Goal: Task Accomplishment & Management: Complete application form

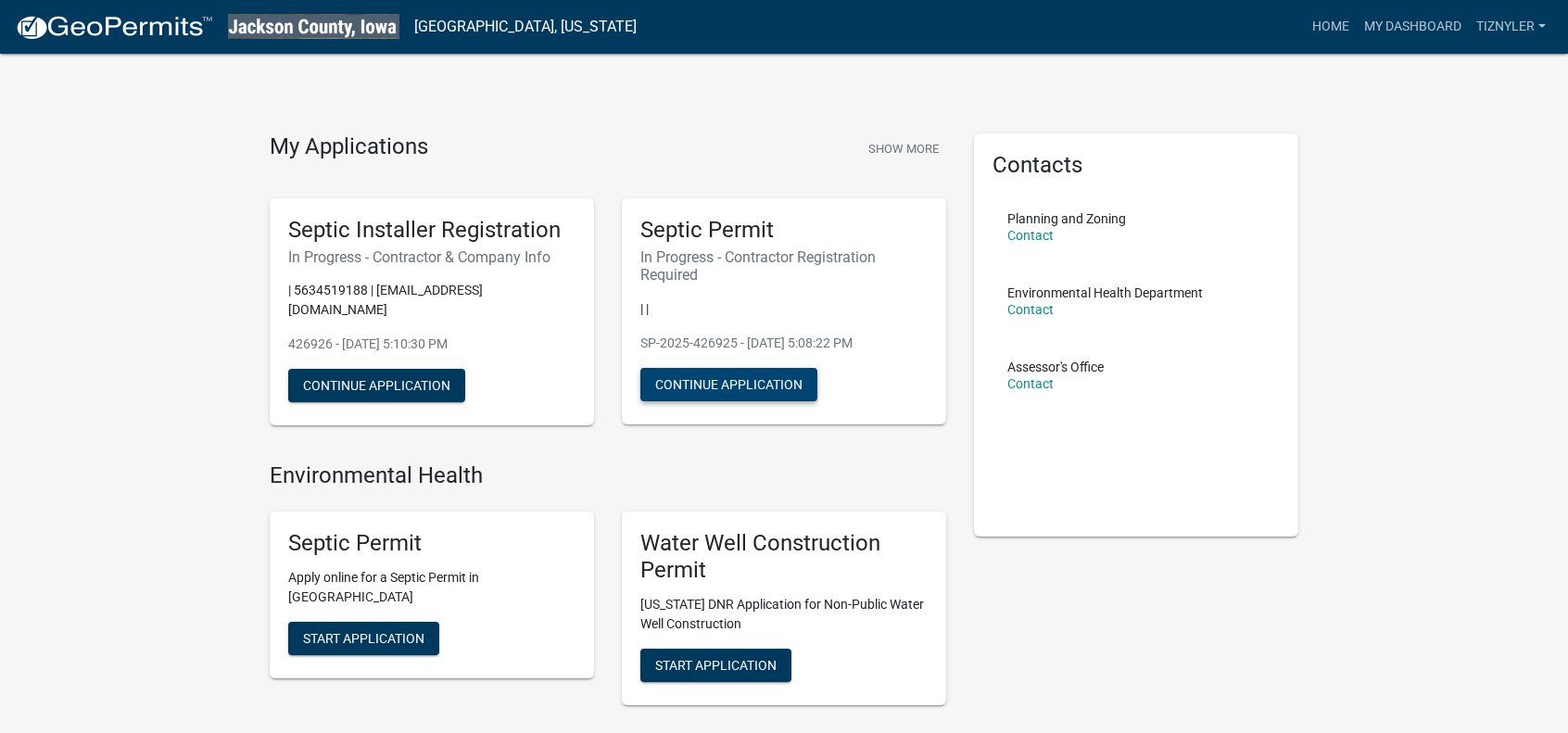
click at [717, 389] on button "Continue Application" at bounding box center [729, 385] width 177 height 33
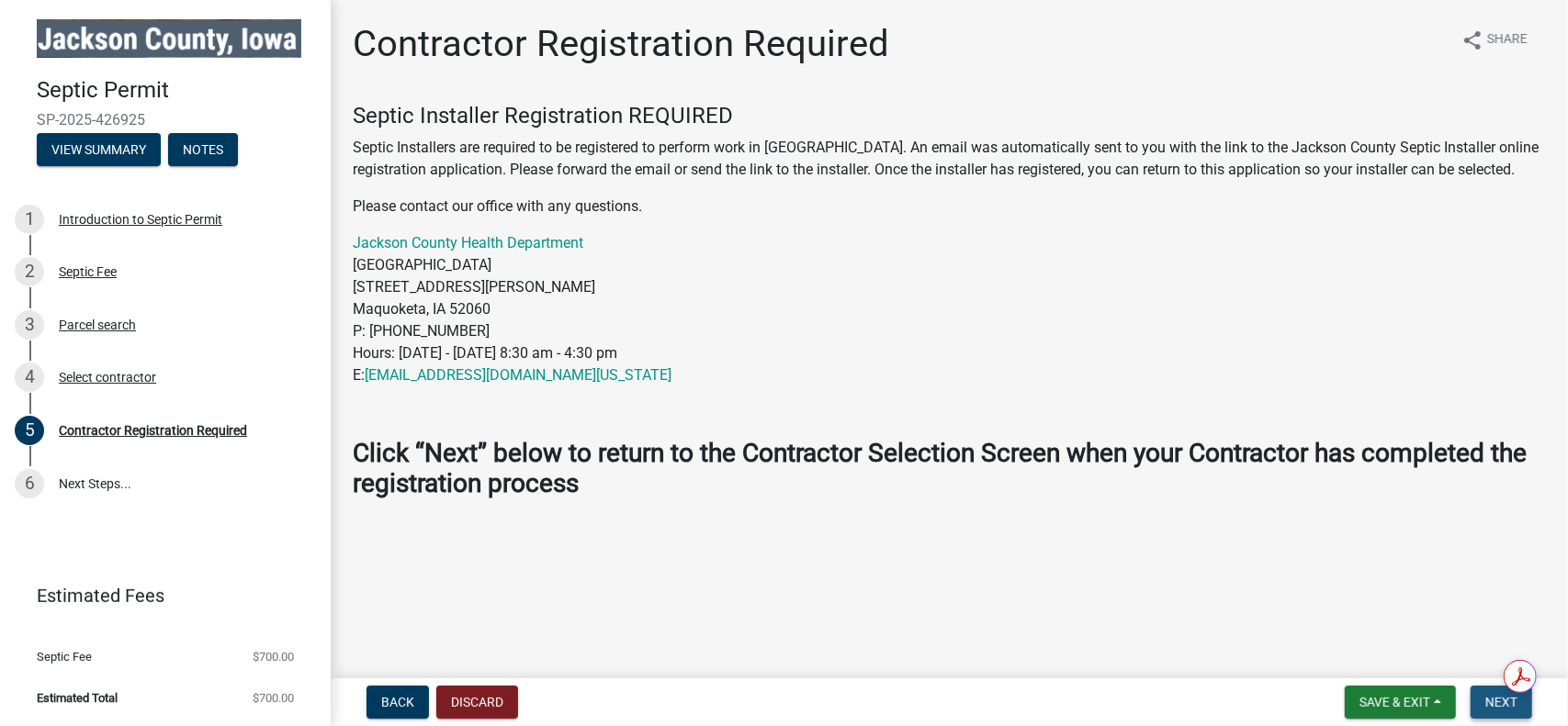
click at [1506, 706] on span "Next" at bounding box center [1501, 702] width 32 height 14
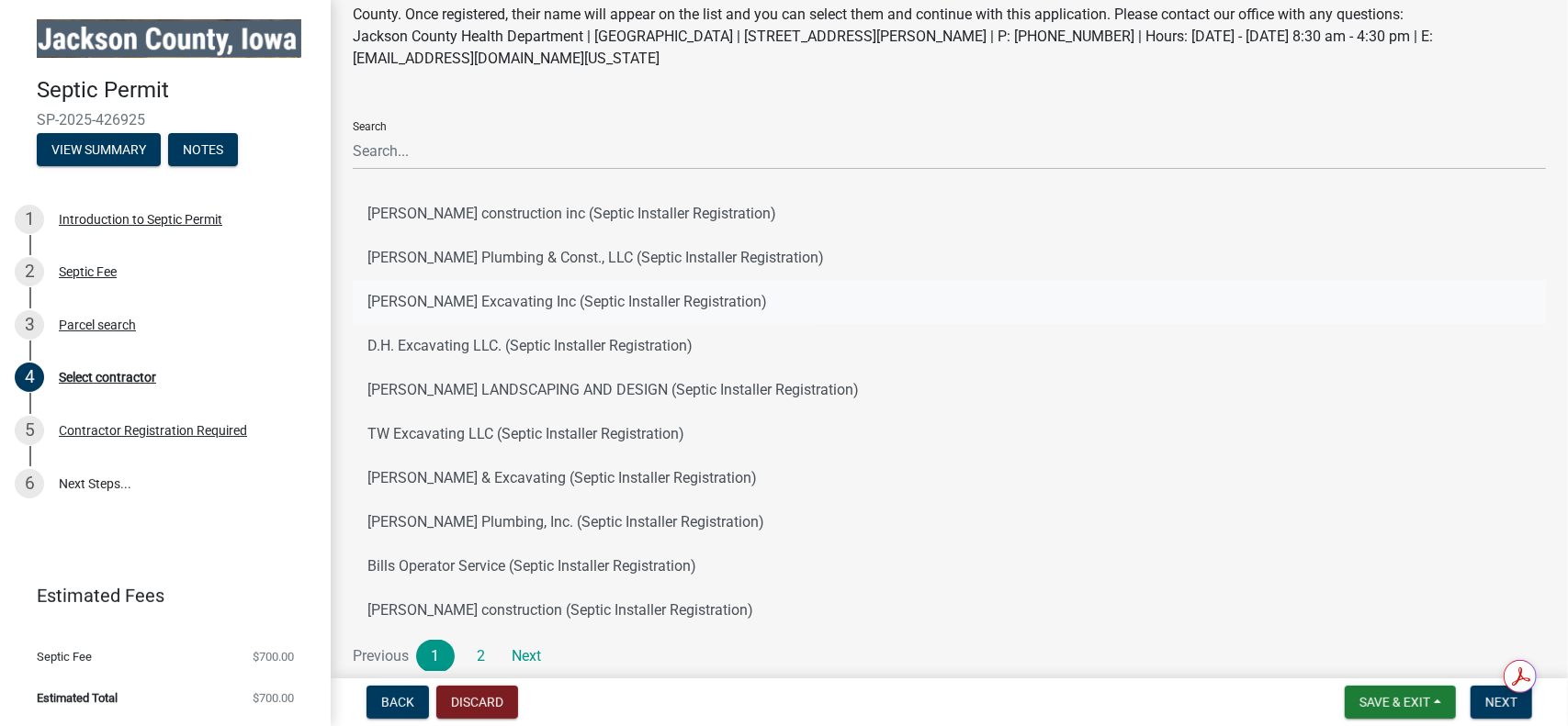
scroll to position [183, 0]
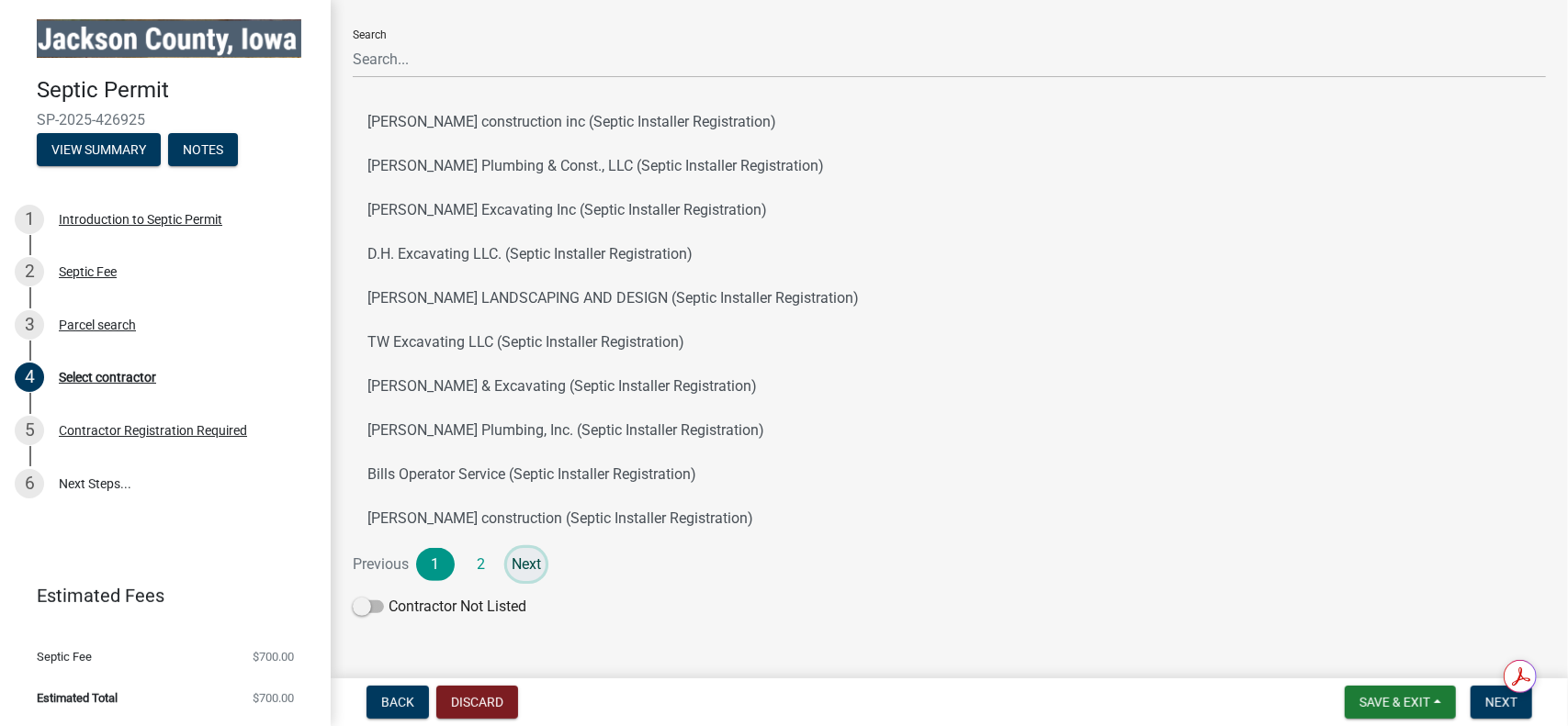
click at [529, 565] on link "Next" at bounding box center [527, 565] width 38 height 33
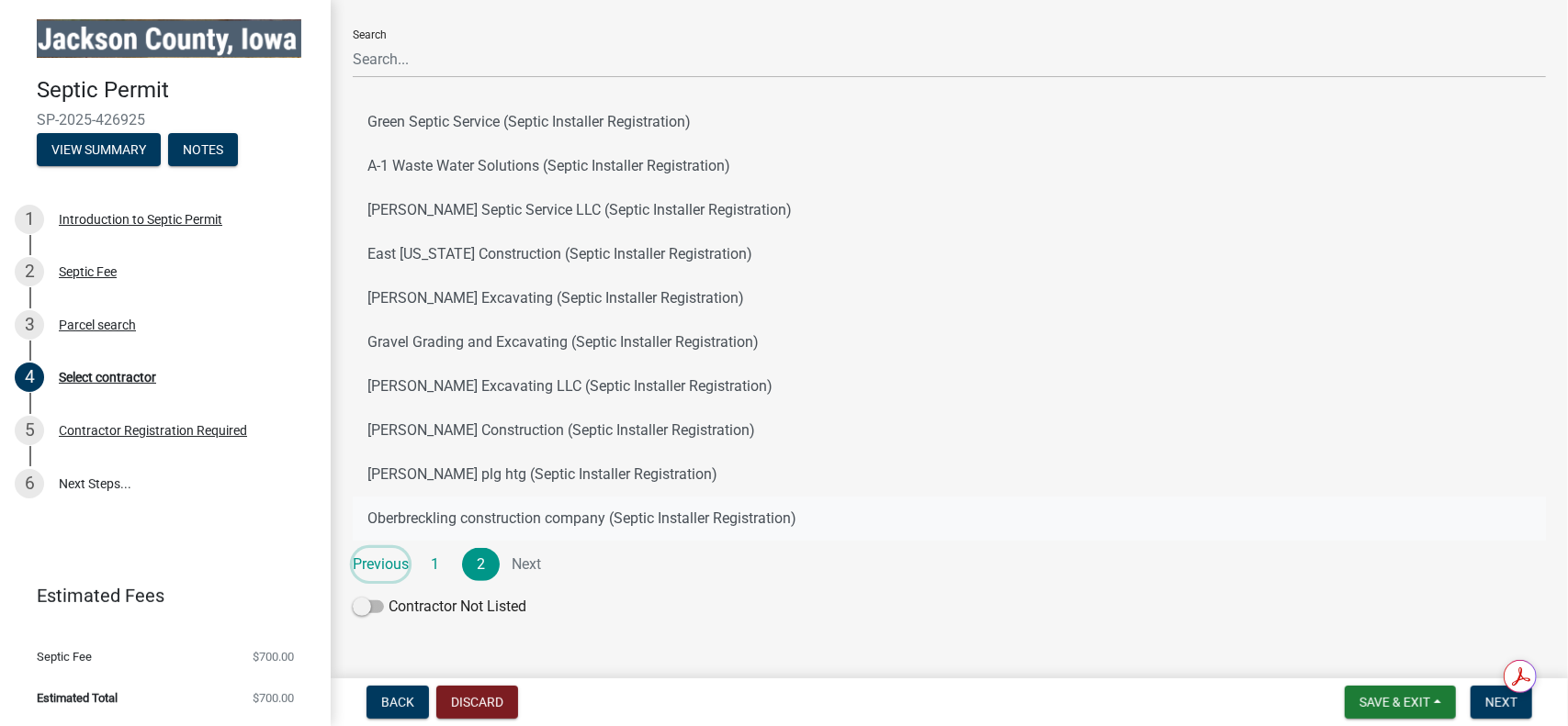
click at [382, 574] on link "Previous" at bounding box center [380, 565] width 56 height 33
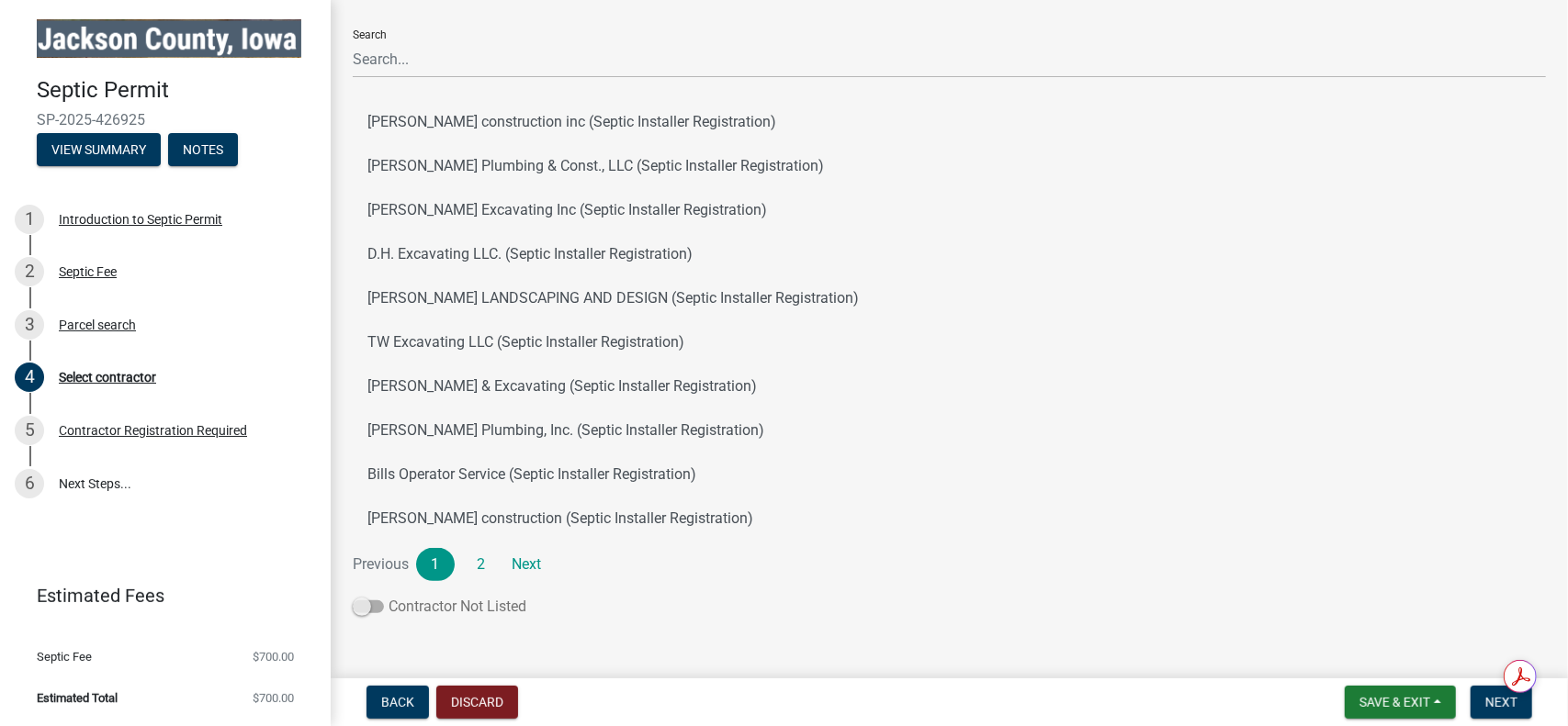
click at [364, 603] on span at bounding box center [368, 606] width 32 height 12
click at [388, 595] on input "Contractor Not Listed" at bounding box center [388, 595] width 0 height 0
click at [1513, 706] on span "Next" at bounding box center [1501, 702] width 32 height 14
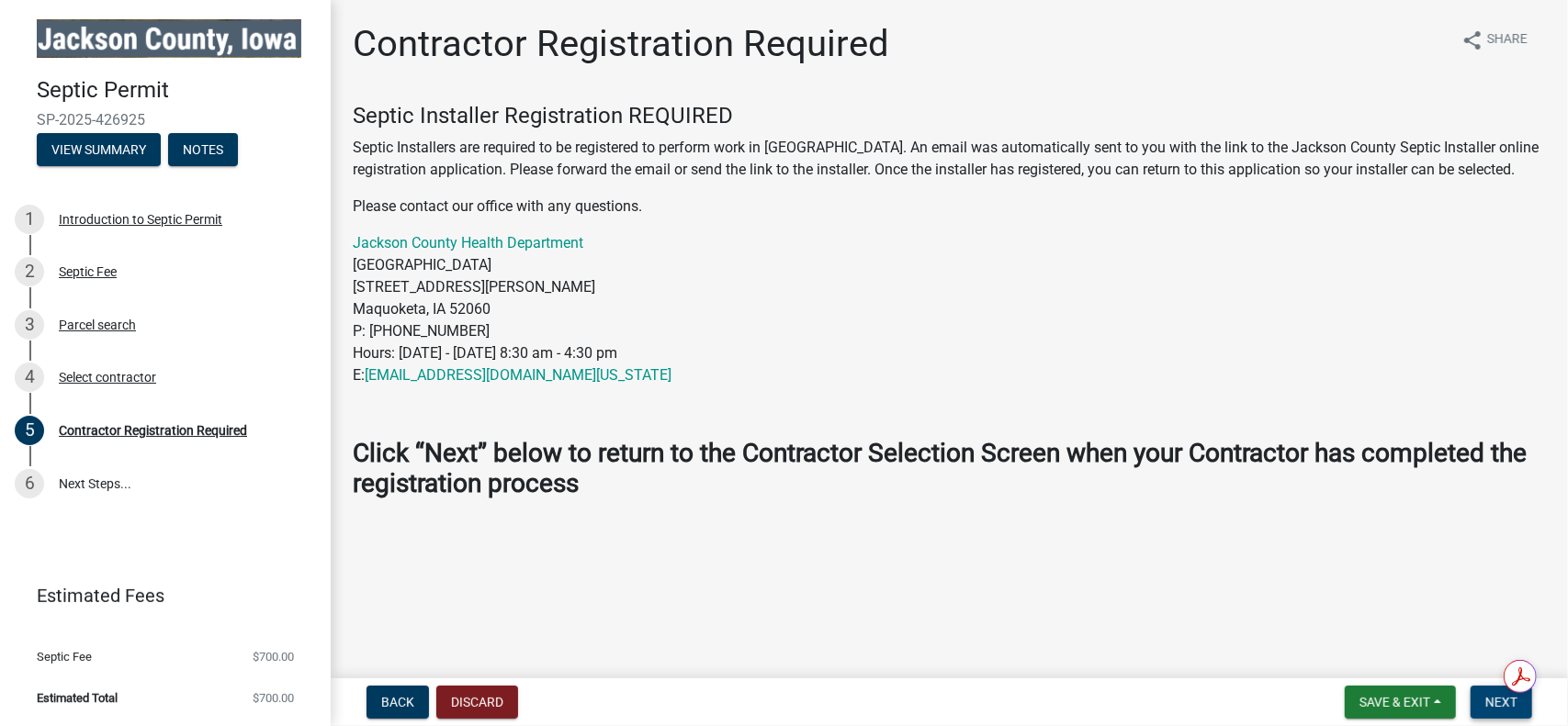
click at [1484, 697] on button "Next" at bounding box center [1502, 702] width 61 height 33
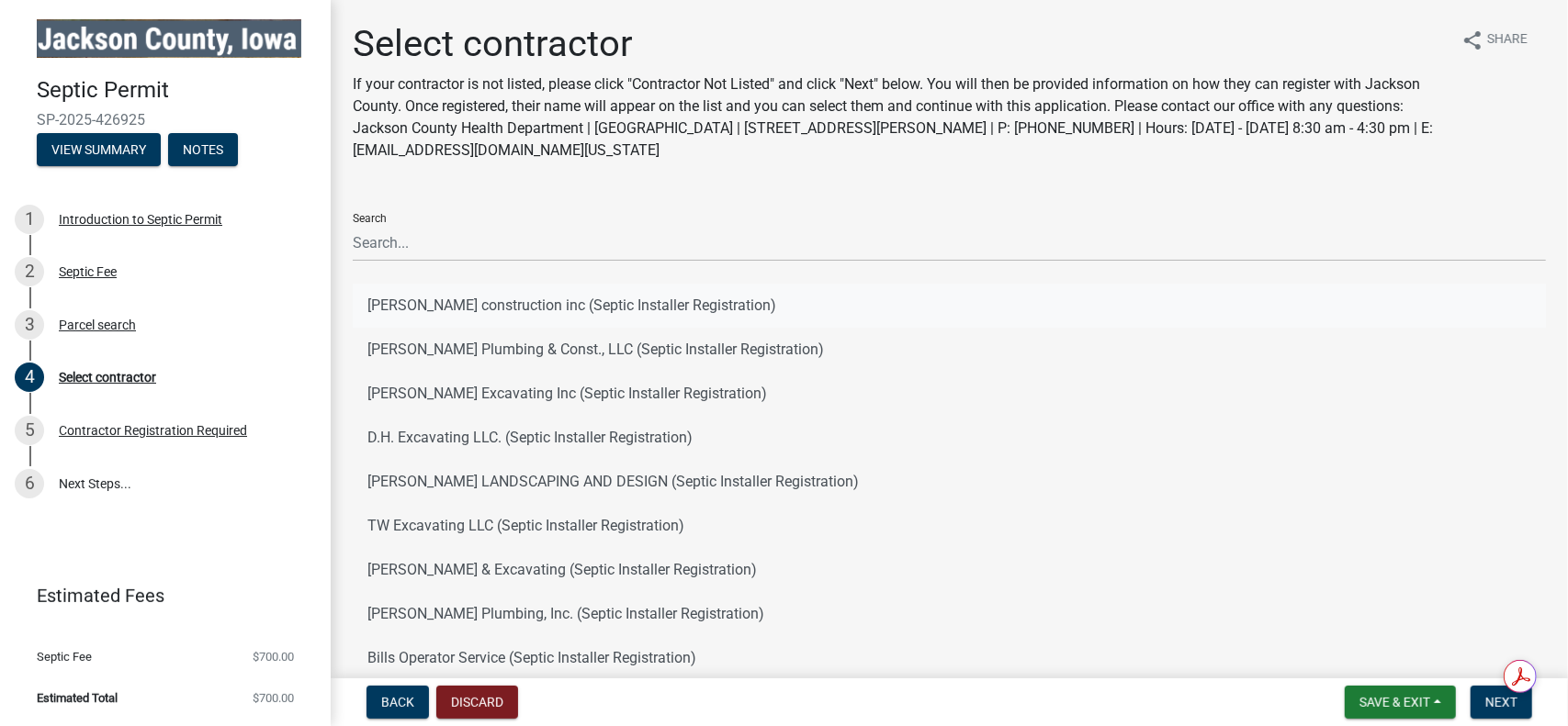
scroll to position [92, 0]
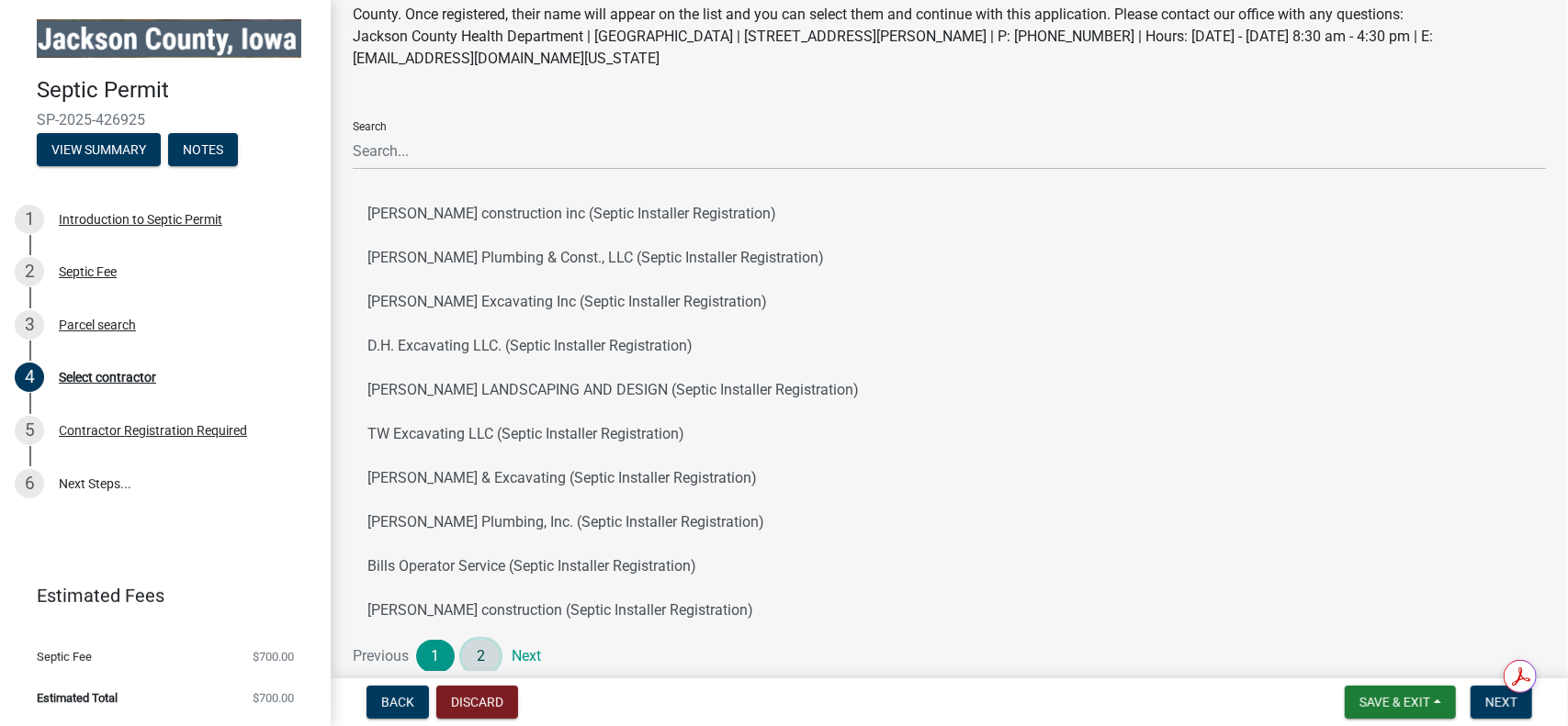
click at [479, 662] on link "2" at bounding box center [481, 656] width 38 height 33
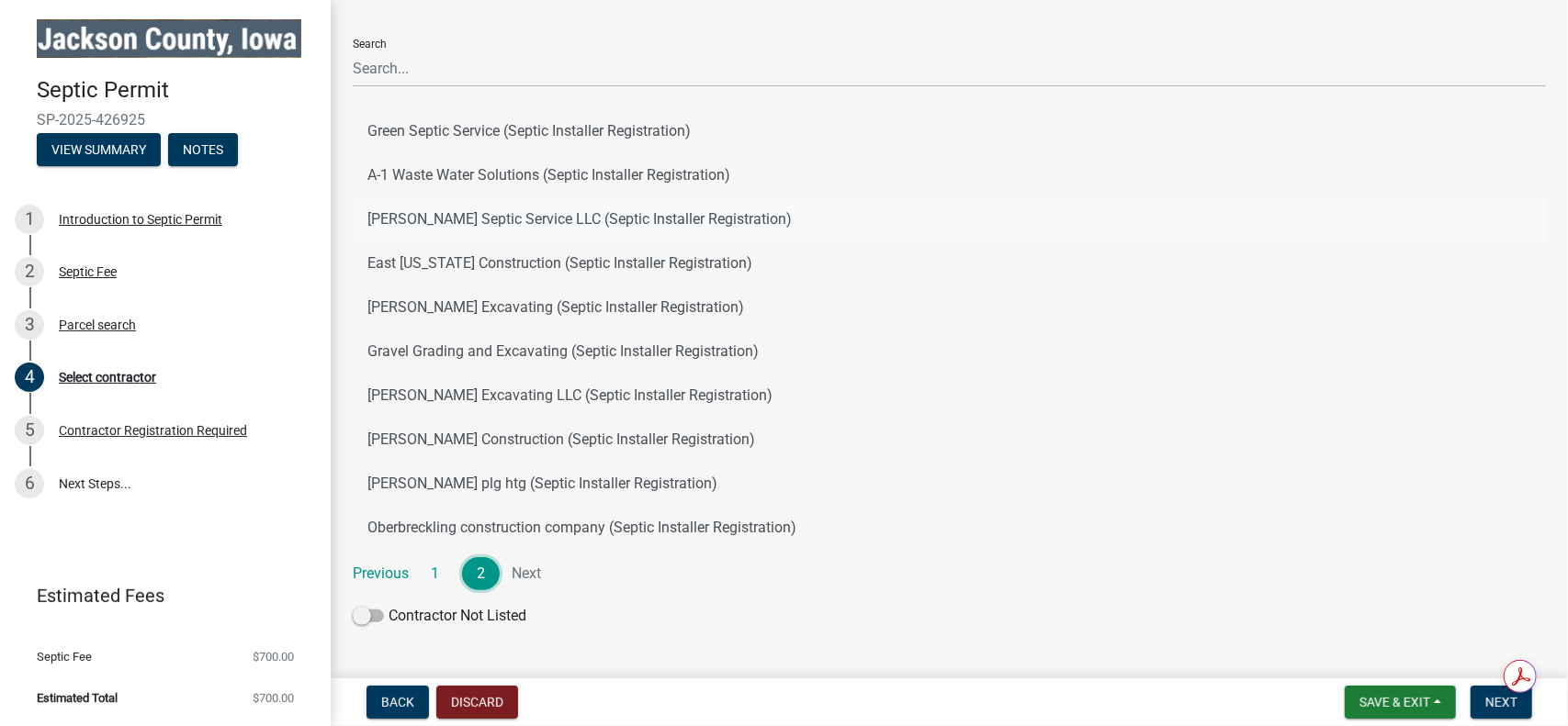
scroll to position [183, 0]
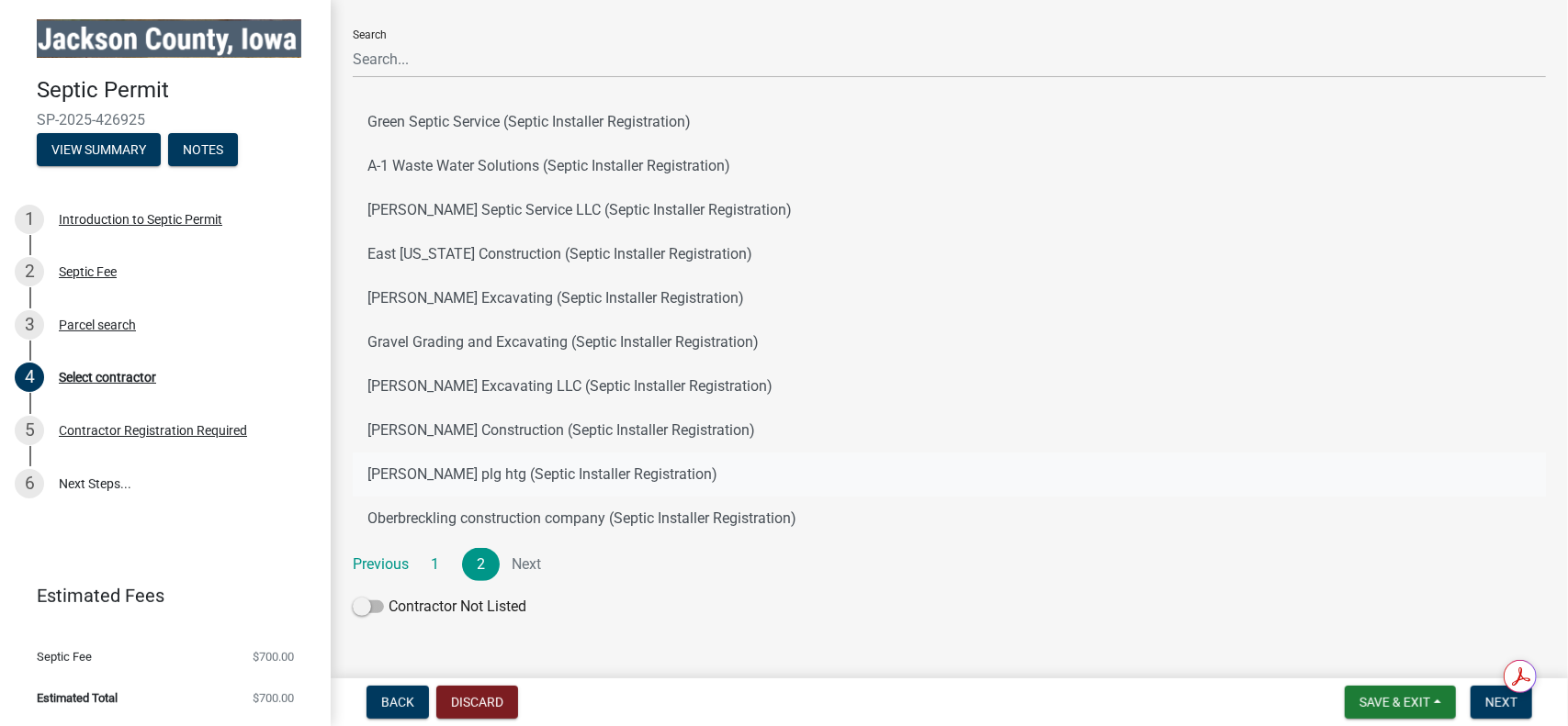
click at [584, 478] on button "McLees plg htg (Septic Installer Registration)" at bounding box center [949, 474] width 1193 height 44
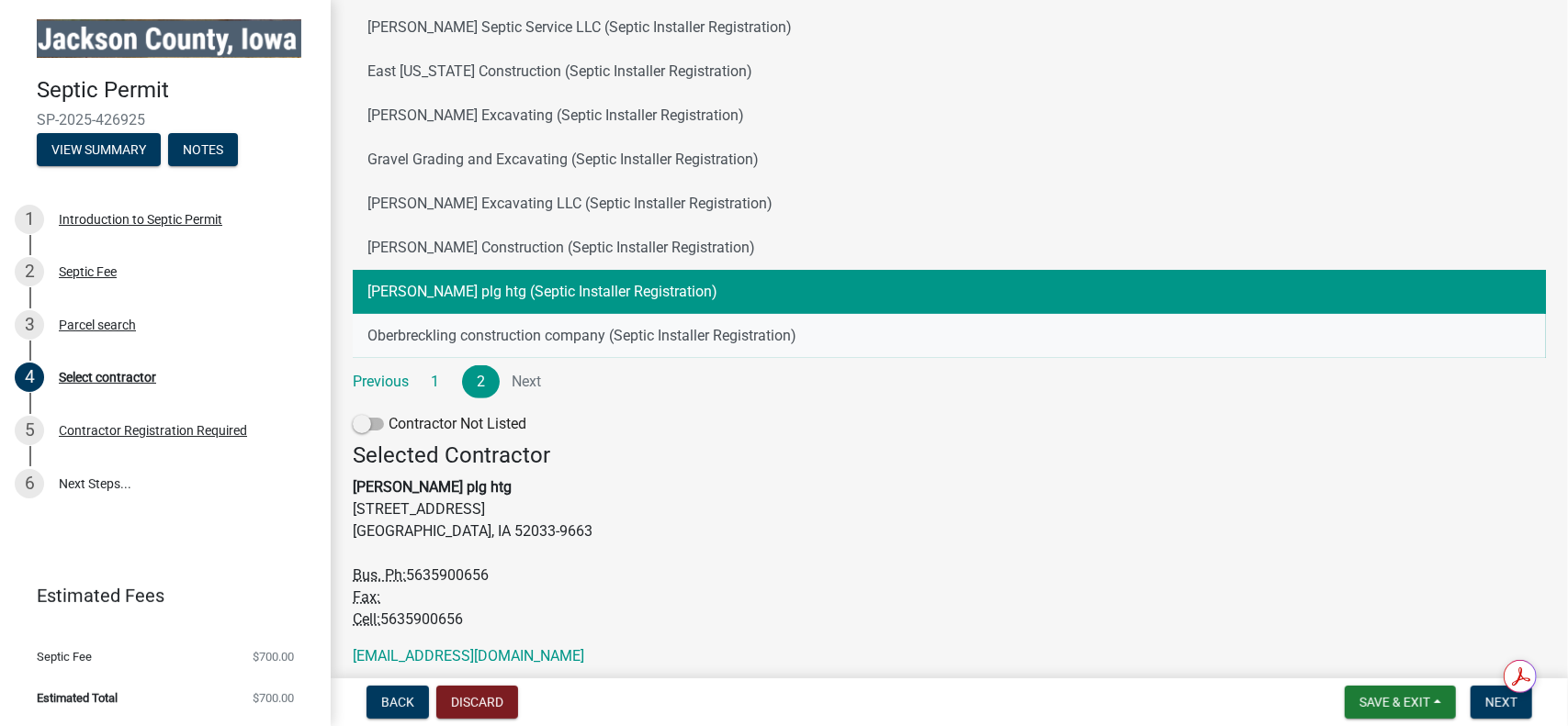
scroll to position [433, 0]
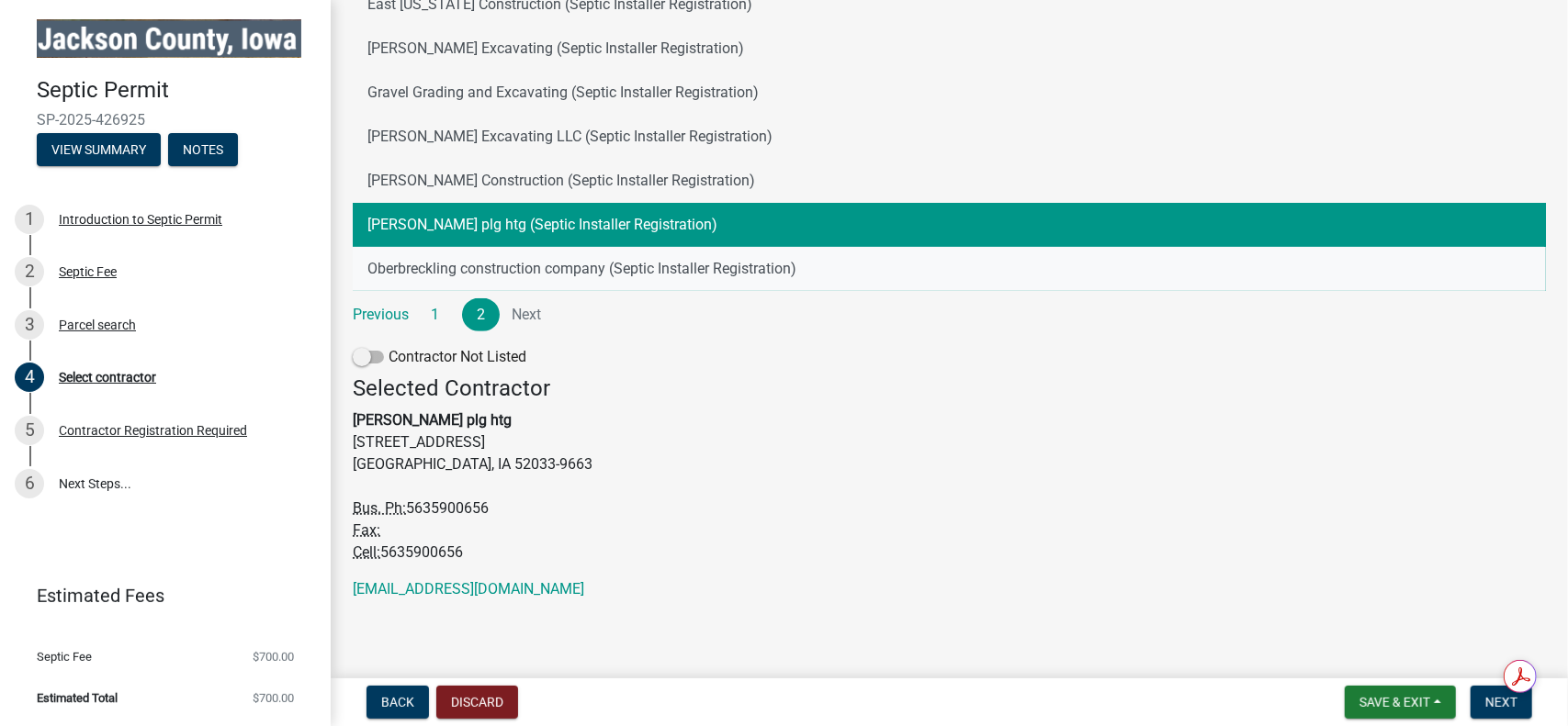
click at [671, 273] on button "Oberbreckling construction company (Septic Installer Registration)" at bounding box center [949, 269] width 1193 height 44
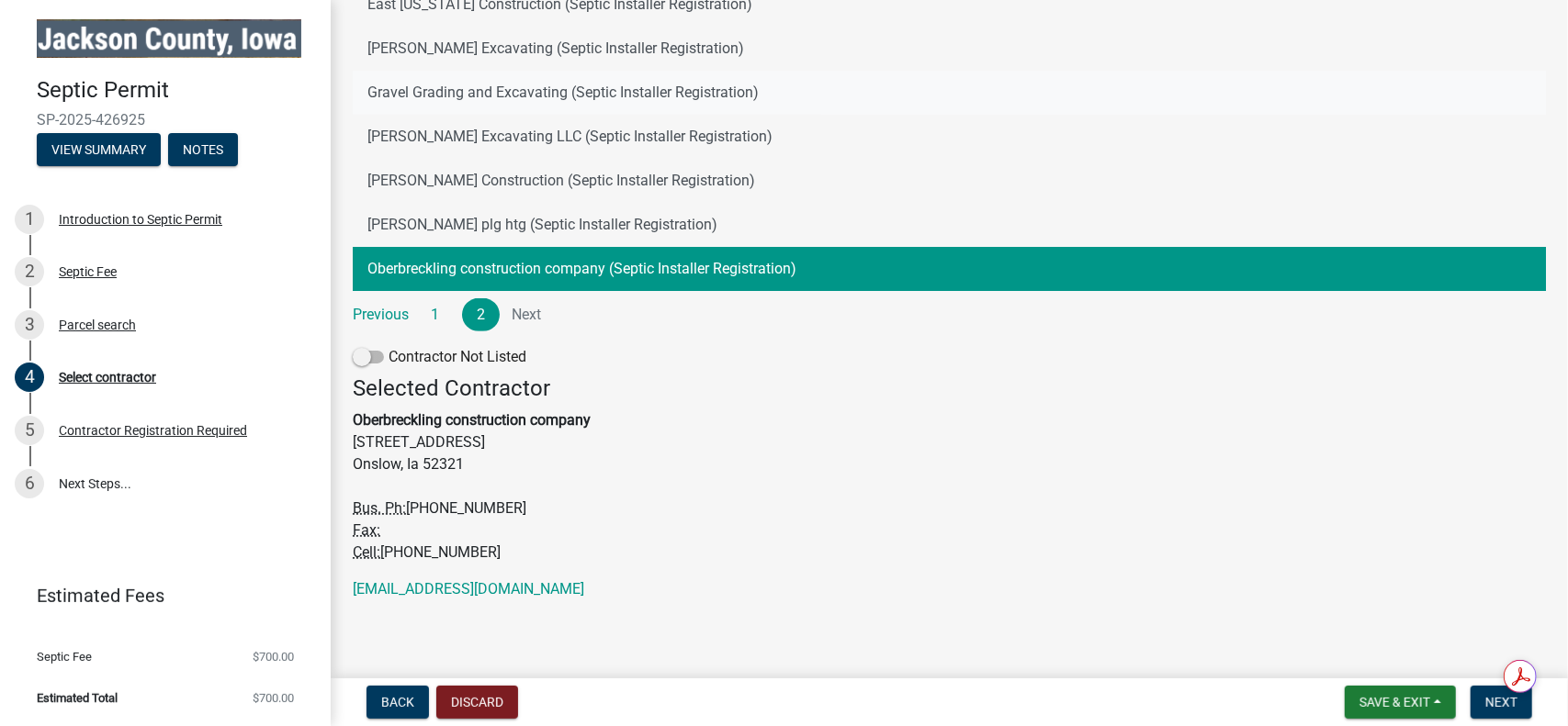
click at [604, 86] on button "Gravel Grading and Excavating (Septic Installer Registration)" at bounding box center [949, 93] width 1193 height 44
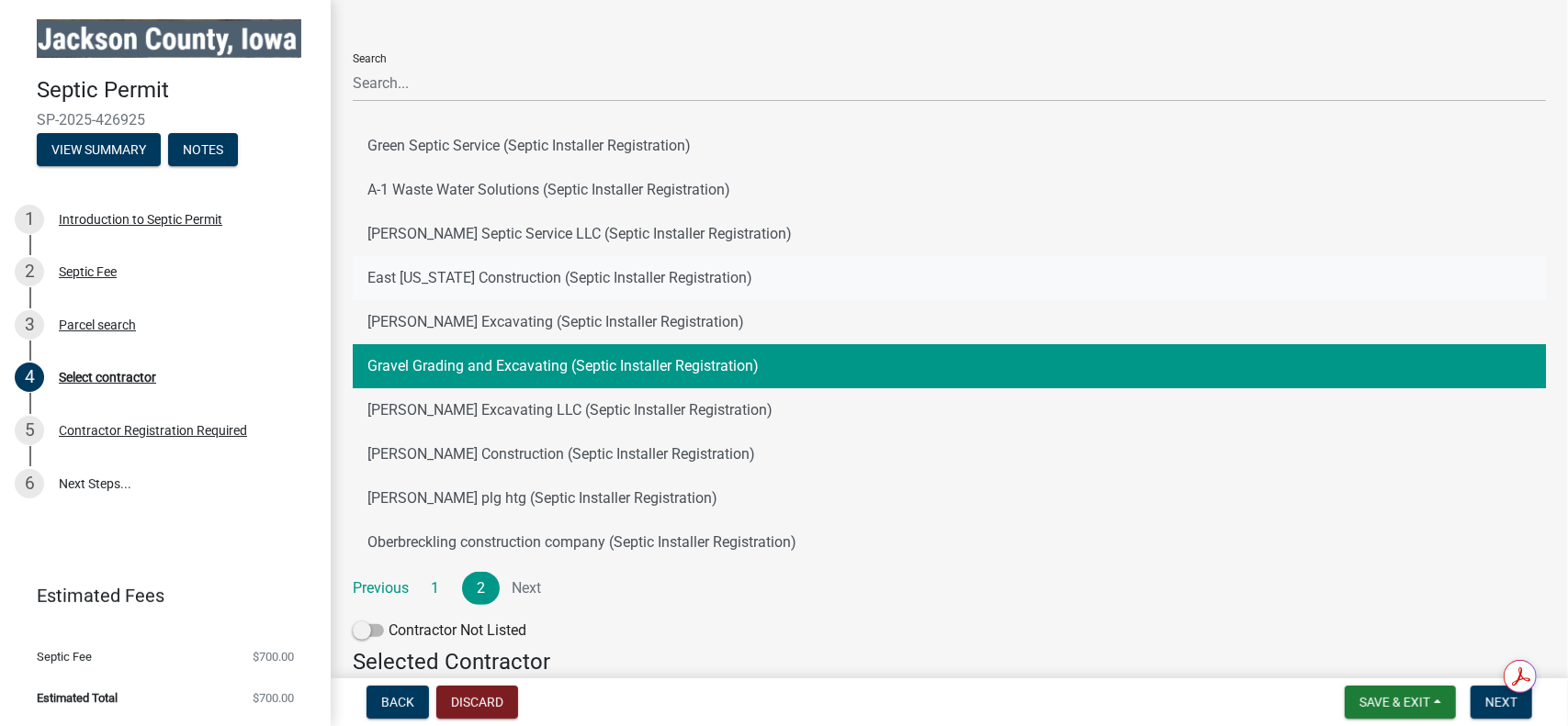
scroll to position [157, 0]
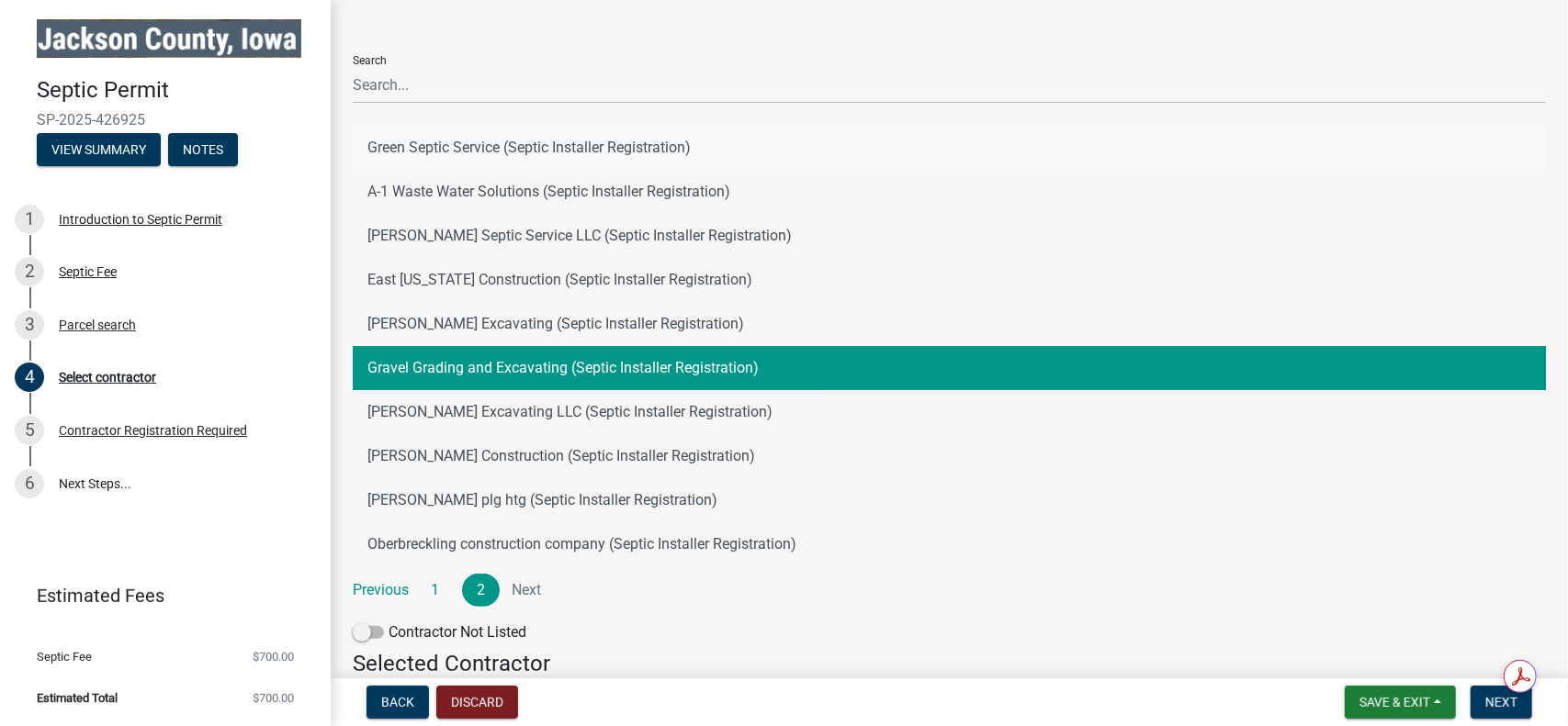
click at [522, 148] on button "Green Septic Service (Septic Installer Registration)" at bounding box center [949, 148] width 1193 height 44
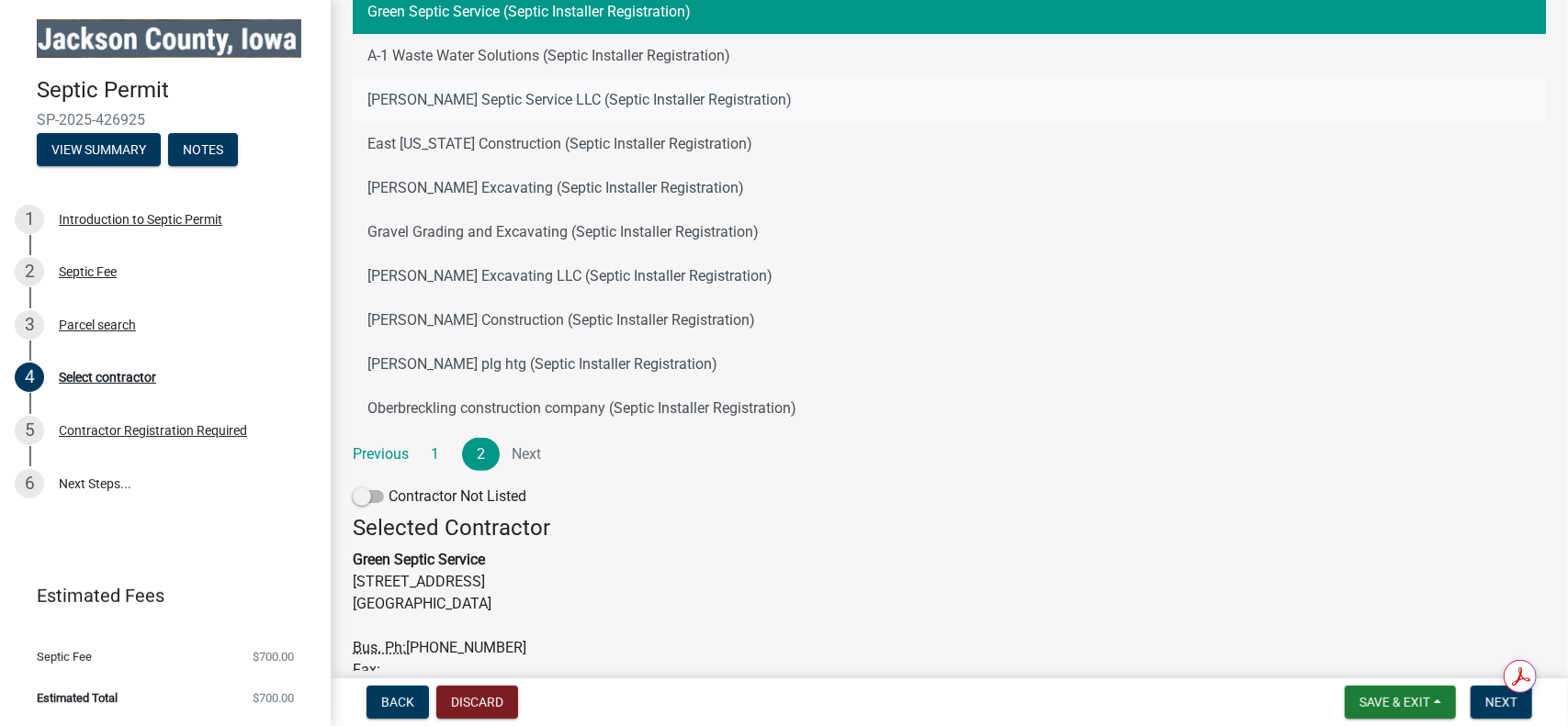
scroll to position [250, 0]
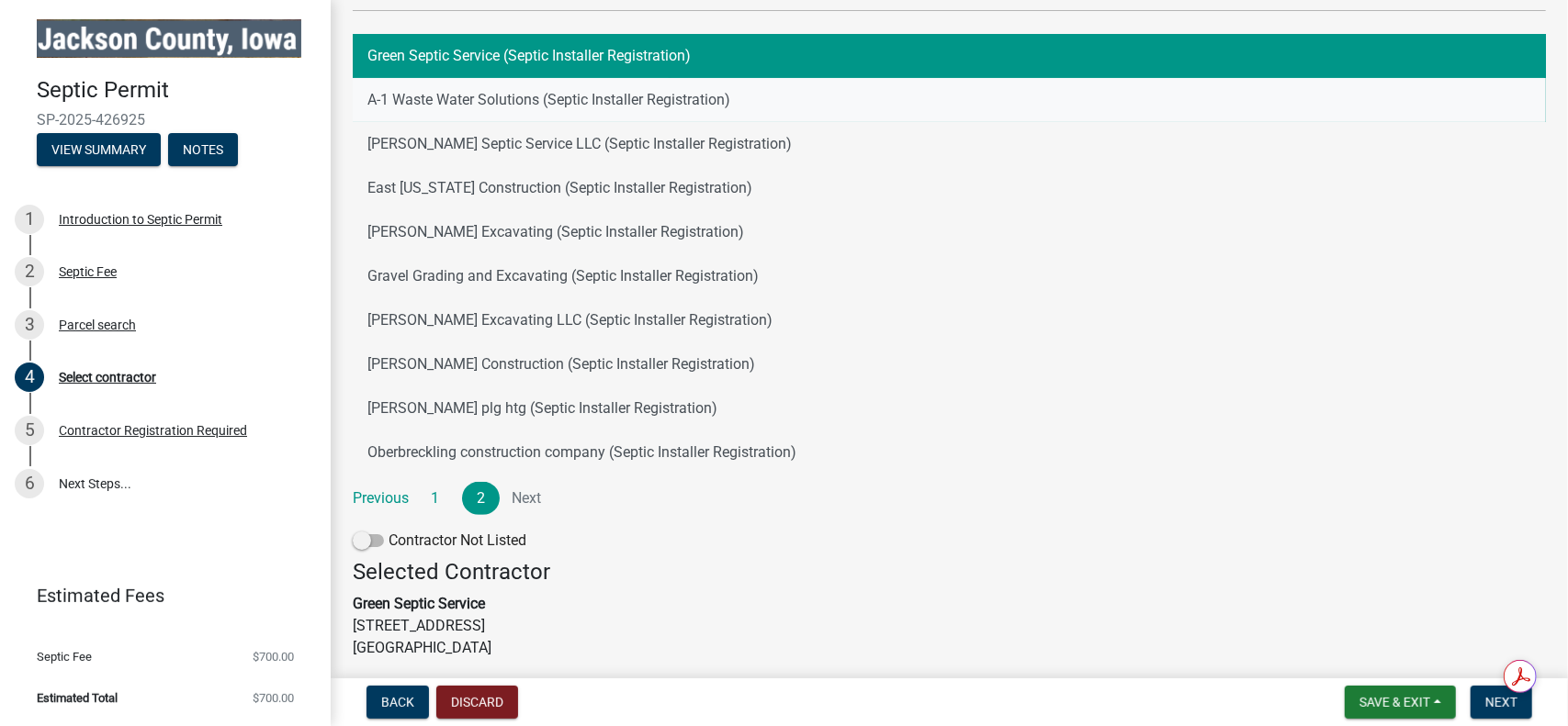
click at [536, 100] on button "A-1 Waste Water Solutions (Septic Installer Registration)" at bounding box center [949, 100] width 1193 height 44
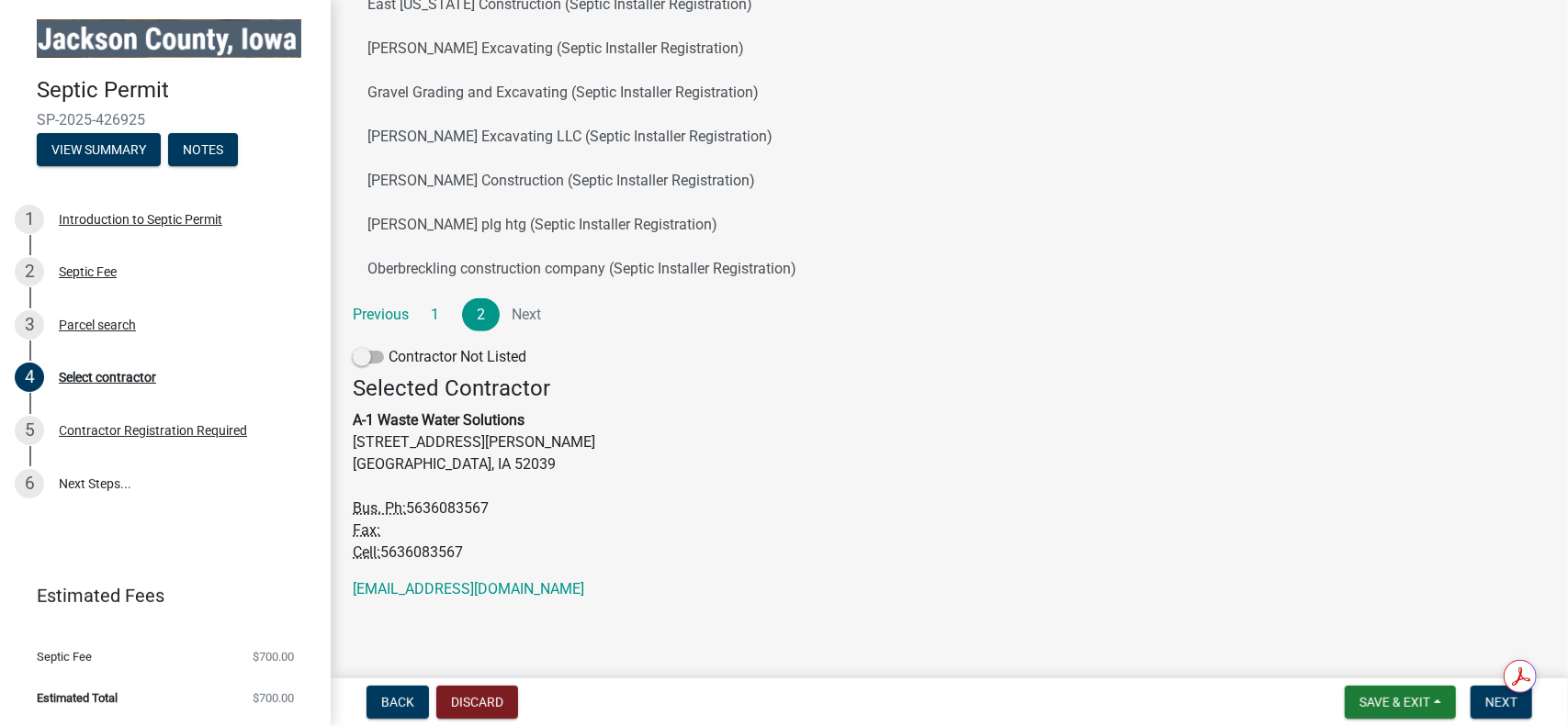
scroll to position [342, 0]
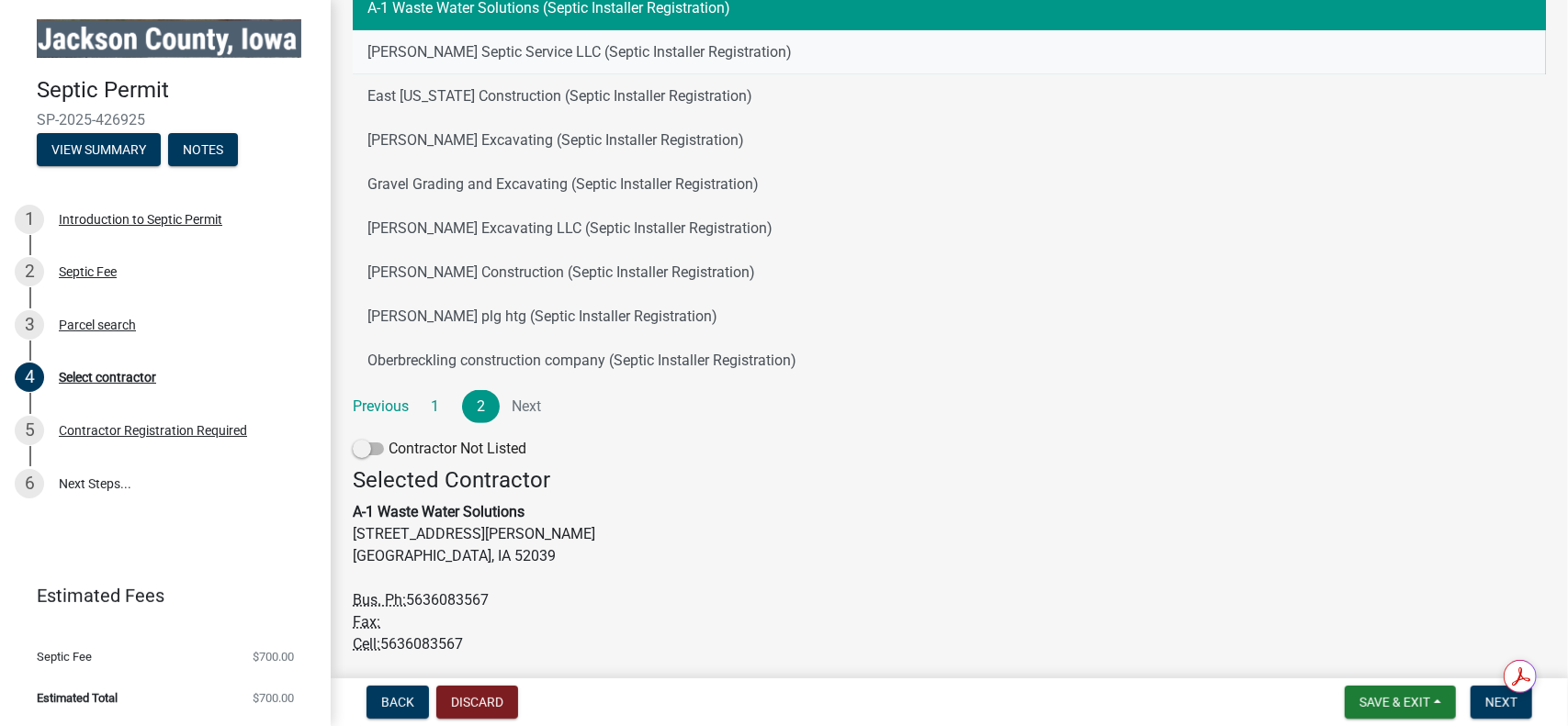
click at [555, 46] on button "Shearer Septic Service LLC (Septic Installer Registration)" at bounding box center [949, 53] width 1193 height 44
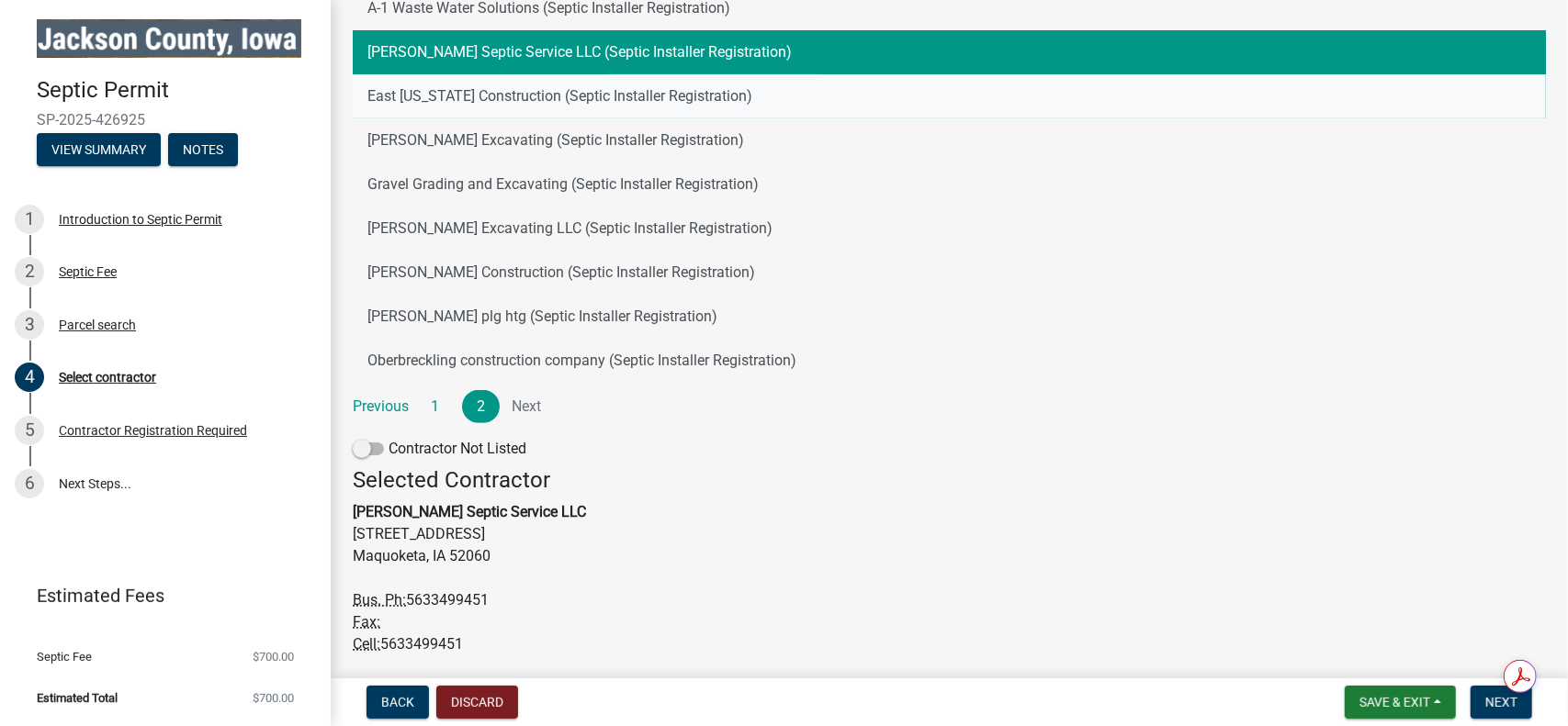
click at [554, 103] on button "East Iowa Construction (Septic Installer Registration)" at bounding box center [949, 96] width 1193 height 44
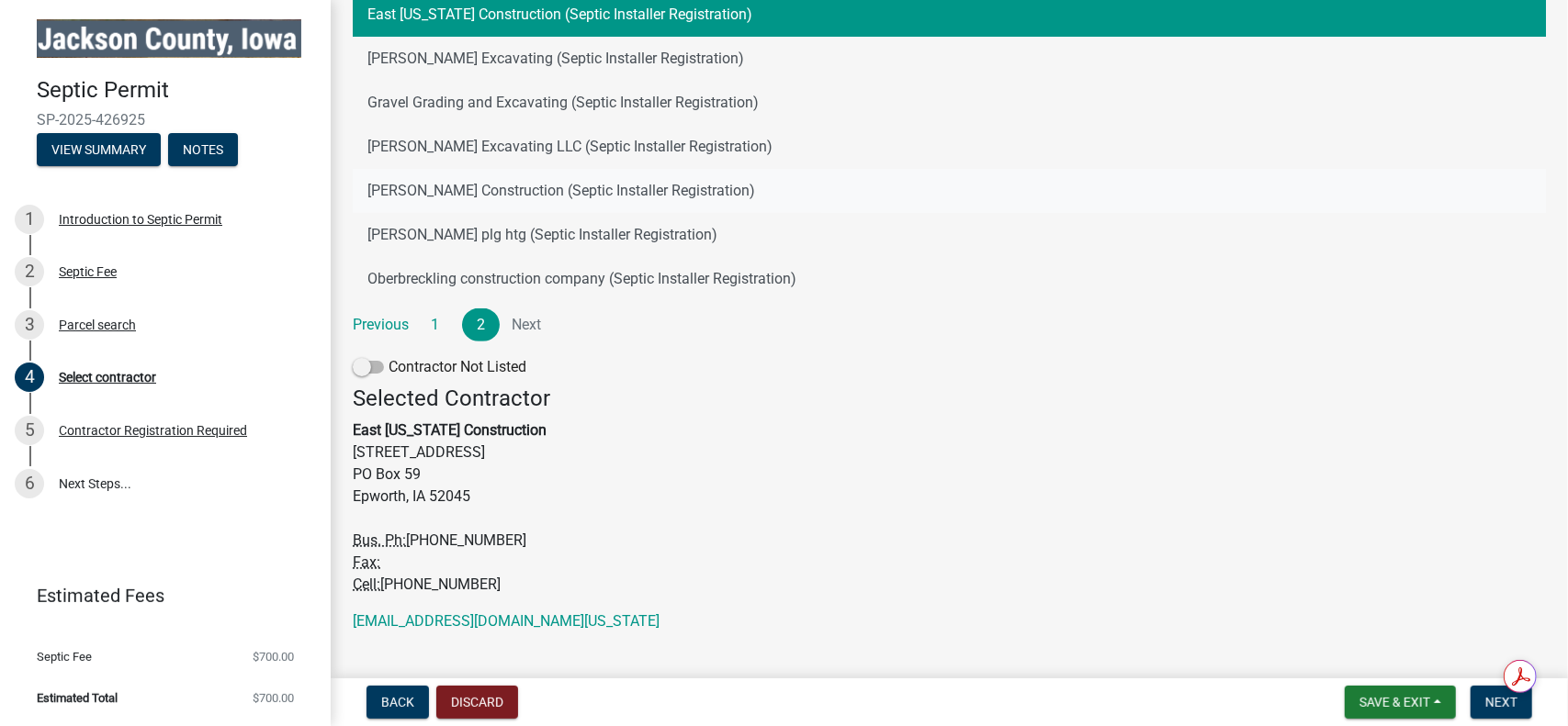
scroll to position [433, 0]
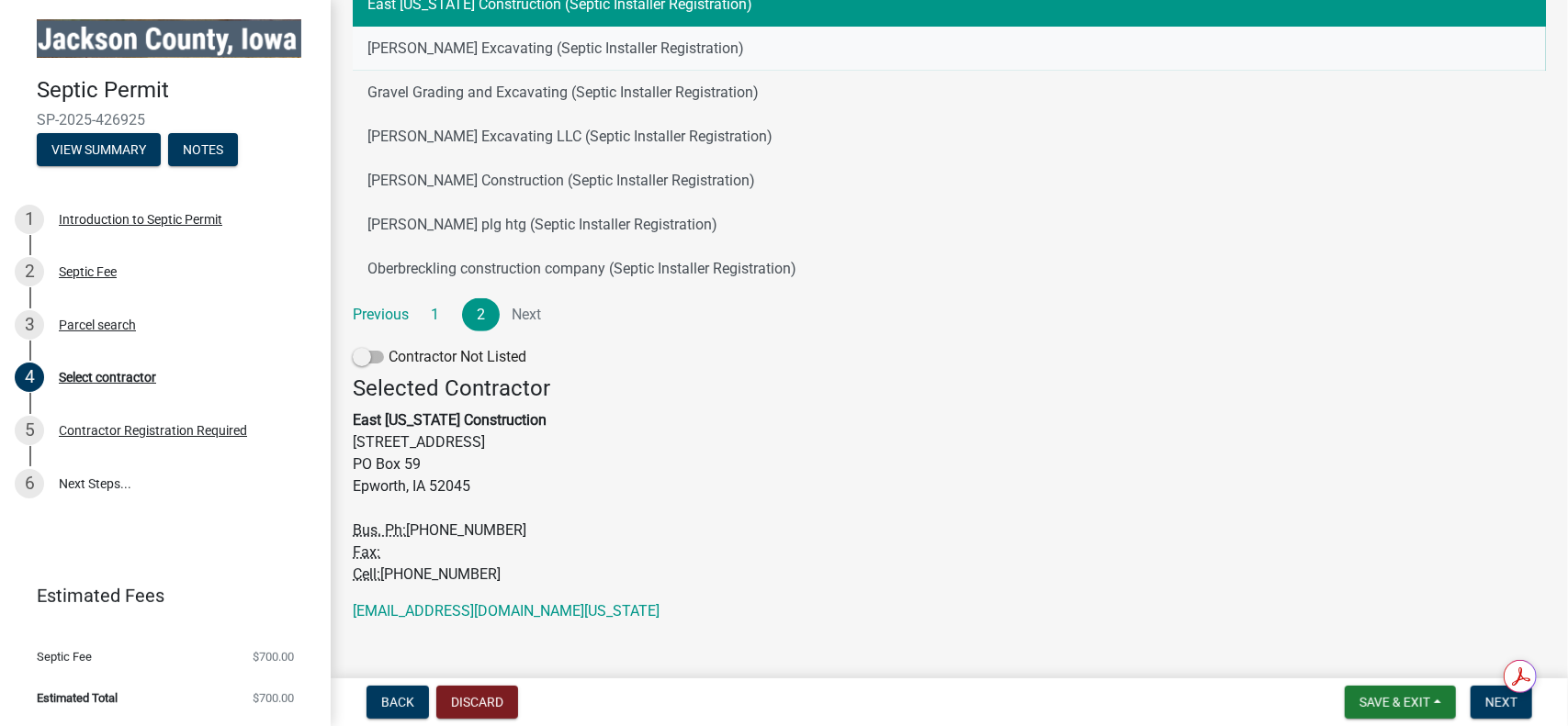
click at [591, 55] on button "Klocke Excavating (Septic Installer Registration)" at bounding box center [949, 49] width 1193 height 44
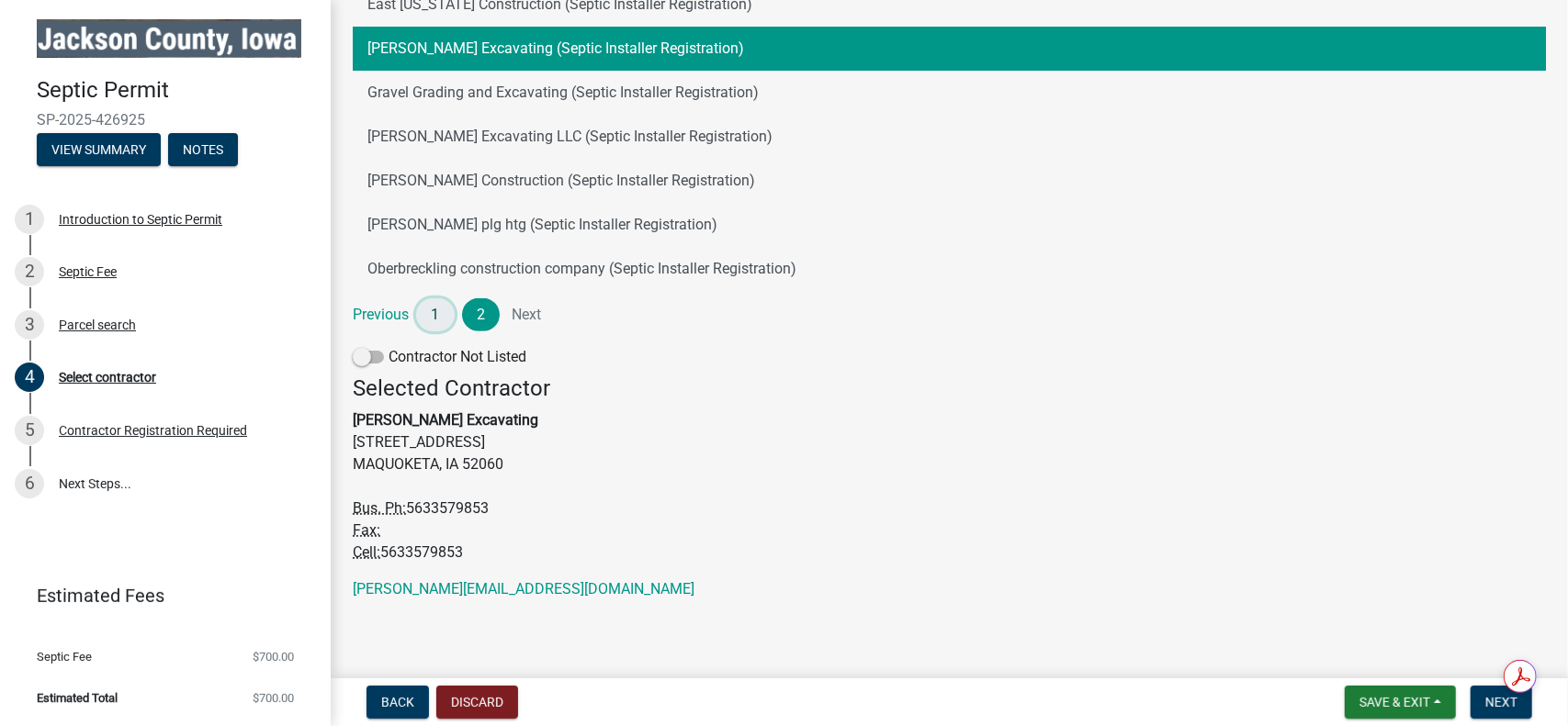
click at [449, 315] on link "1" at bounding box center [435, 315] width 38 height 33
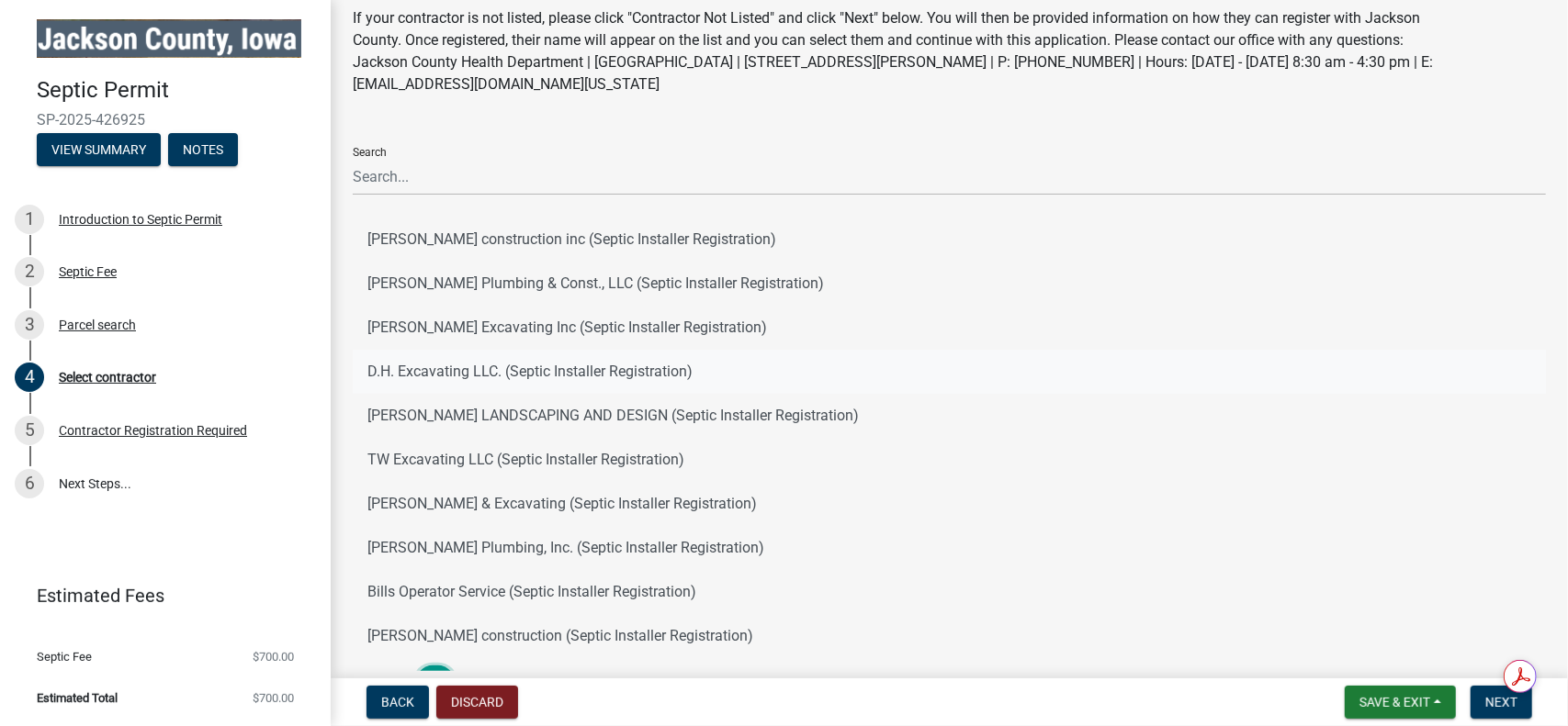
scroll to position [157, 0]
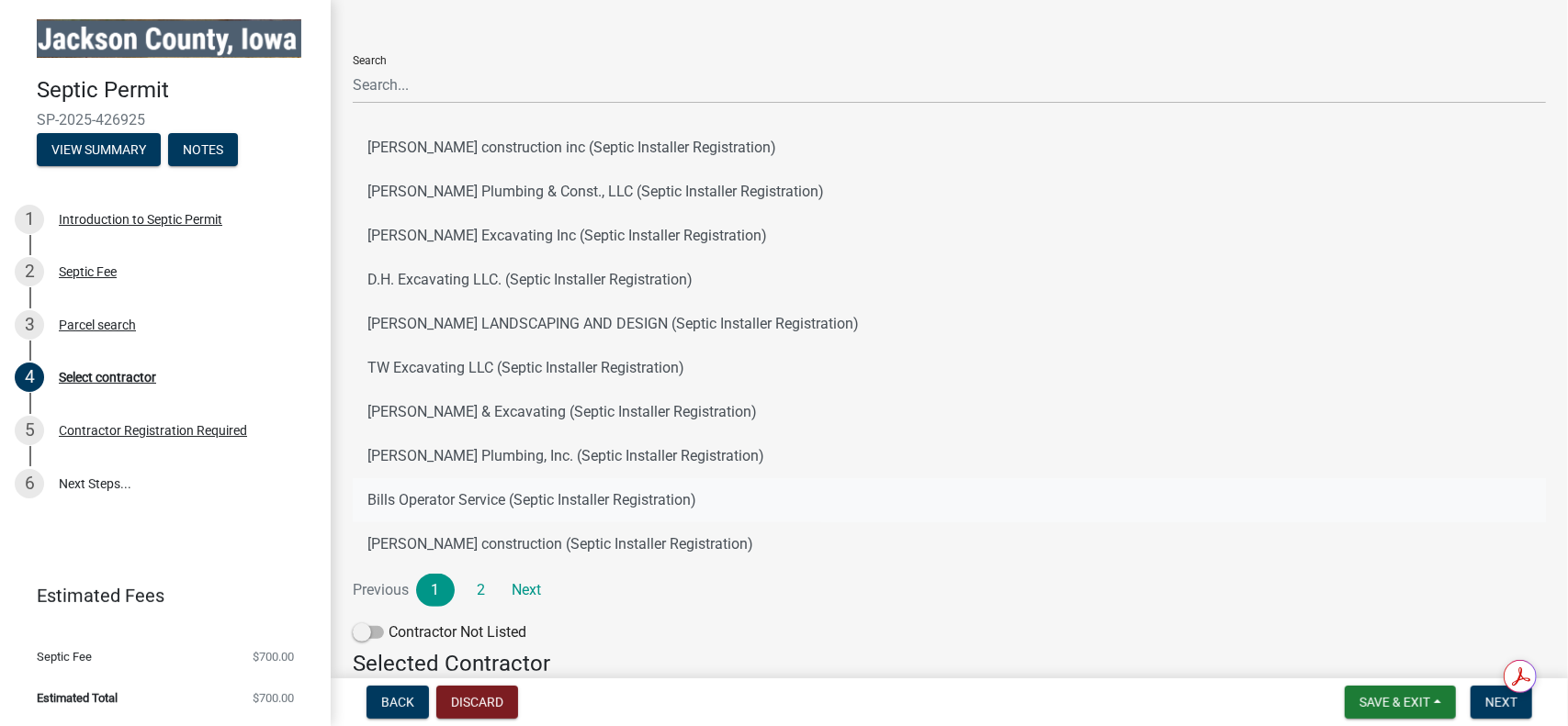
click at [516, 495] on button "Bills Operator Service (Septic Installer Registration)" at bounding box center [949, 500] width 1193 height 44
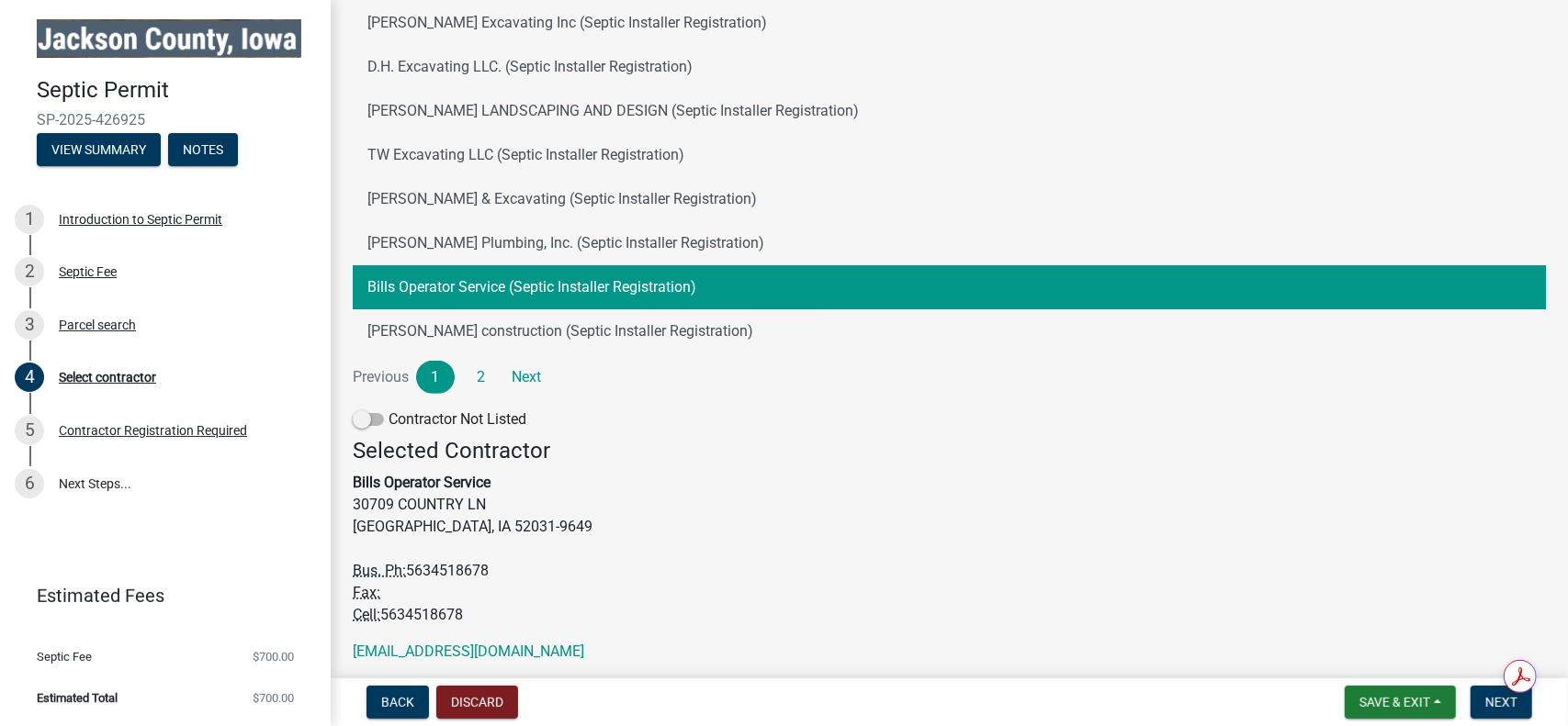
scroll to position [433, 0]
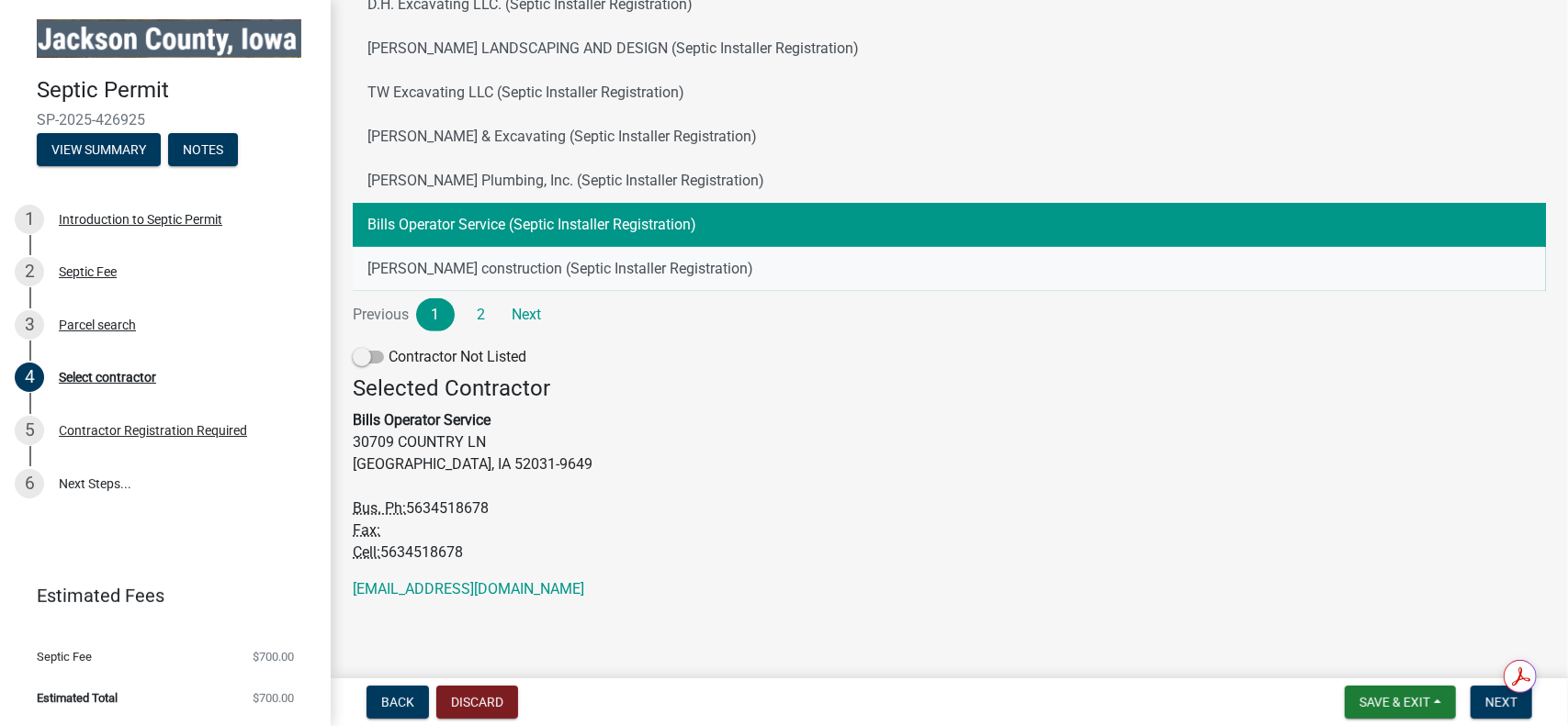
click at [545, 265] on button "Ihrig construction (Septic Installer Registration)" at bounding box center [949, 269] width 1193 height 44
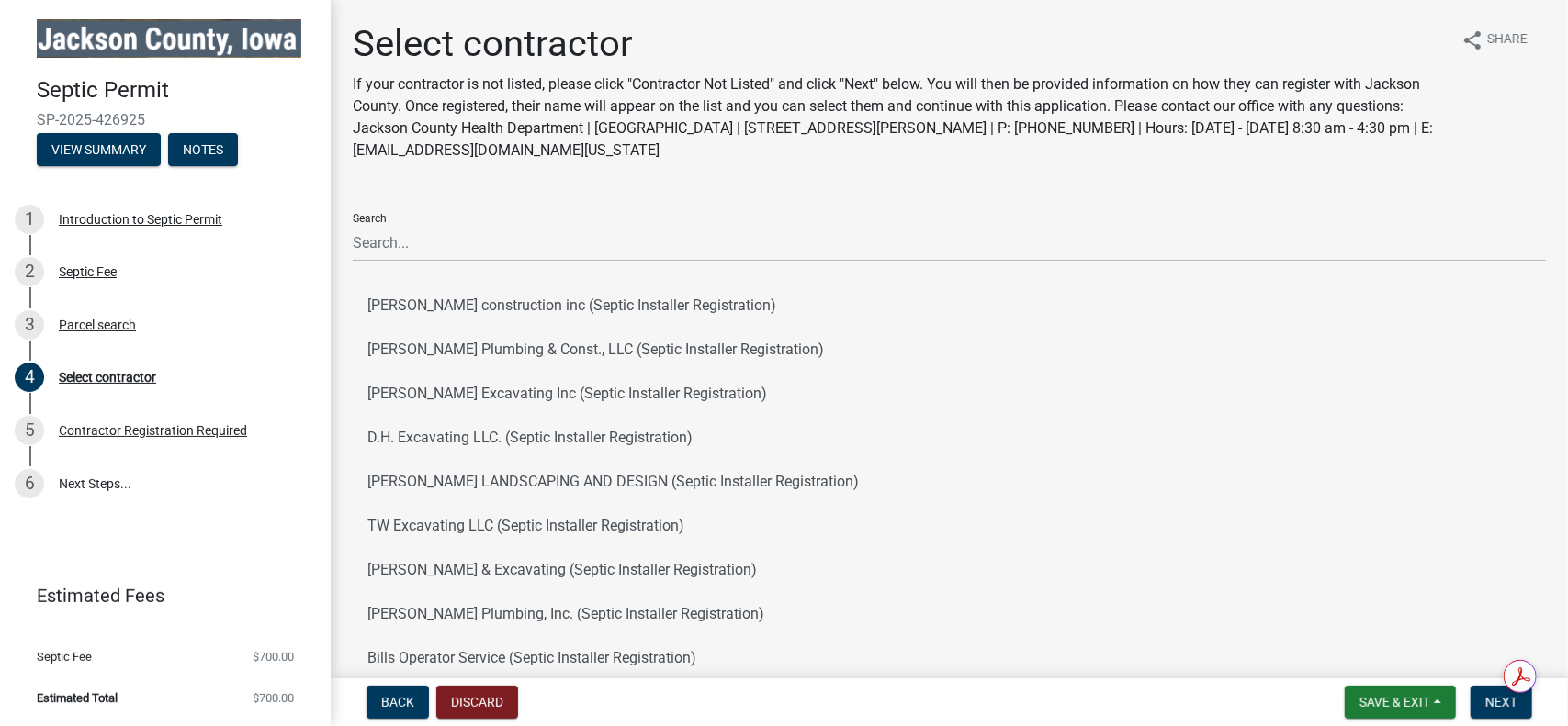
scroll to position [0, 0]
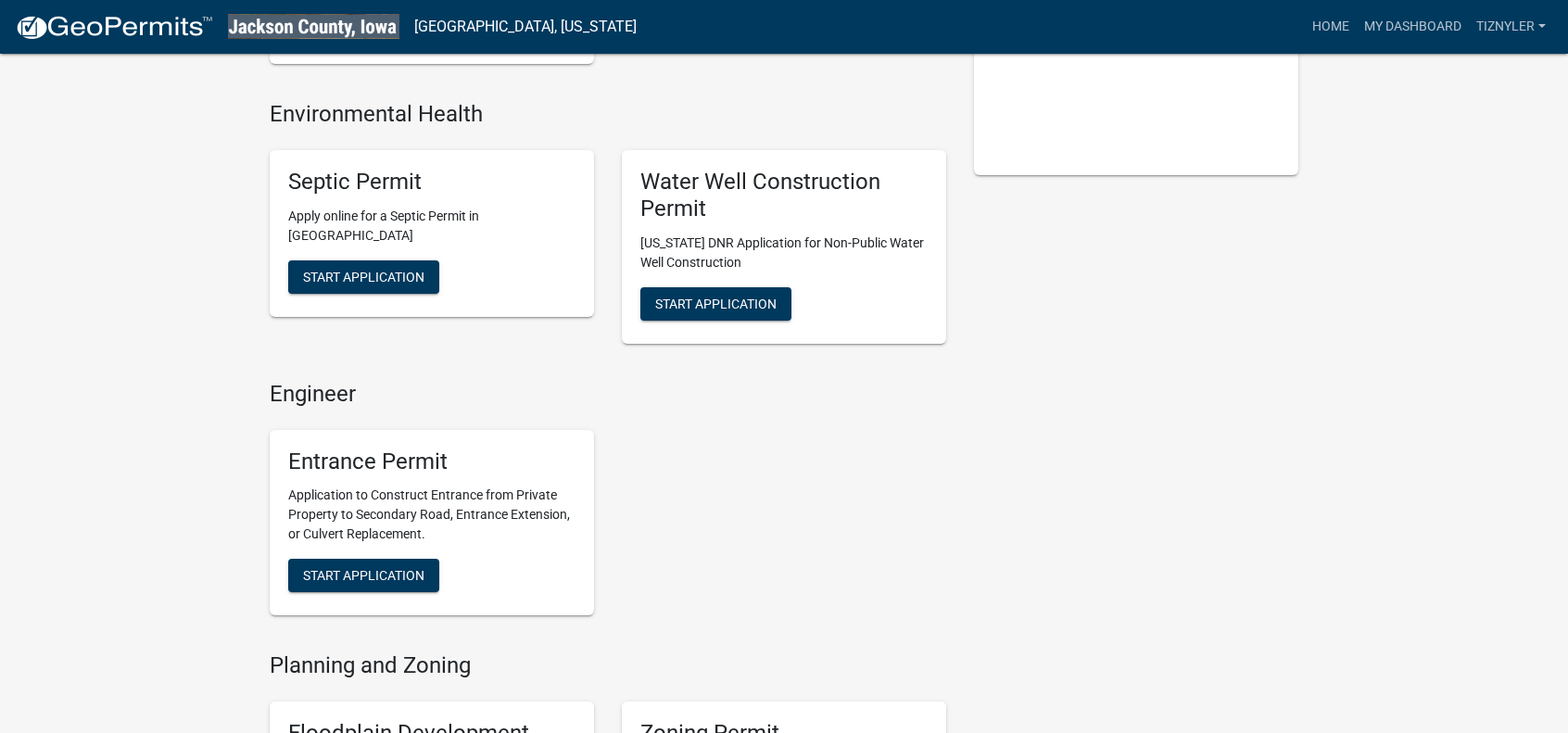
scroll to position [370, 0]
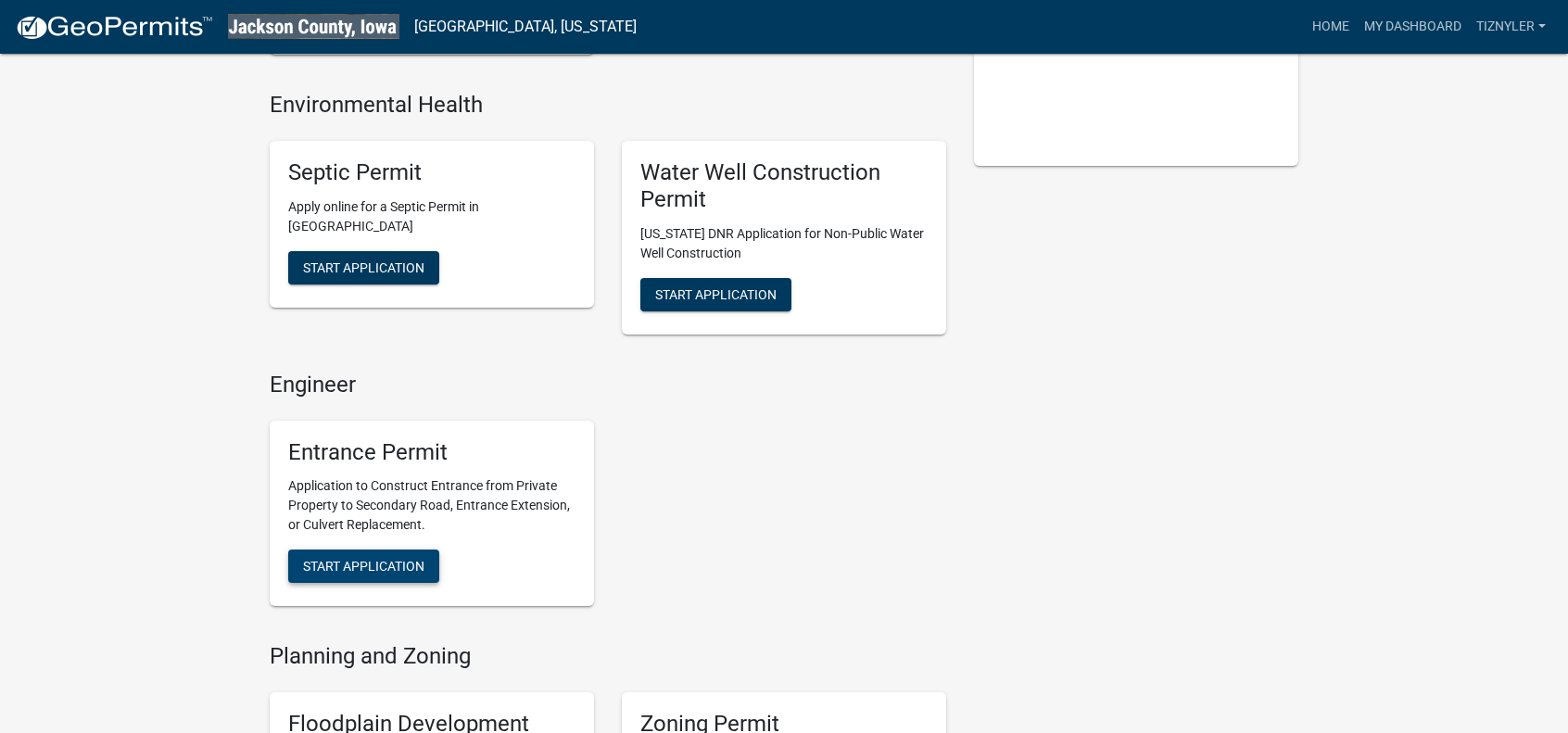
click at [372, 558] on span "Start Application" at bounding box center [363, 565] width 121 height 15
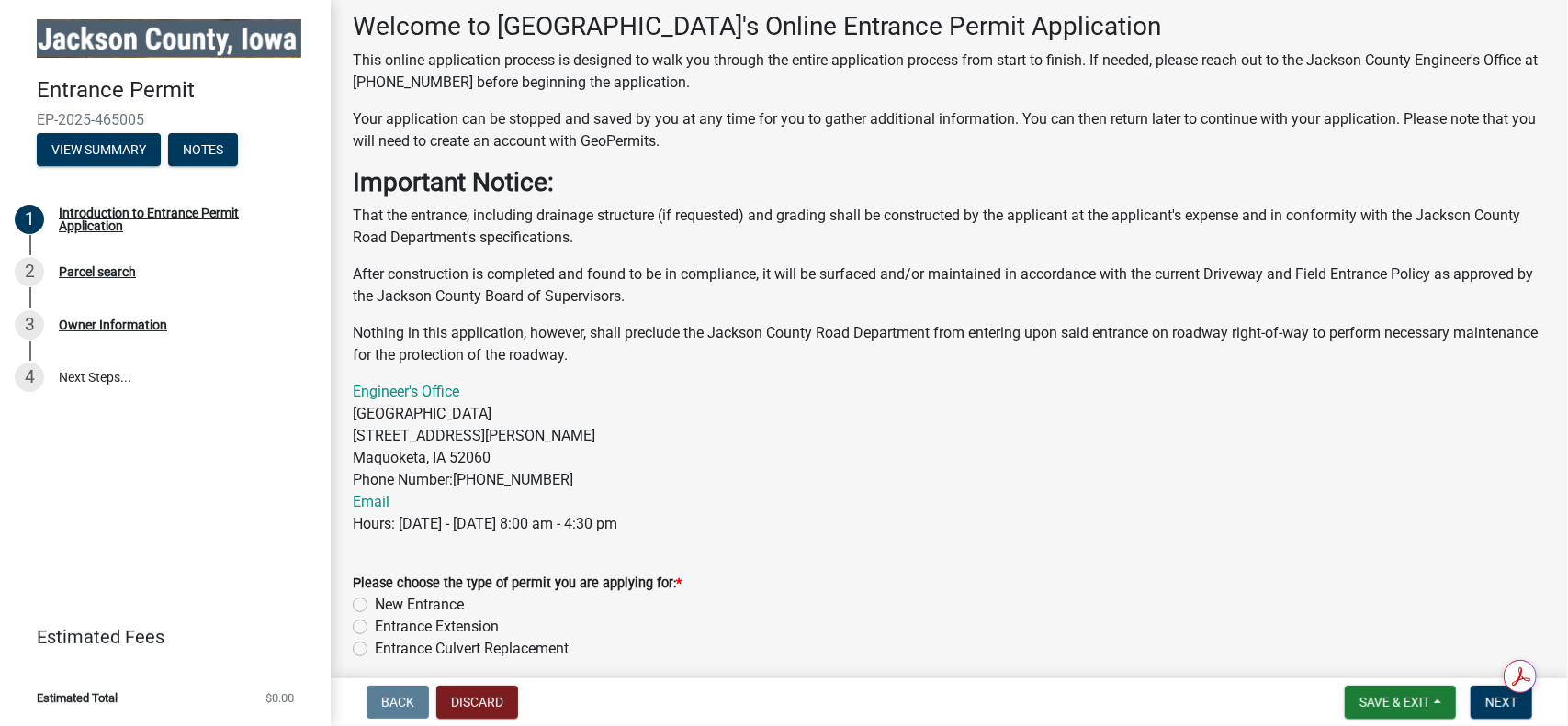
scroll to position [169, 0]
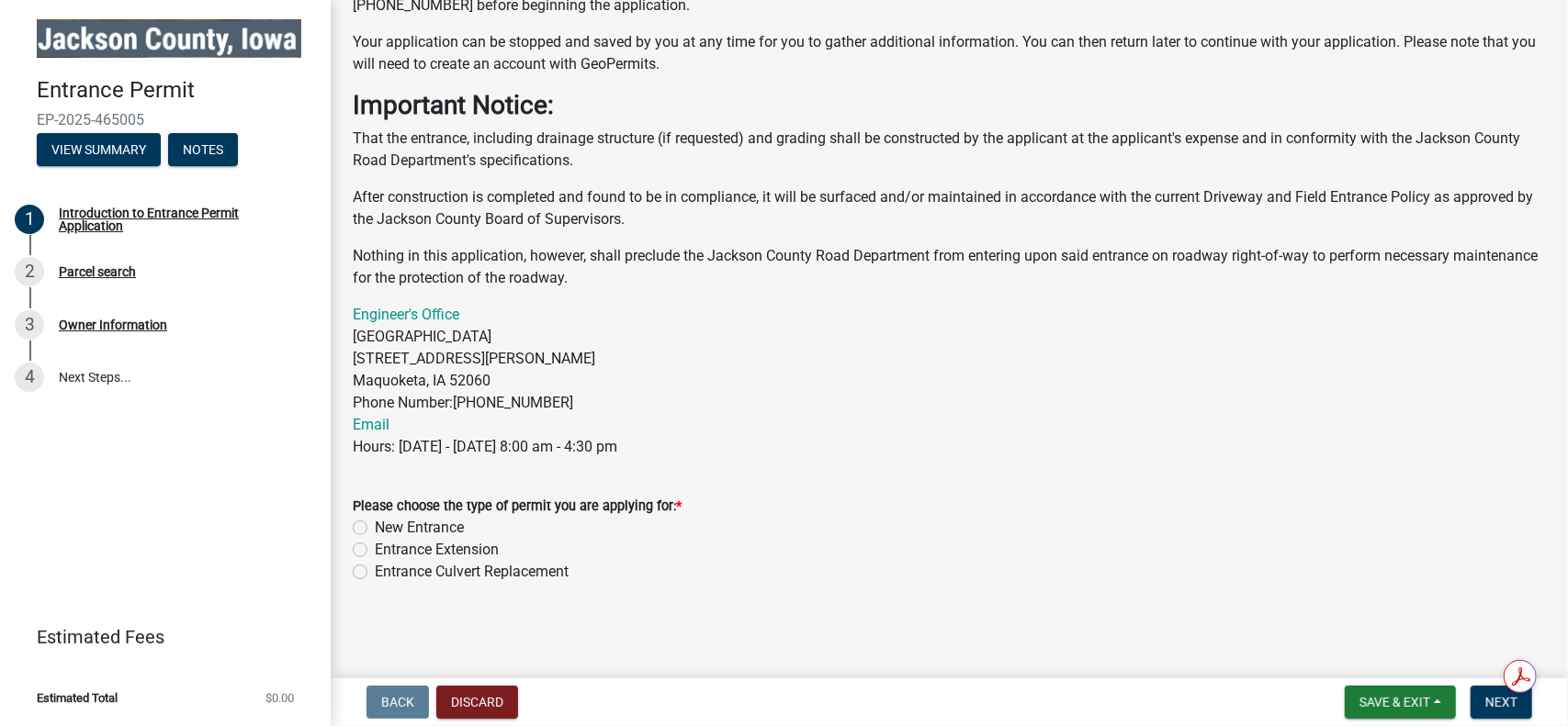
click at [375, 533] on label "New Entrance" at bounding box center [419, 527] width 89 height 22
click at [375, 529] on input "New Entrance" at bounding box center [380, 522] width 12 height 12
radio input "true"
click at [1485, 695] on button "Next" at bounding box center [1502, 702] width 61 height 33
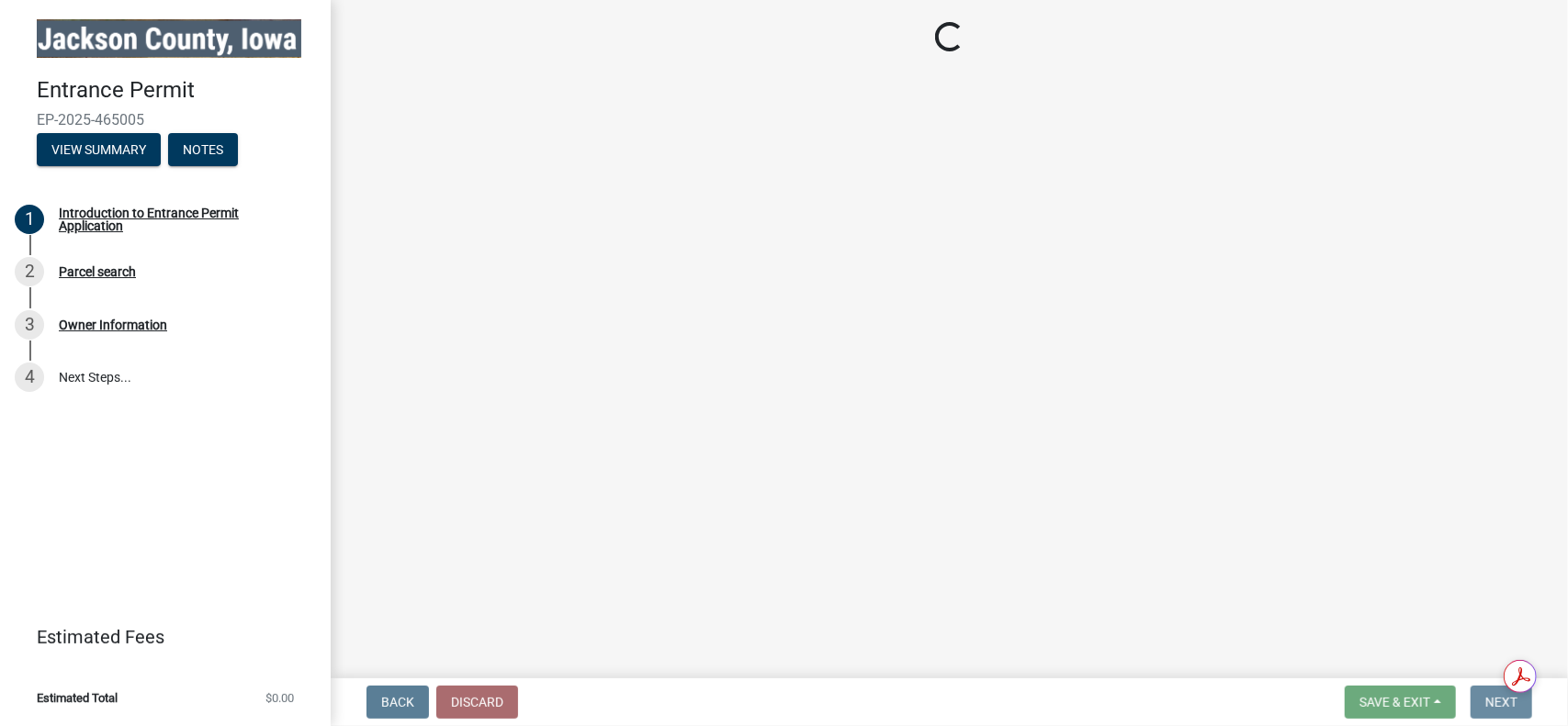
scroll to position [0, 0]
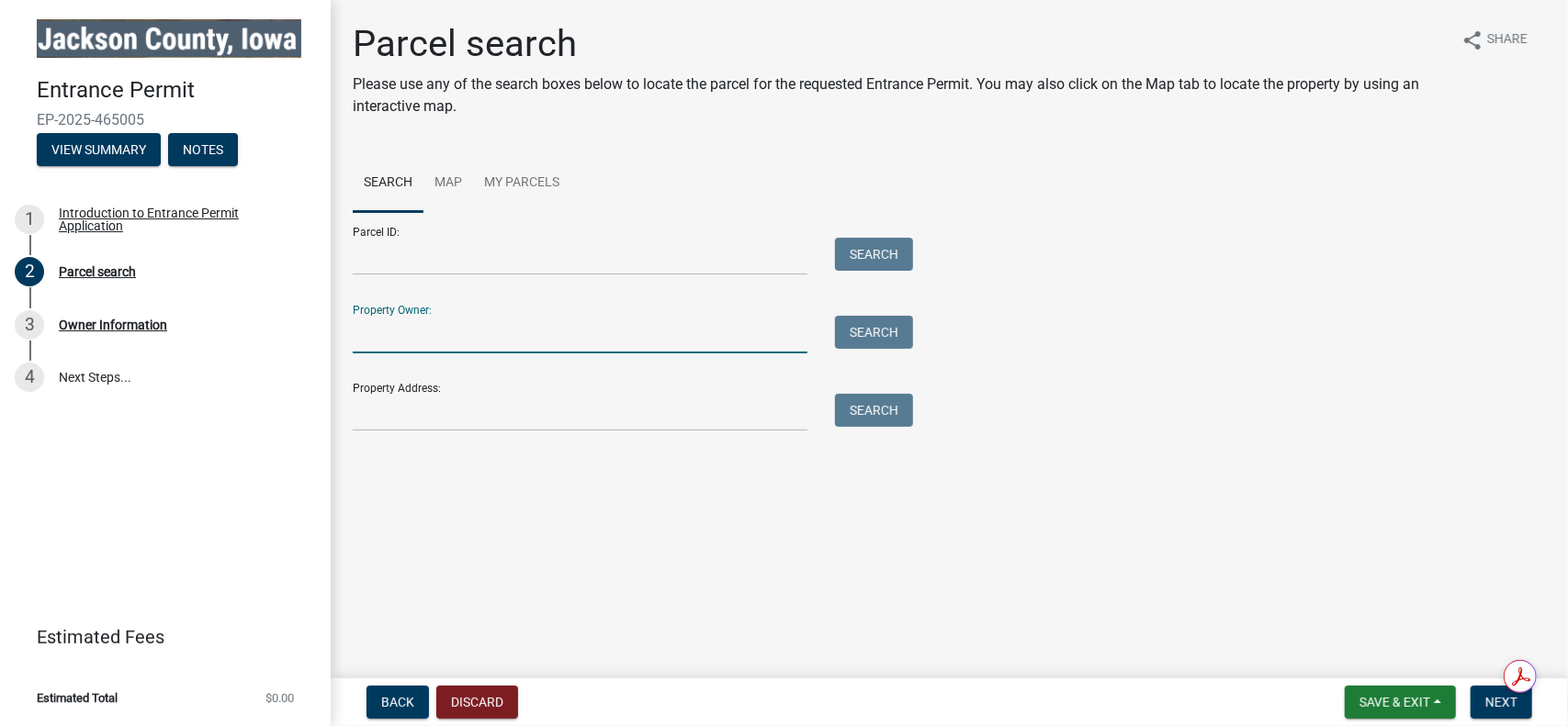
click at [396, 333] on input "Property Owner:" at bounding box center [579, 334] width 454 height 37
type input "[PERSON_NAME]"
click at [882, 333] on button "Search" at bounding box center [873, 332] width 78 height 33
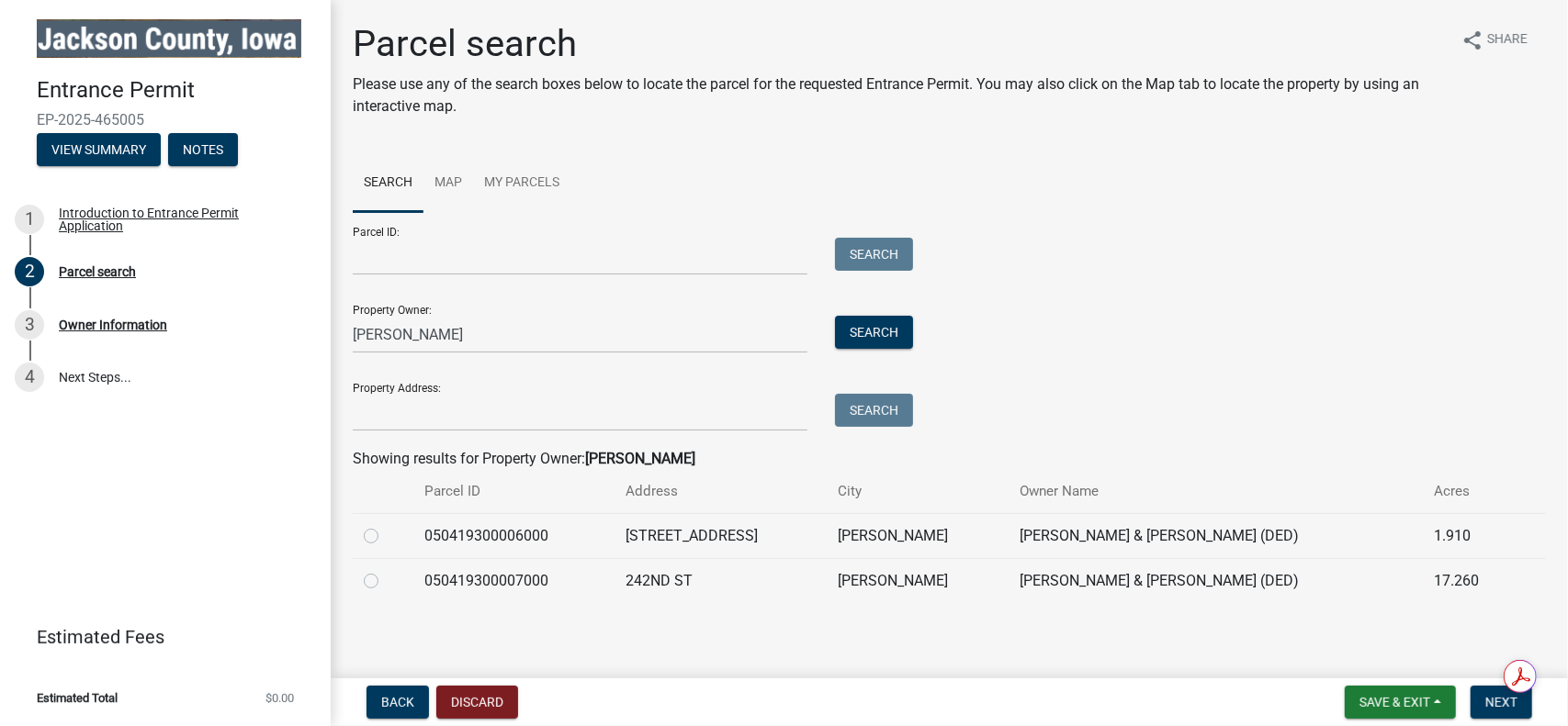
drag, startPoint x: 367, startPoint y: 539, endPoint x: 388, endPoint y: 543, distance: 21.4
click at [386, 525] on label at bounding box center [386, 525] width 0 height 0
click at [386, 537] on input "radio" at bounding box center [392, 531] width 12 height 12
radio input "true"
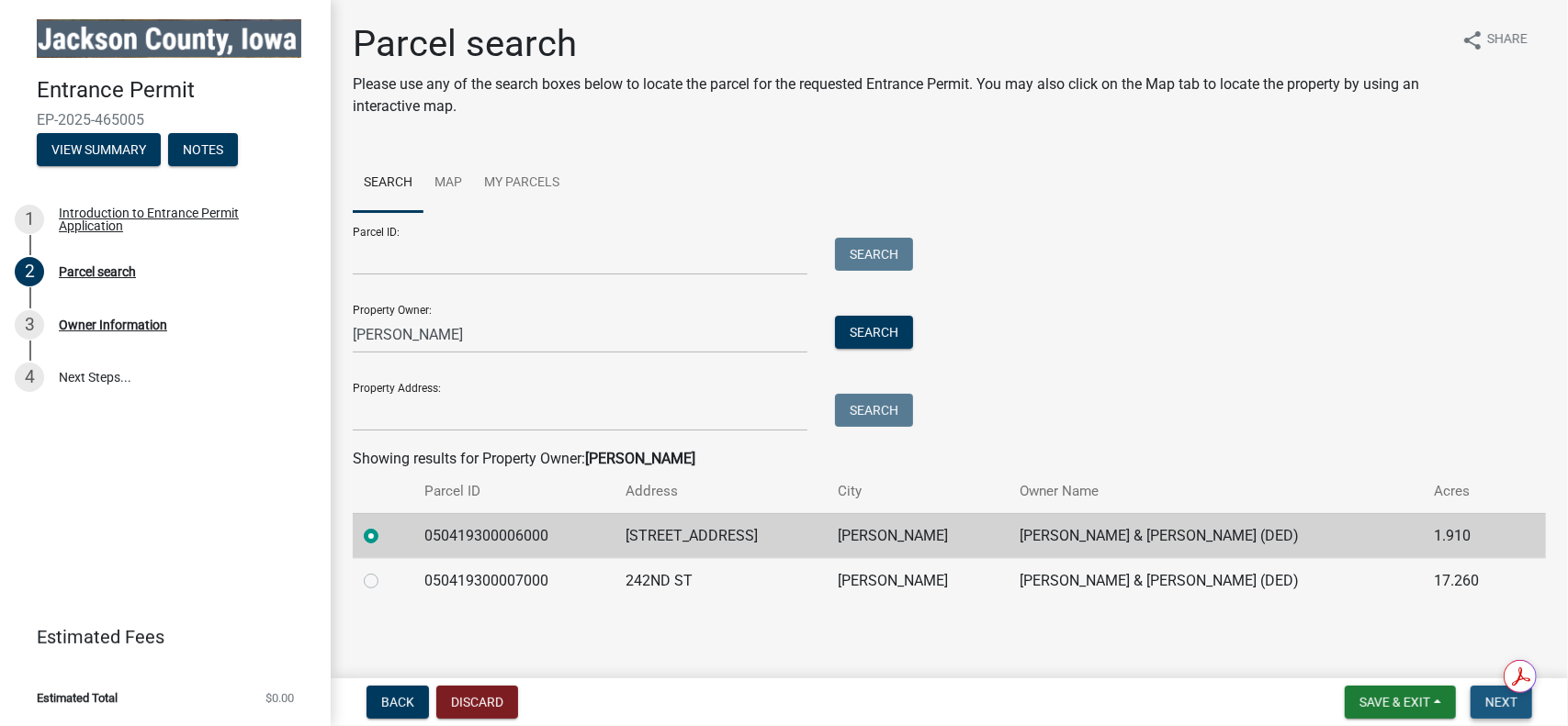
click at [1494, 698] on span "Next" at bounding box center [1501, 702] width 32 height 14
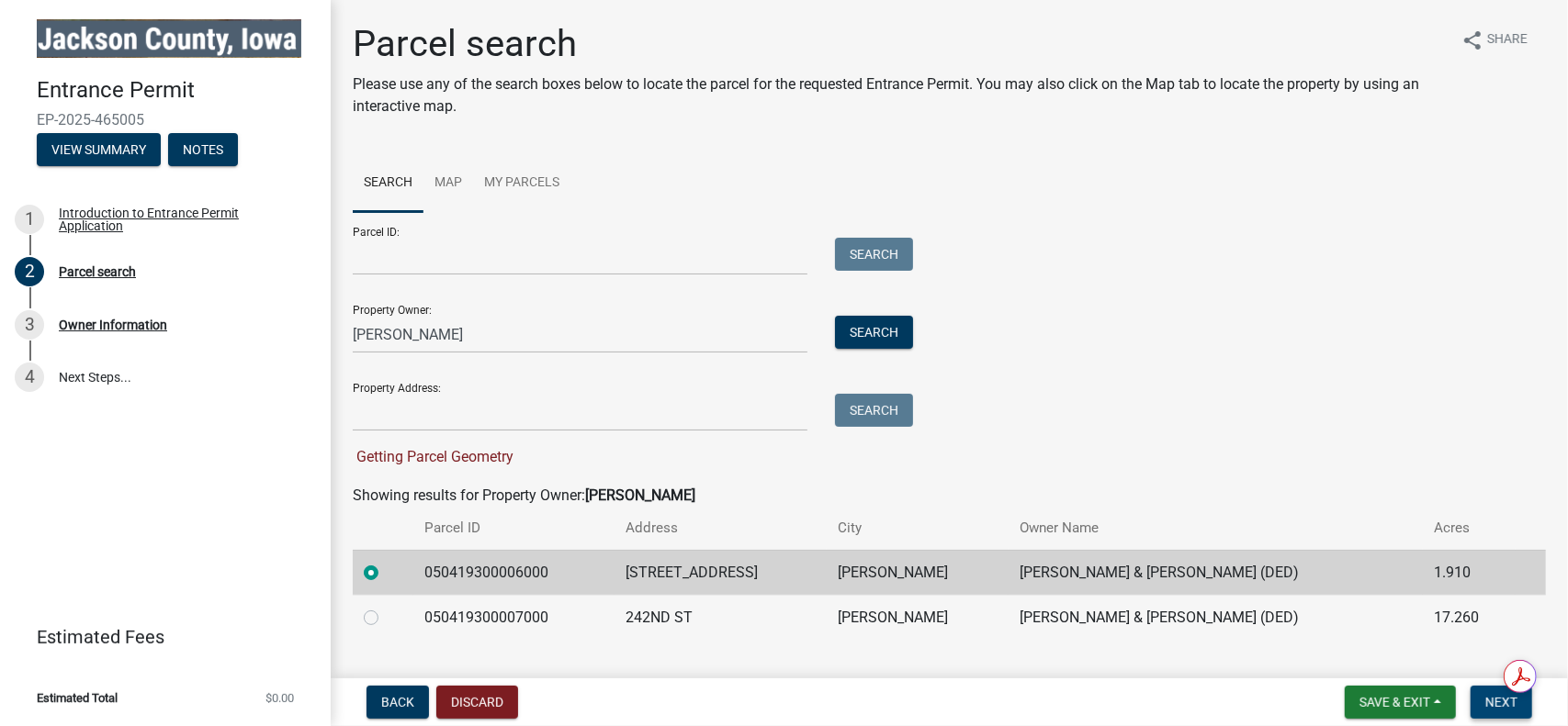
scroll to position [39, 0]
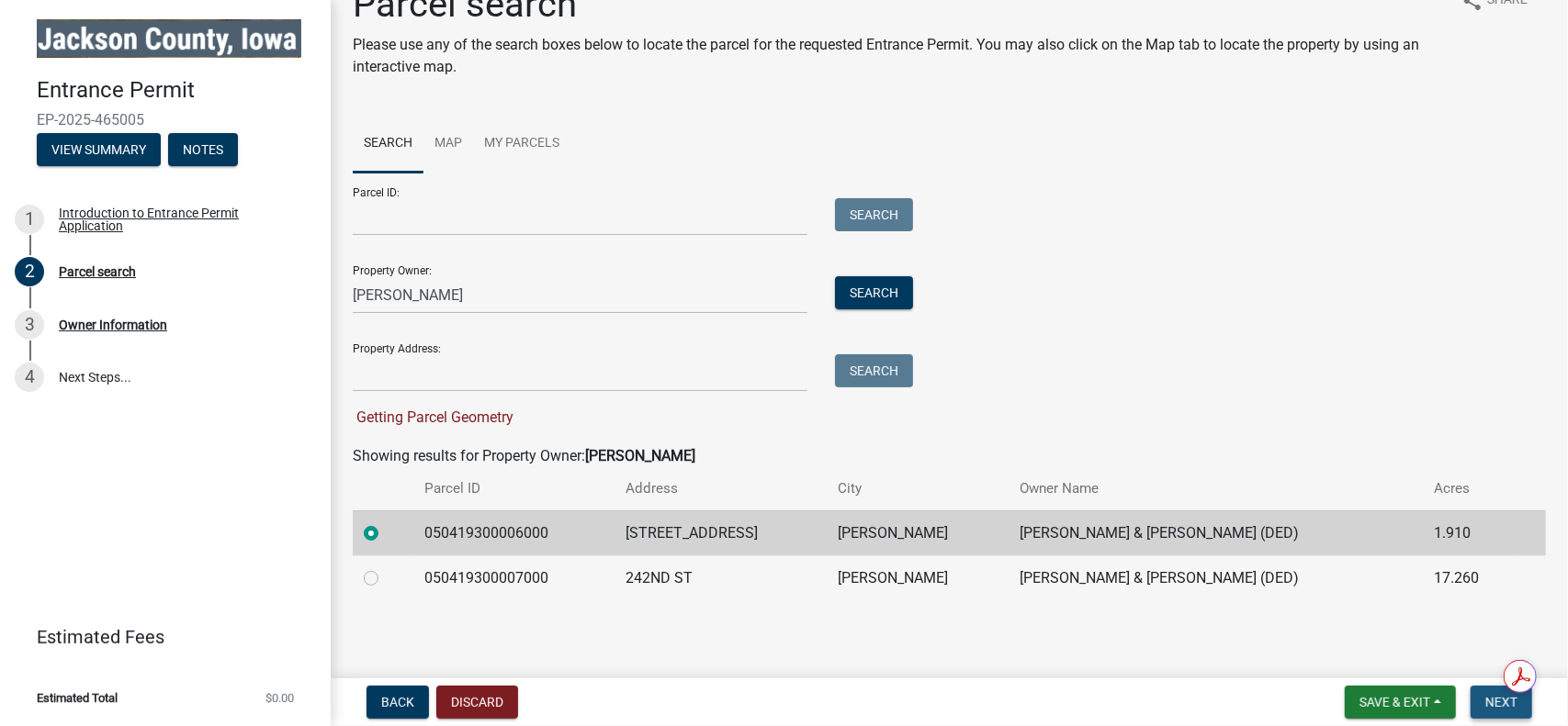
click at [1499, 701] on span "Next" at bounding box center [1501, 702] width 32 height 14
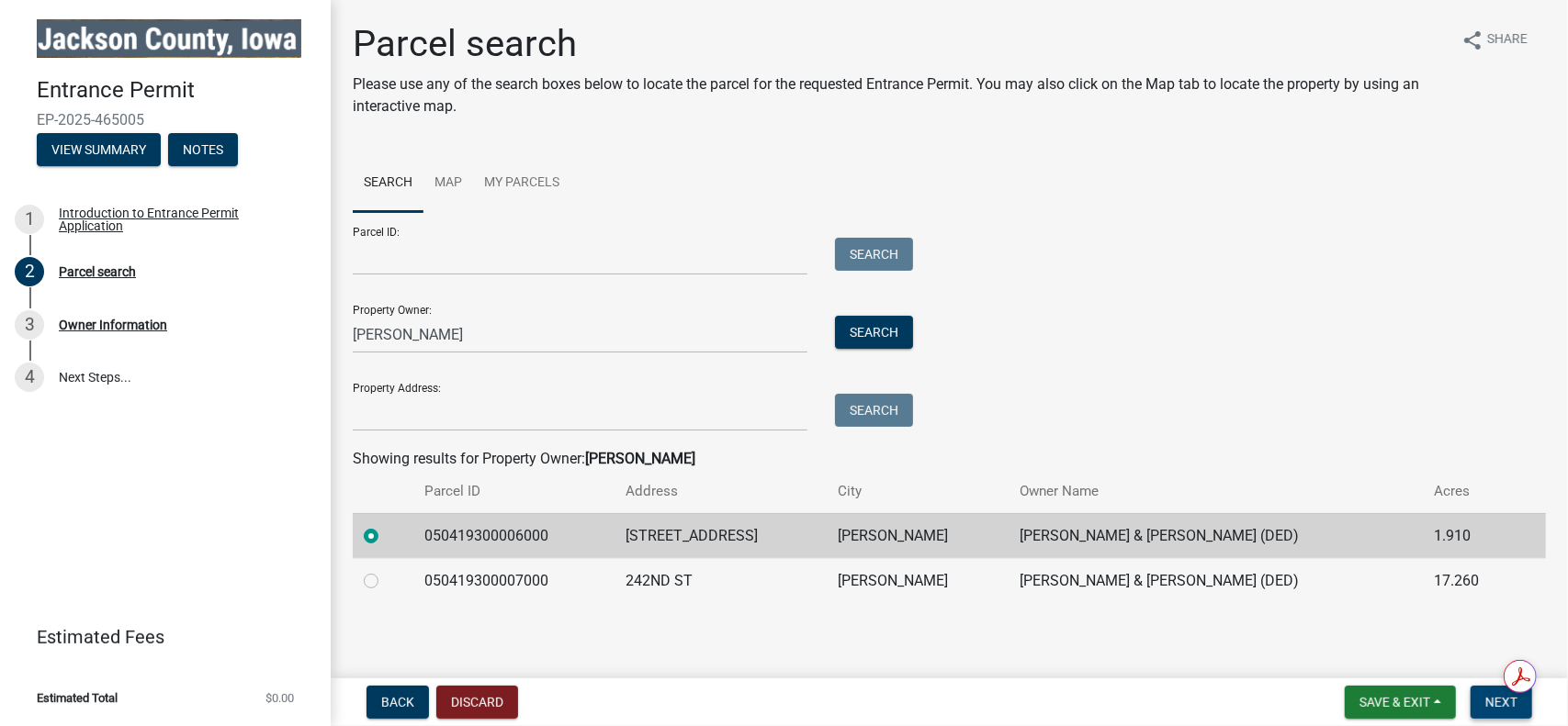
scroll to position [3, 0]
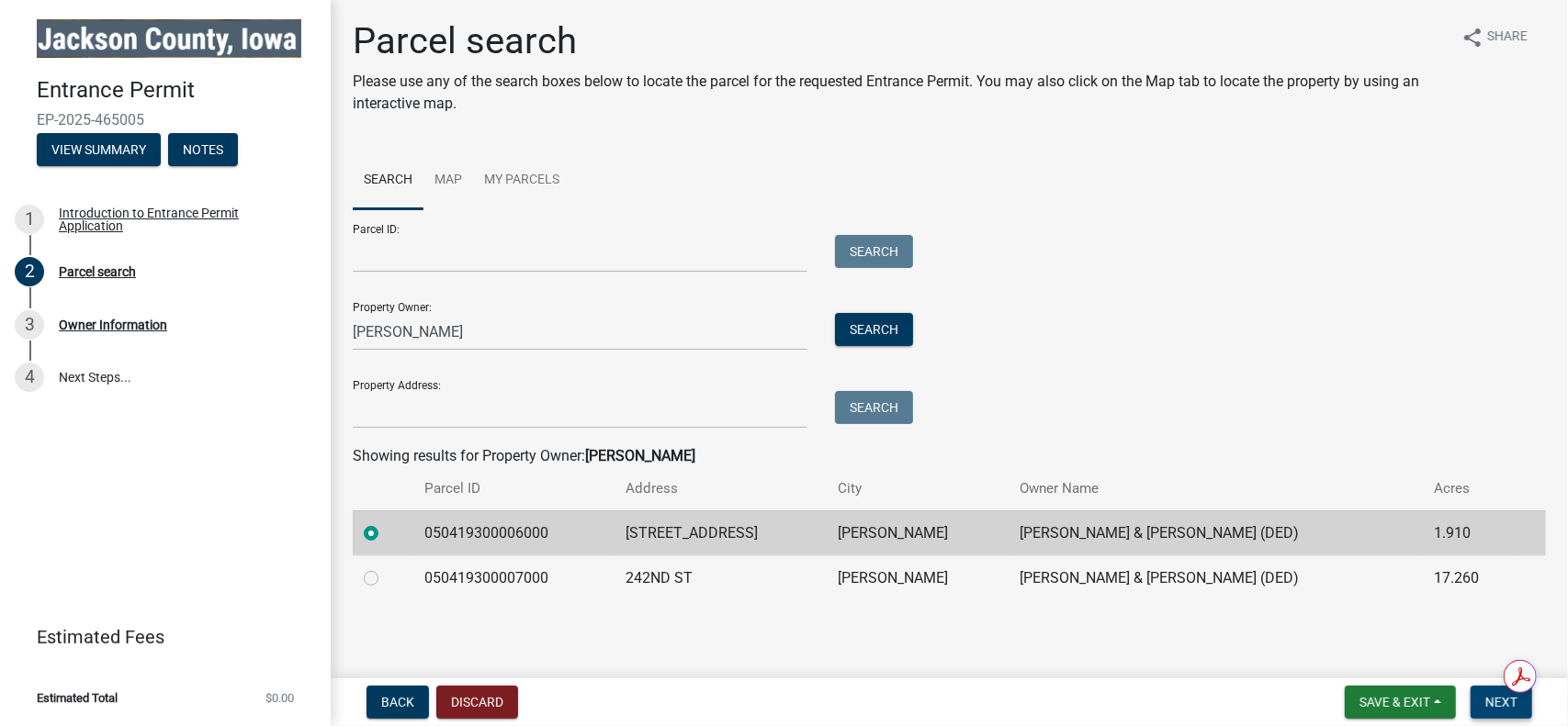
click at [1501, 708] on span "Next" at bounding box center [1501, 702] width 32 height 14
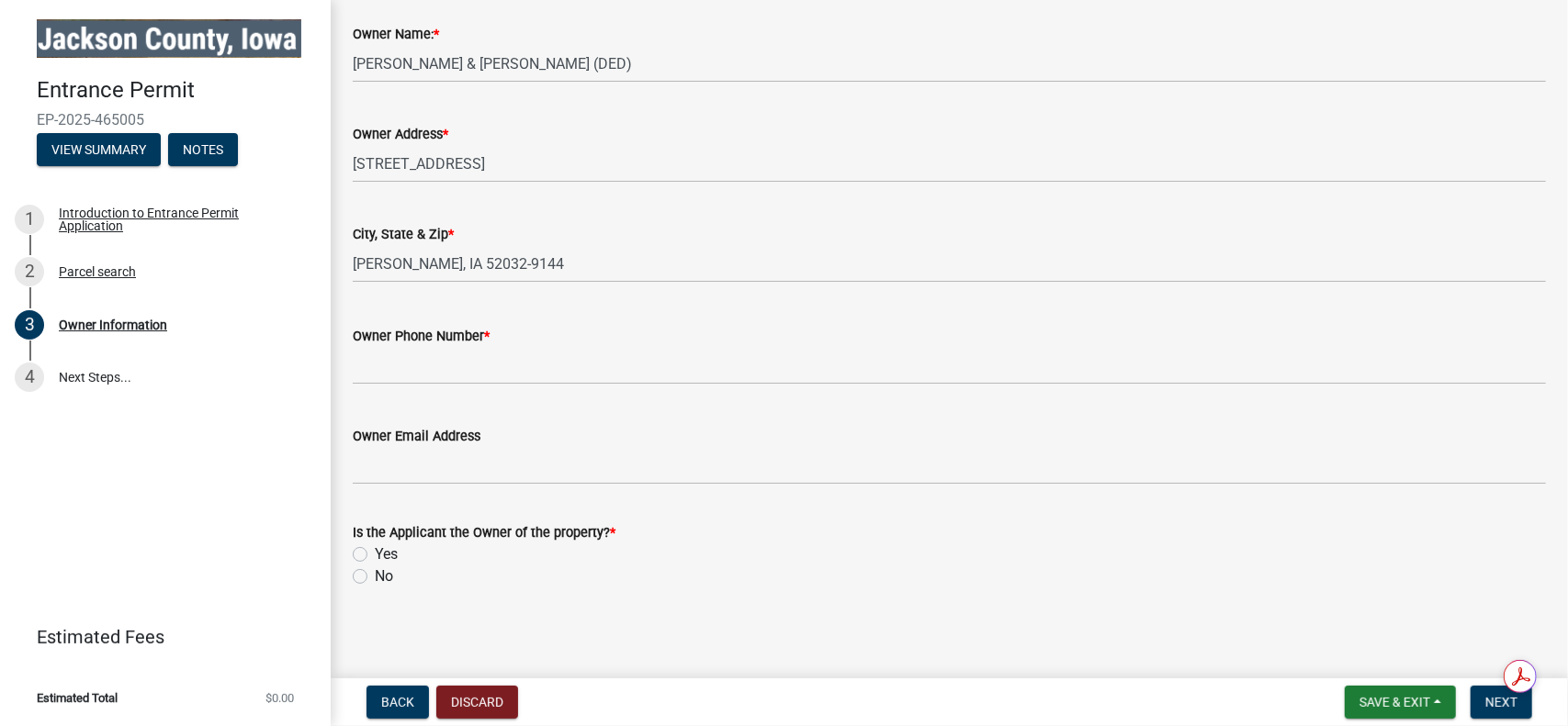
scroll to position [209, 0]
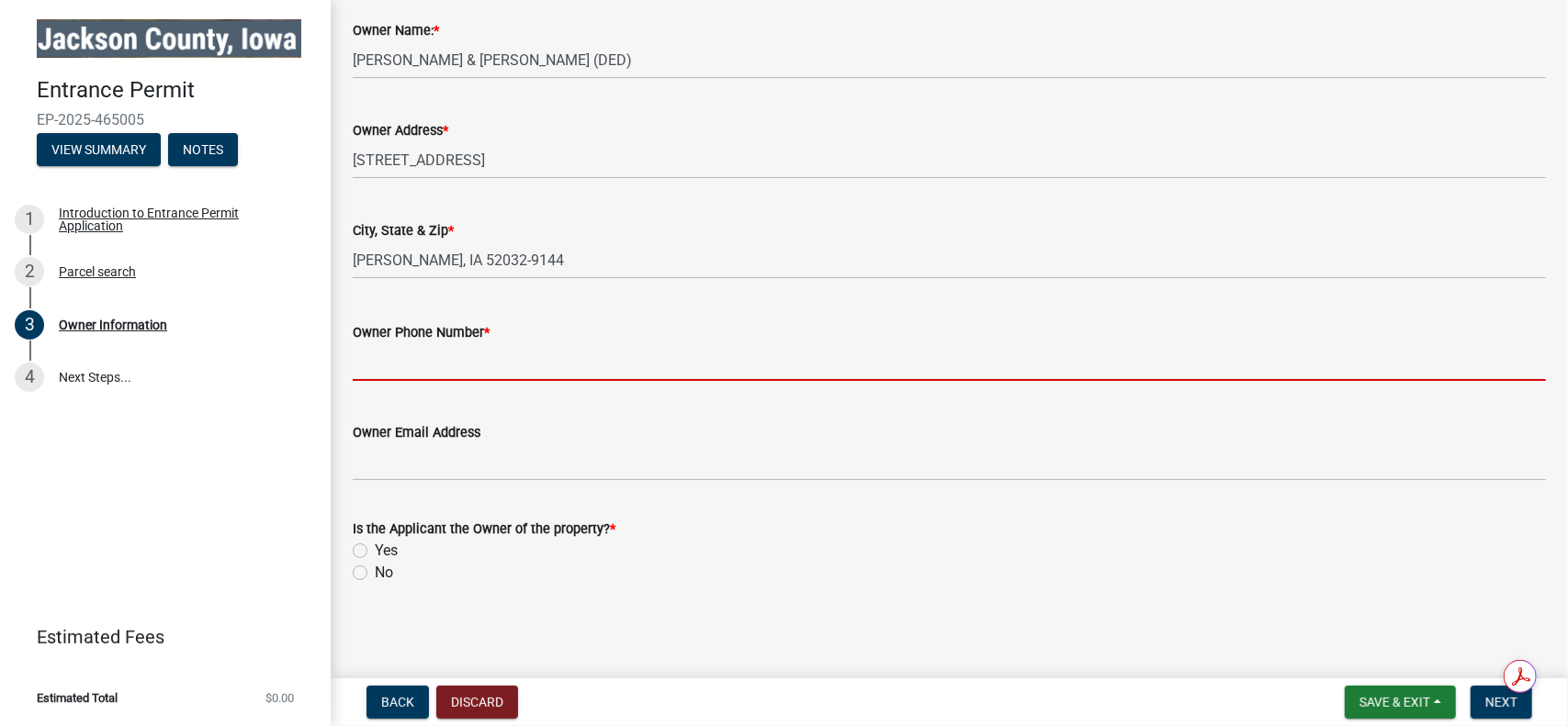
click at [704, 358] on input "Owner Phone Number *" at bounding box center [949, 362] width 1193 height 37
type input "5634519188"
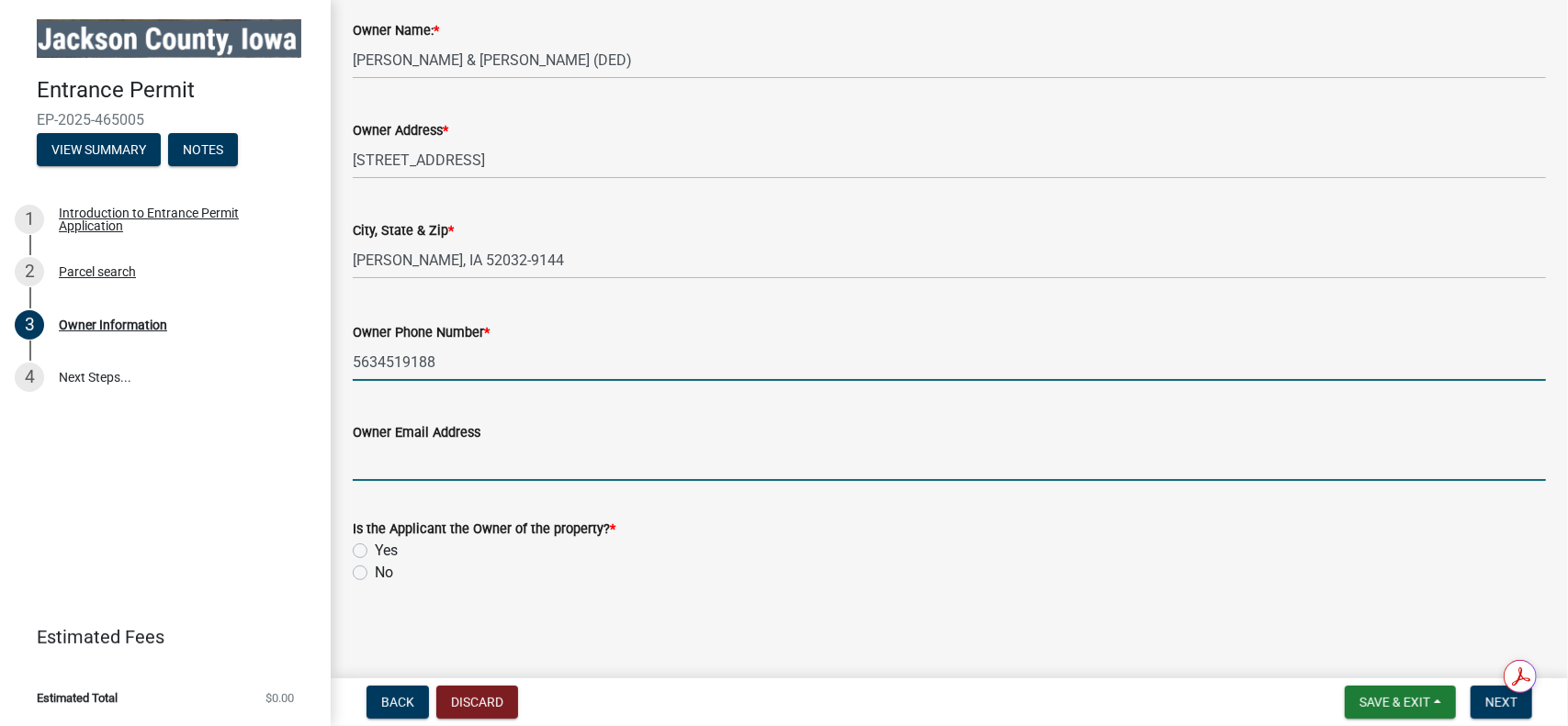
click at [540, 471] on input "Owner Email Address" at bounding box center [949, 462] width 1193 height 37
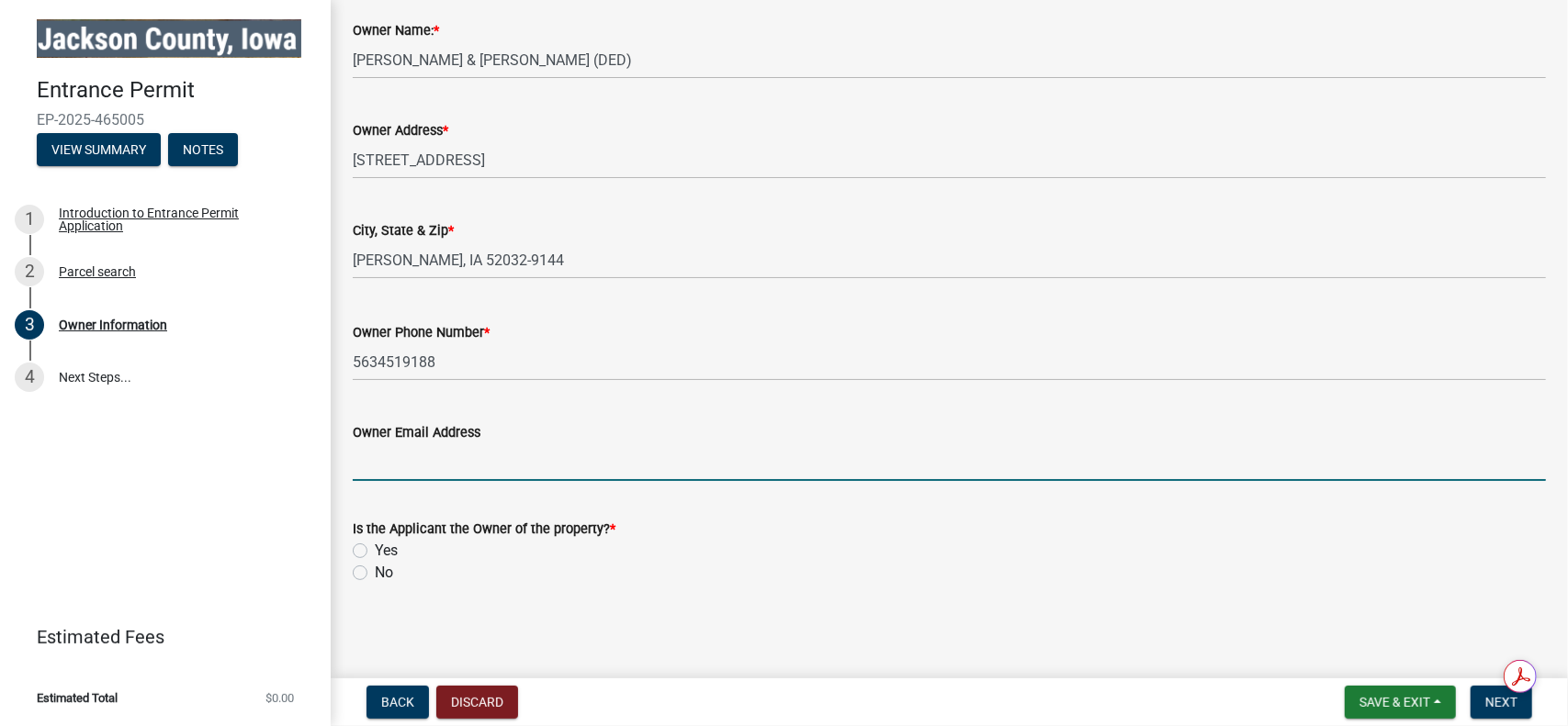
type input "[EMAIL_ADDRESS][DOMAIN_NAME]"
click at [375, 548] on label "Yes" at bounding box center [386, 550] width 23 height 22
click at [375, 548] on input "Yes" at bounding box center [380, 545] width 12 height 12
radio input "true"
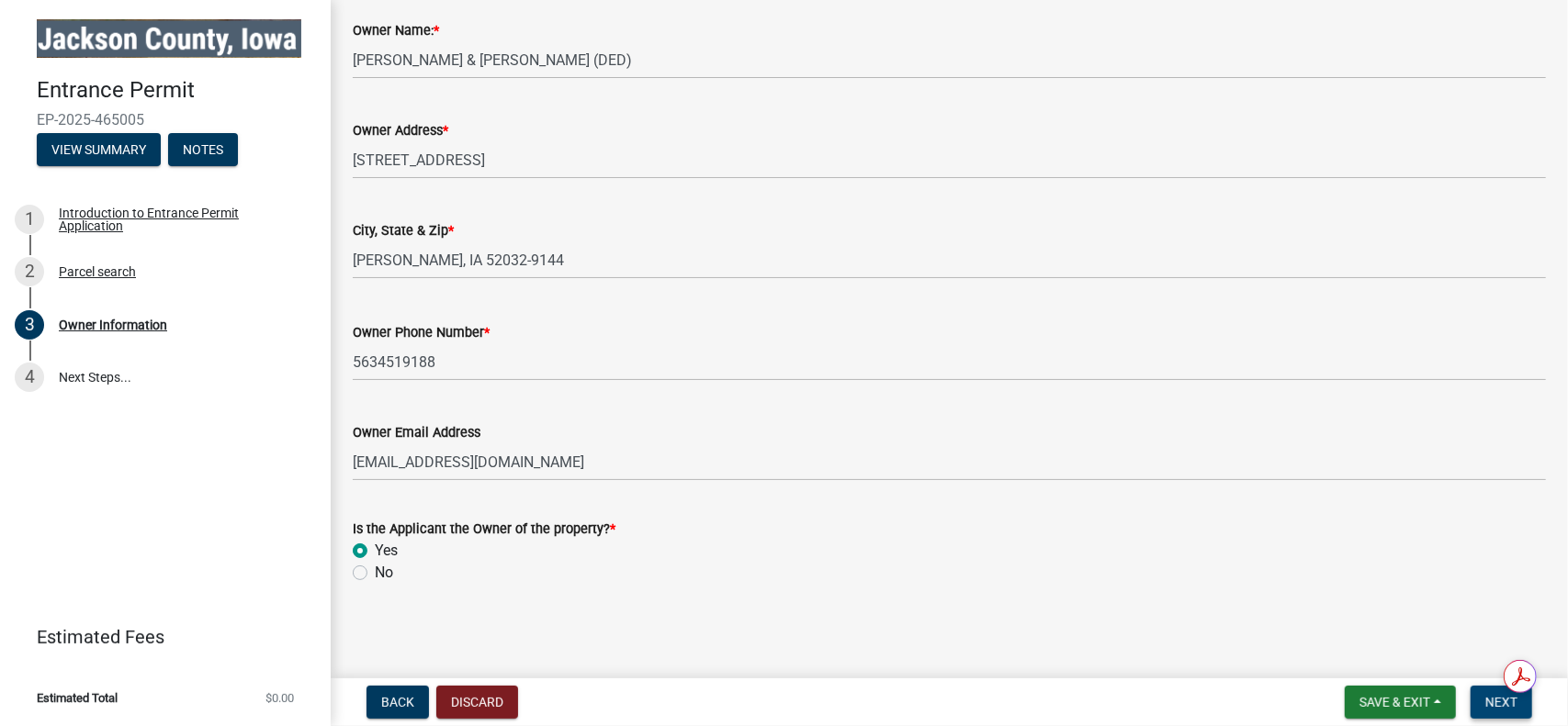
click at [1494, 702] on span "Next" at bounding box center [1501, 702] width 32 height 14
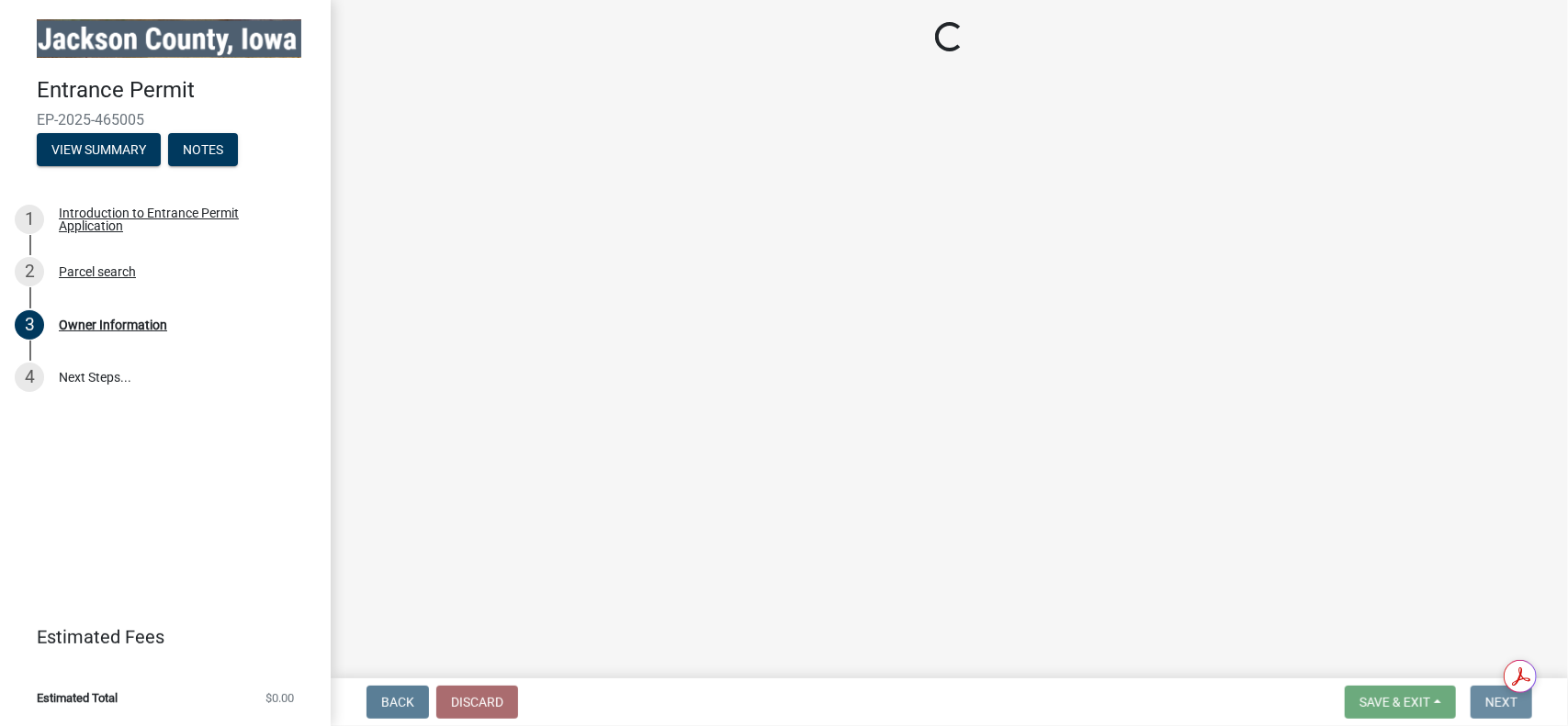
scroll to position [0, 0]
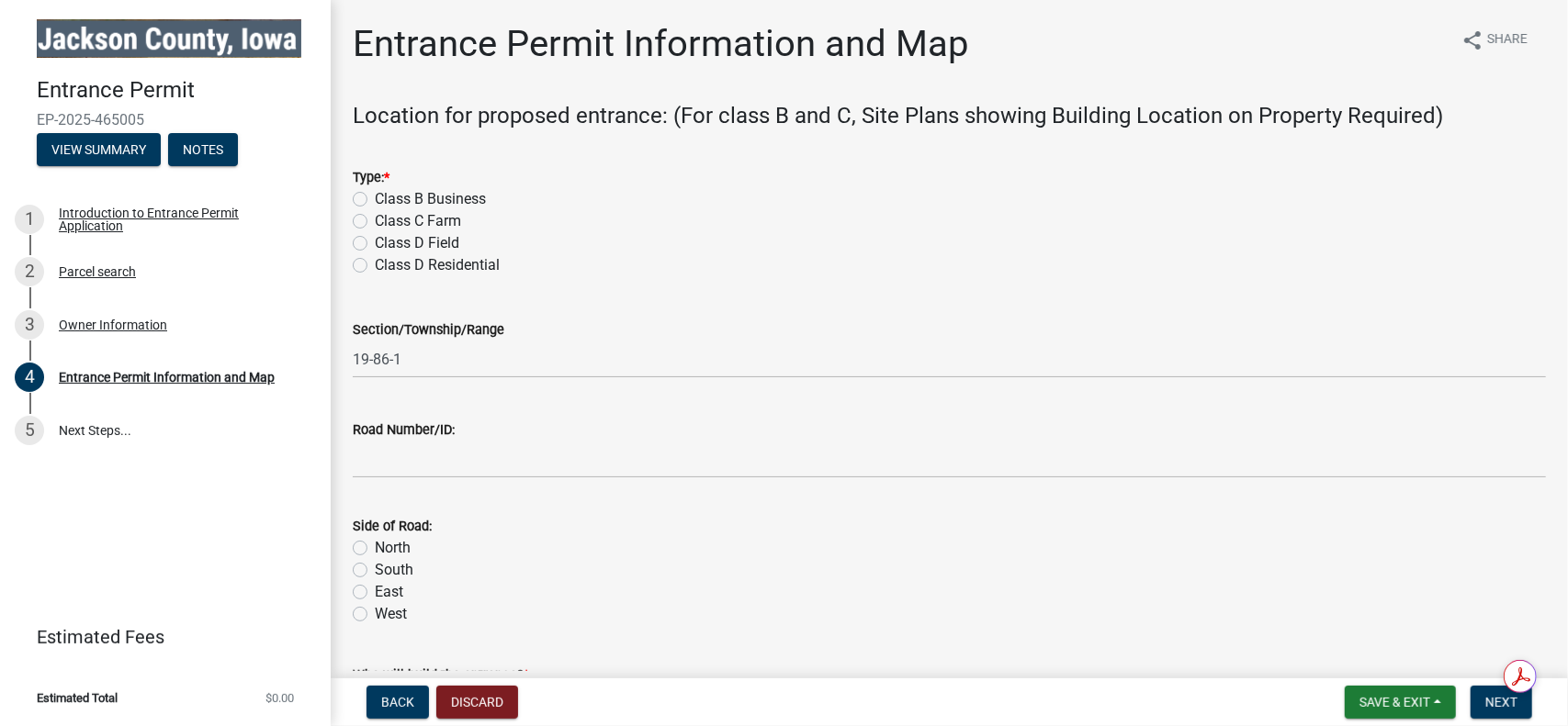
click at [375, 265] on label "Class D Residential" at bounding box center [437, 265] width 125 height 22
click at [375, 265] on input "Class D Residential" at bounding box center [380, 260] width 12 height 12
radio input "true"
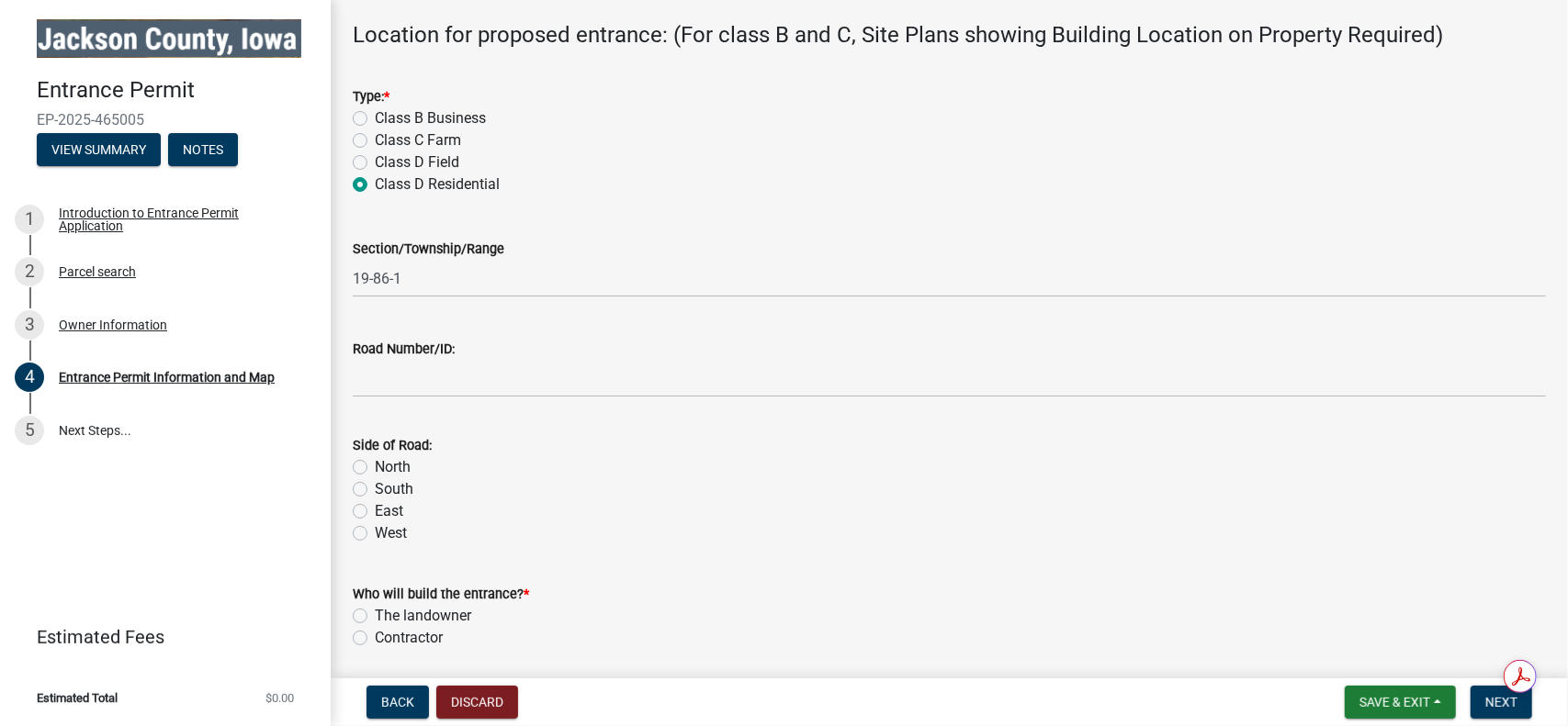
scroll to position [92, 0]
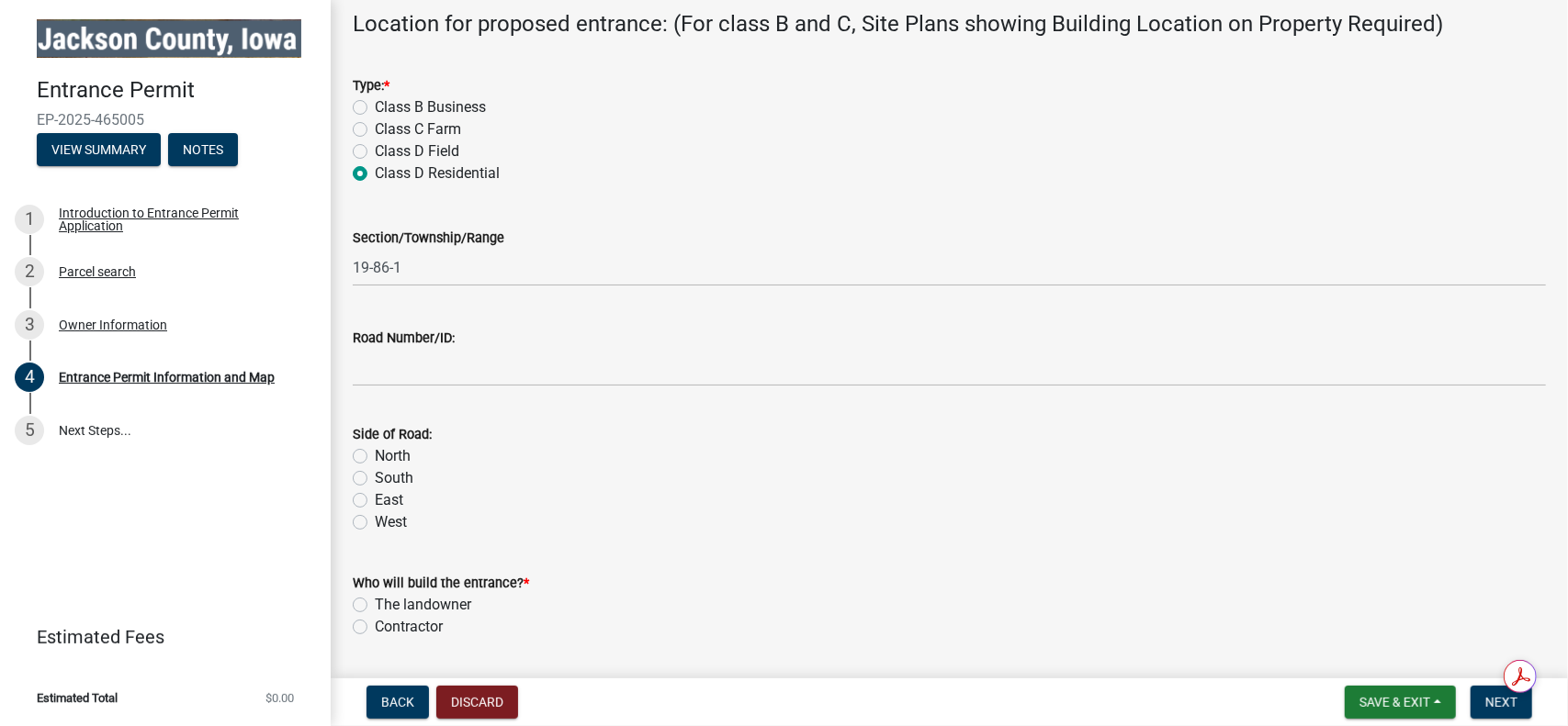
click at [375, 477] on label "South" at bounding box center [394, 478] width 38 height 22
click at [375, 477] on input "South" at bounding box center [380, 473] width 12 height 12
radio input "true"
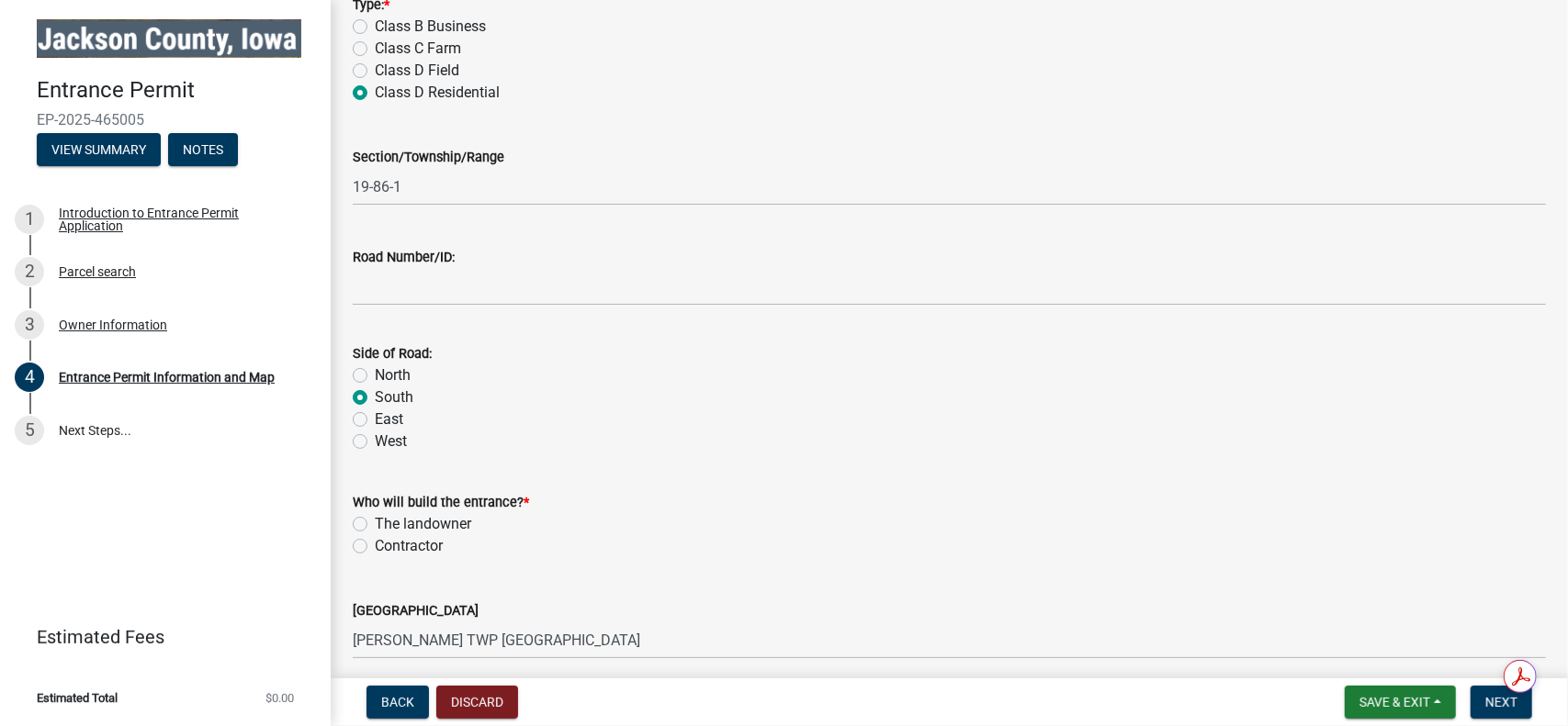
scroll to position [183, 0]
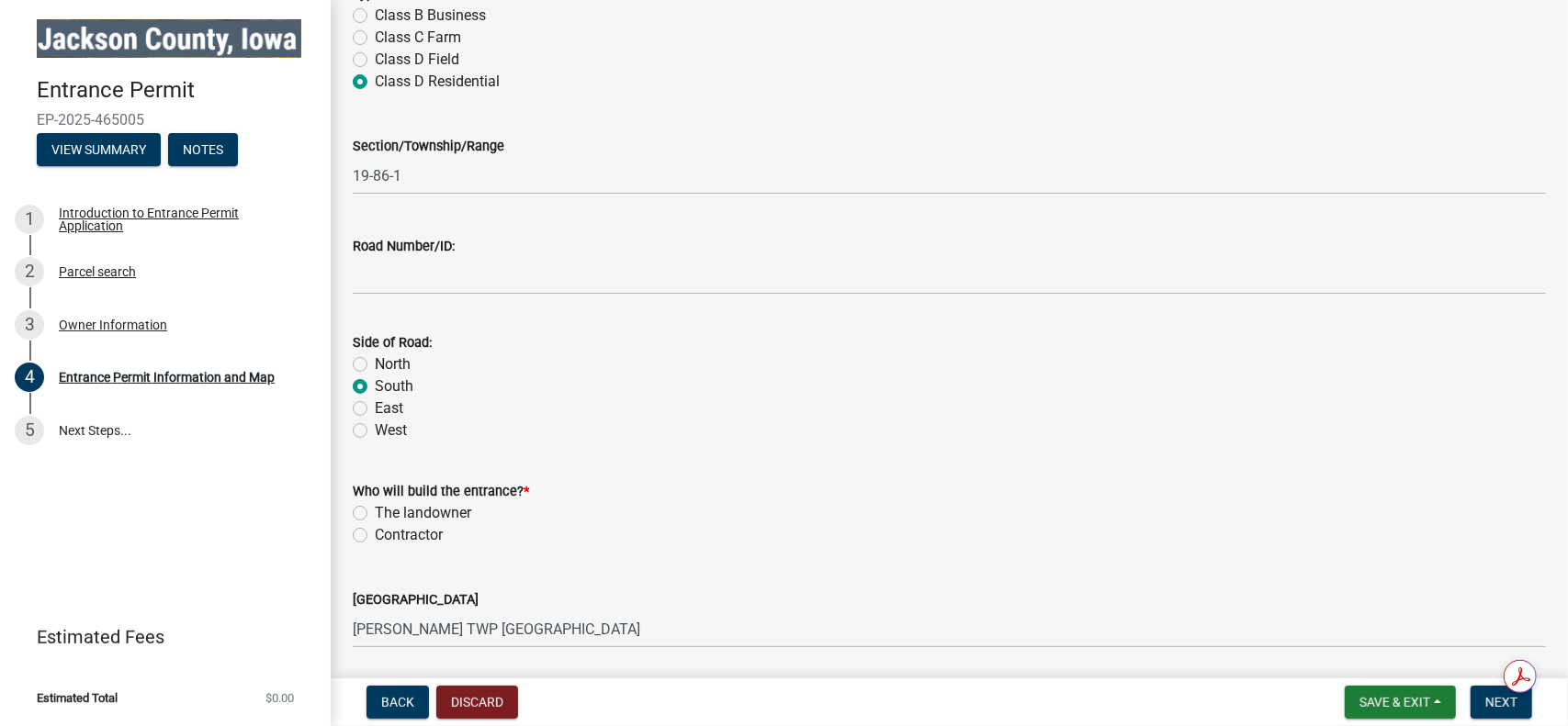
click at [375, 537] on label "Contractor" at bounding box center [408, 535] width 68 height 22
click at [375, 536] on input "Contractor" at bounding box center [380, 530] width 12 height 12
radio input "true"
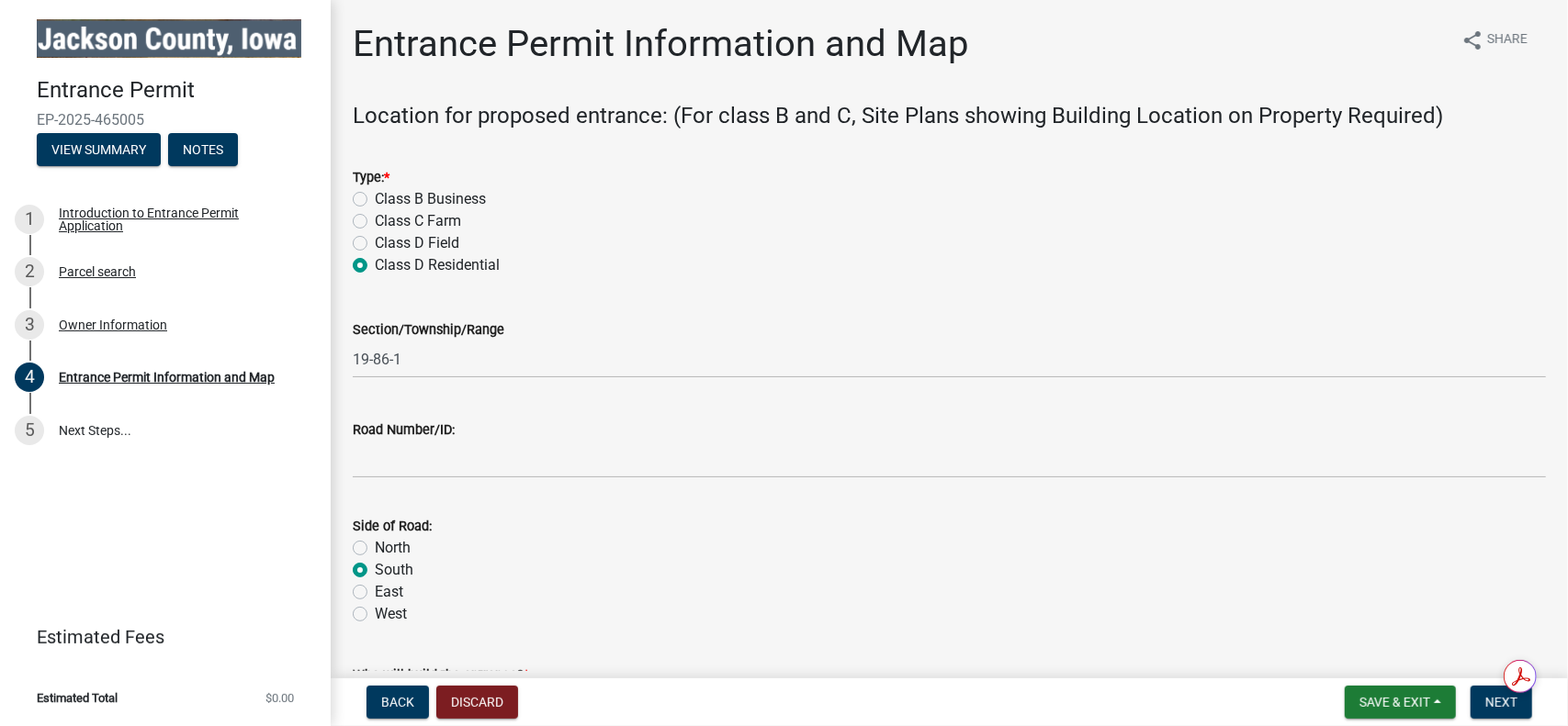
scroll to position [92, 0]
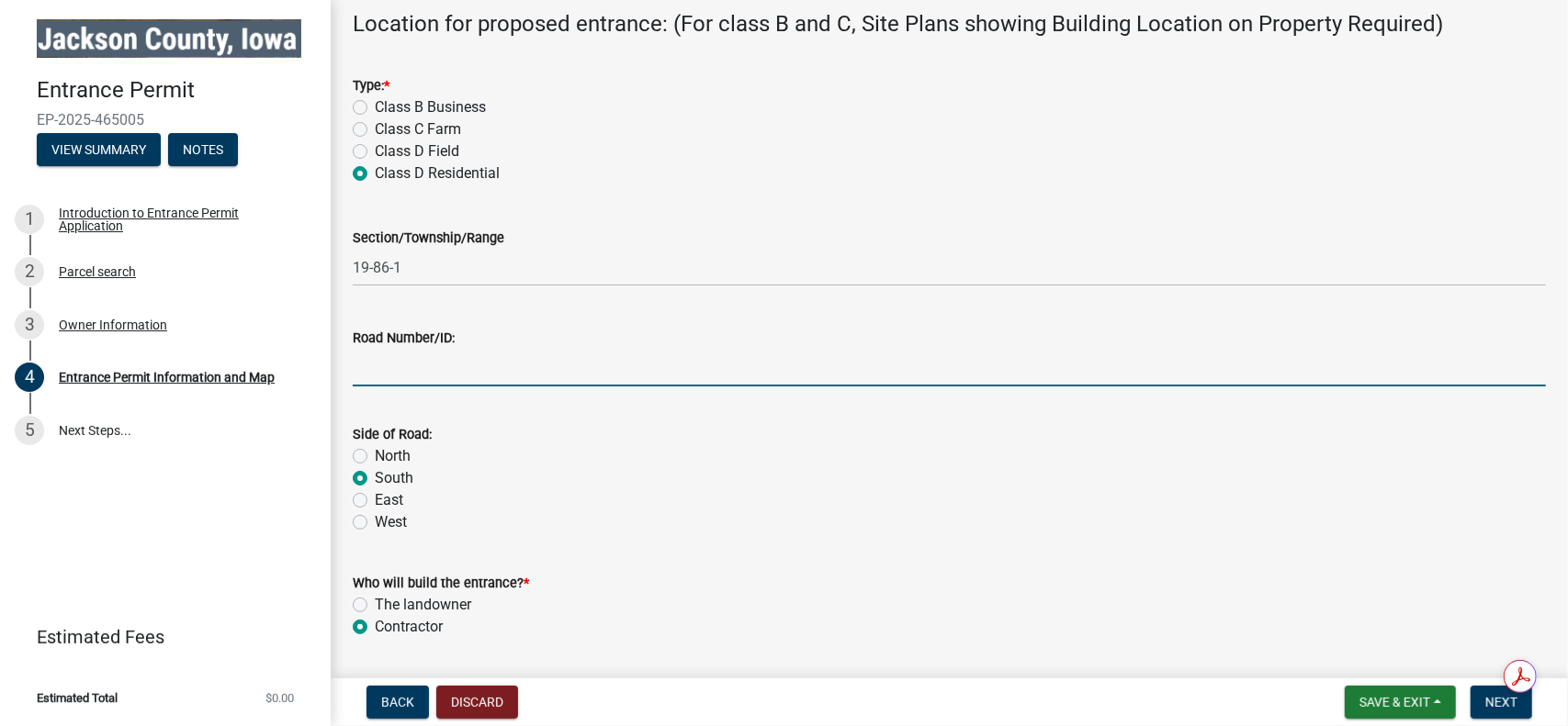
click at [492, 367] on input "Road Number/ID:" at bounding box center [949, 367] width 1193 height 37
type input "[GEOGRAPHIC_DATA]"
click at [1505, 702] on span "Next" at bounding box center [1501, 702] width 32 height 14
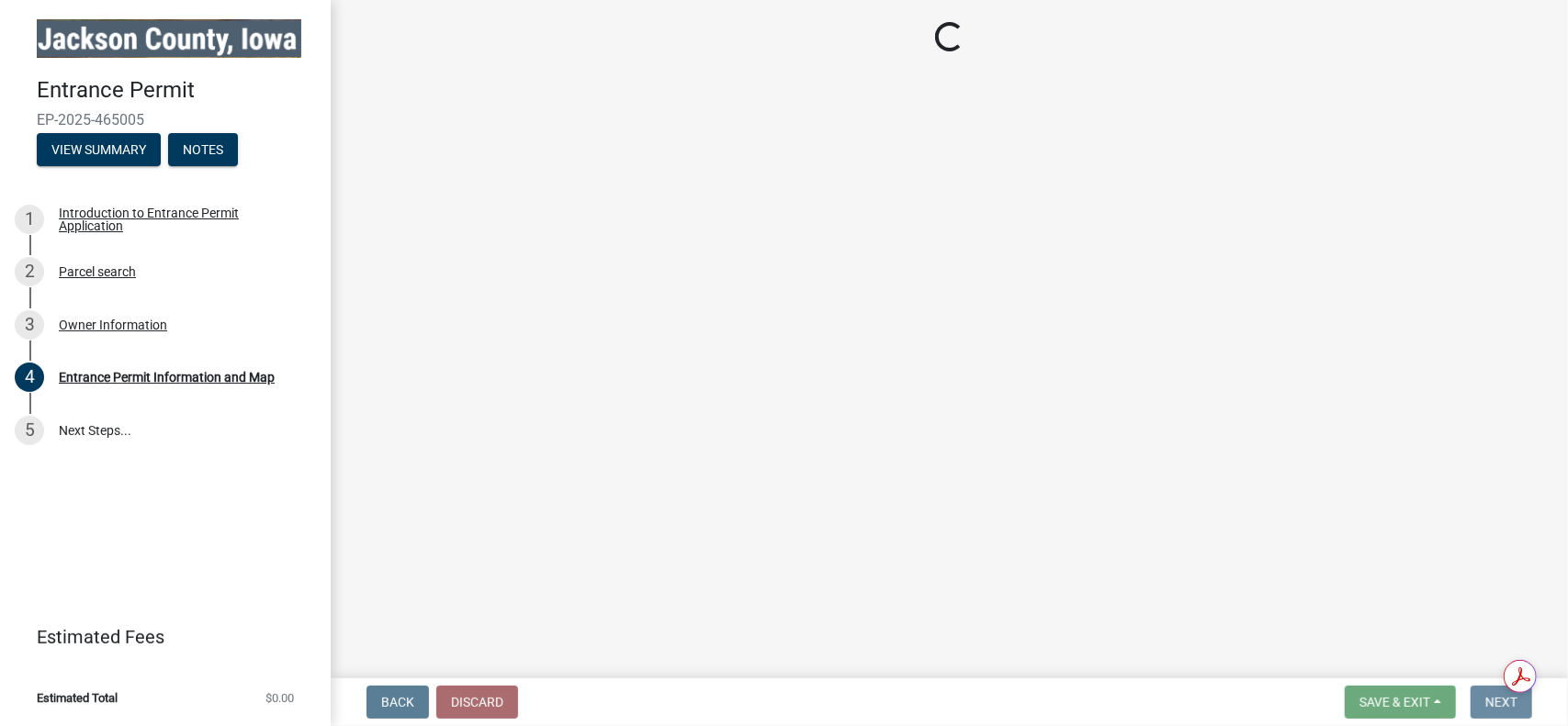
scroll to position [0, 0]
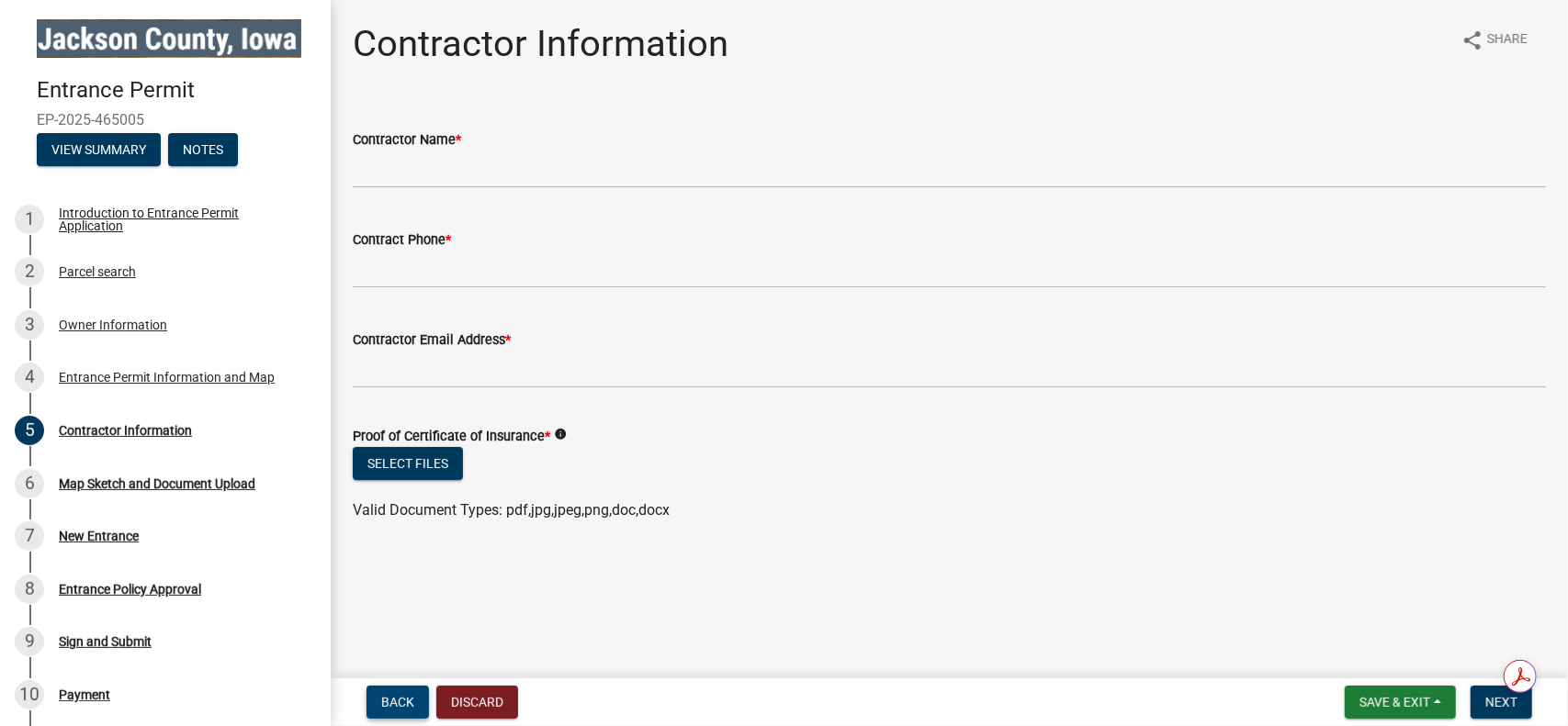
click at [416, 697] on button "Back" at bounding box center [397, 702] width 62 height 33
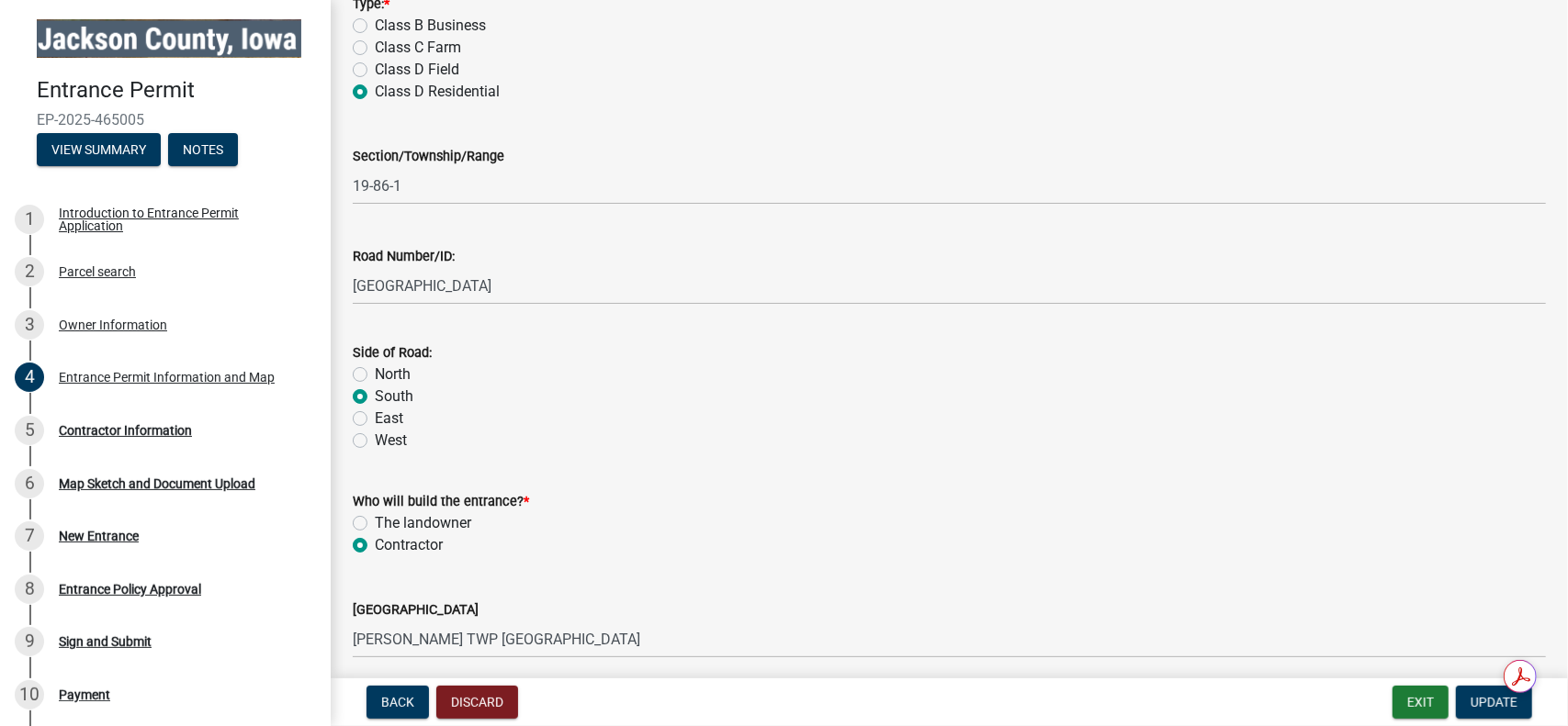
scroll to position [246, 0]
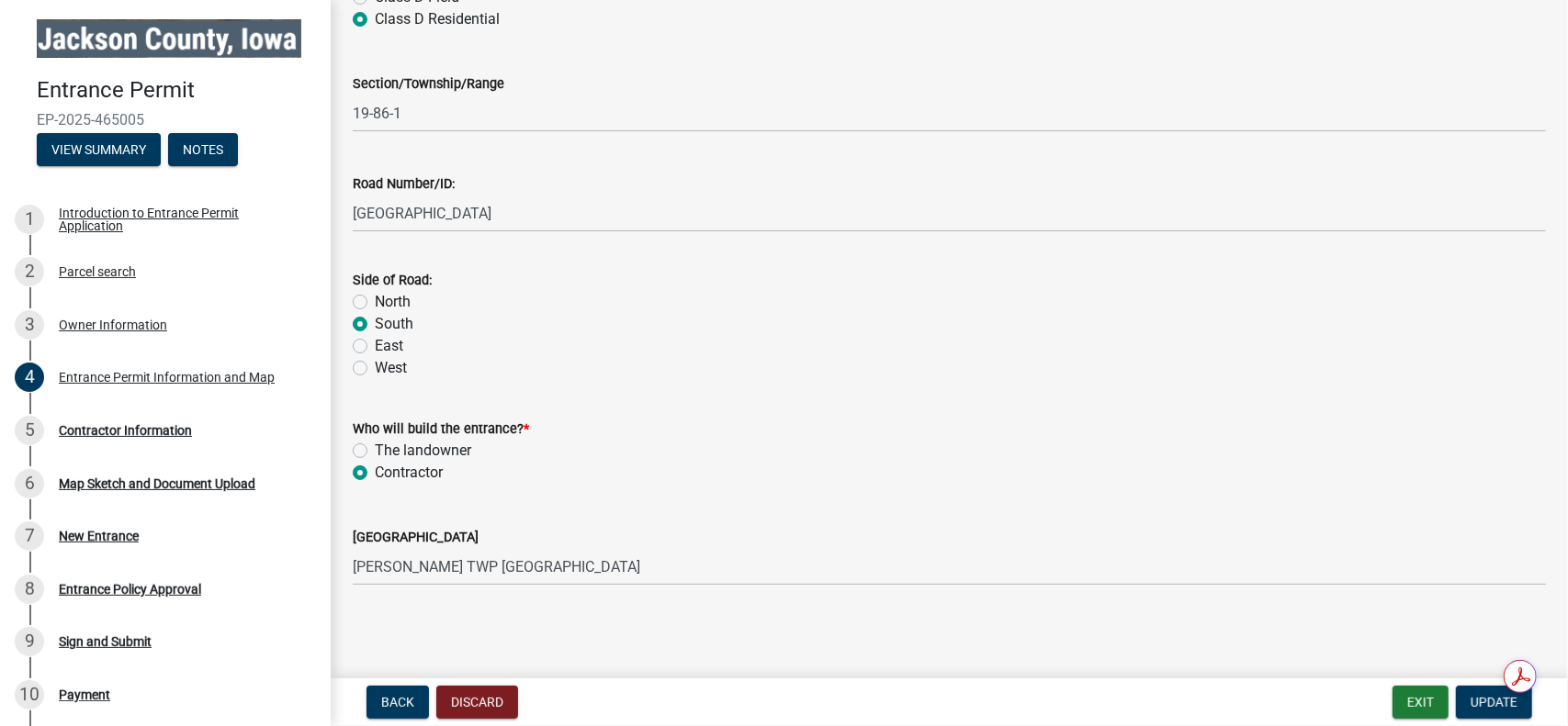
click at [367, 450] on div "The landowner" at bounding box center [949, 450] width 1193 height 22
click at [375, 450] on label "The landowner" at bounding box center [423, 450] width 96 height 22
click at [375, 450] on input "The landowner" at bounding box center [380, 446] width 12 height 12
radio input "true"
click at [1475, 701] on span "Update" at bounding box center [1494, 702] width 47 height 14
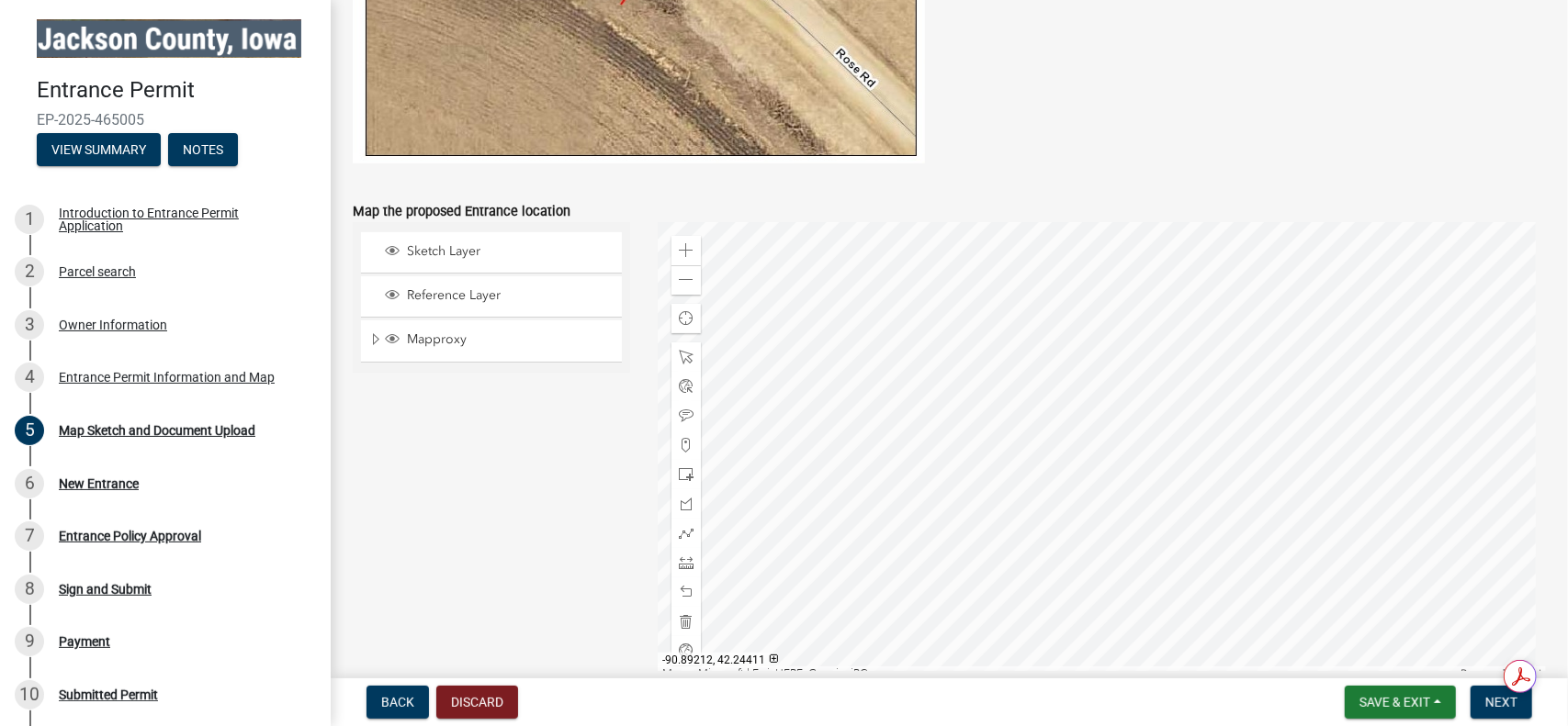
scroll to position [1101, 0]
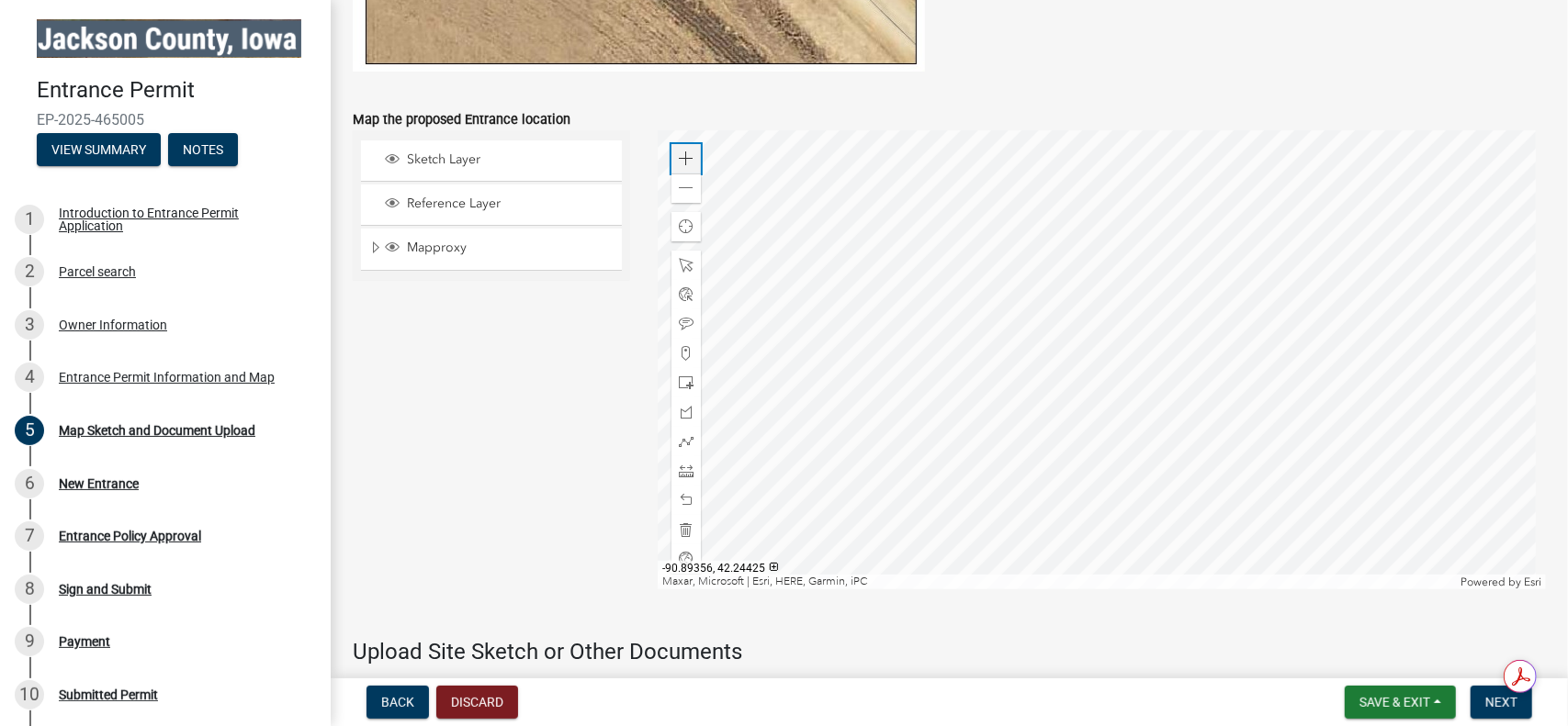
click at [691, 155] on div "Zoom in" at bounding box center [686, 158] width 30 height 30
click at [1075, 372] on div at bounding box center [1102, 360] width 888 height 459
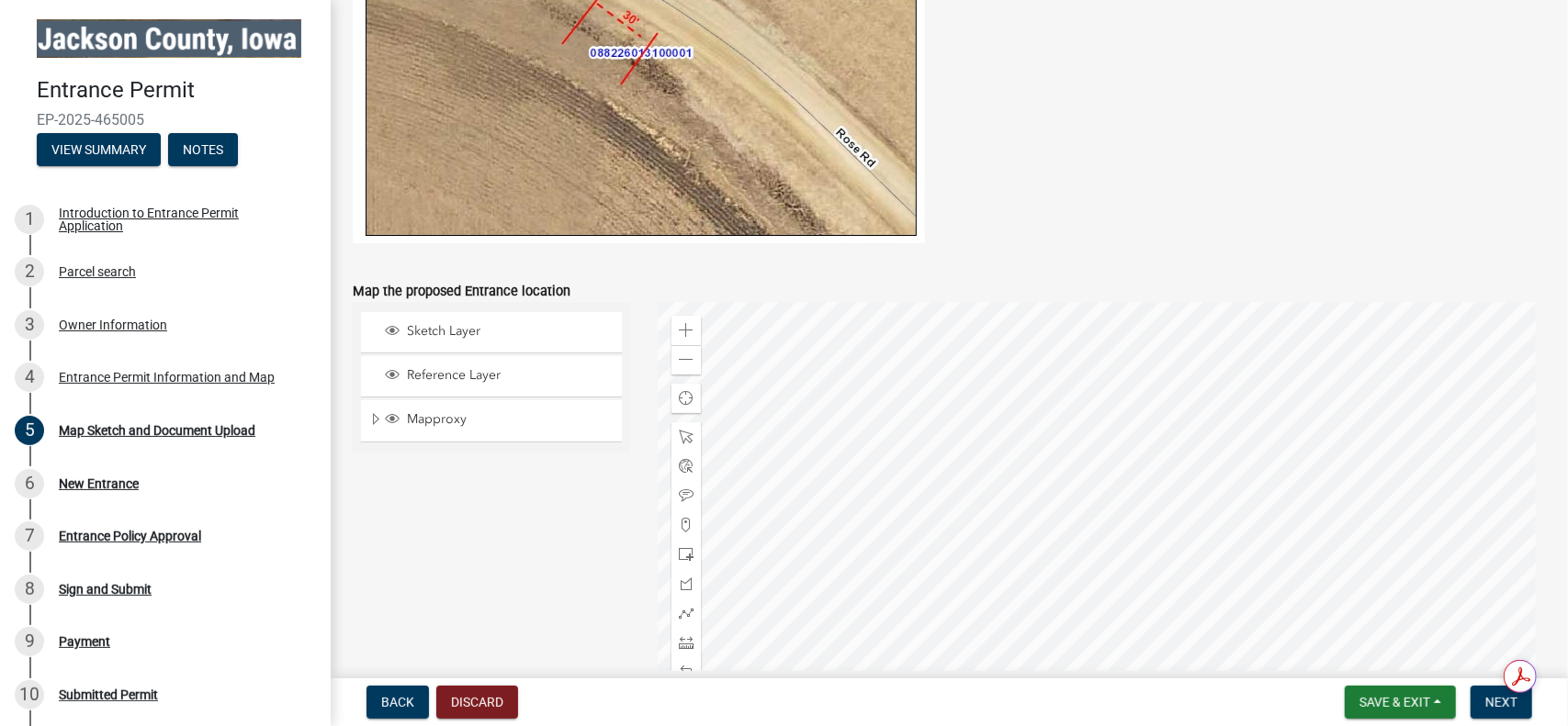
scroll to position [1010, 0]
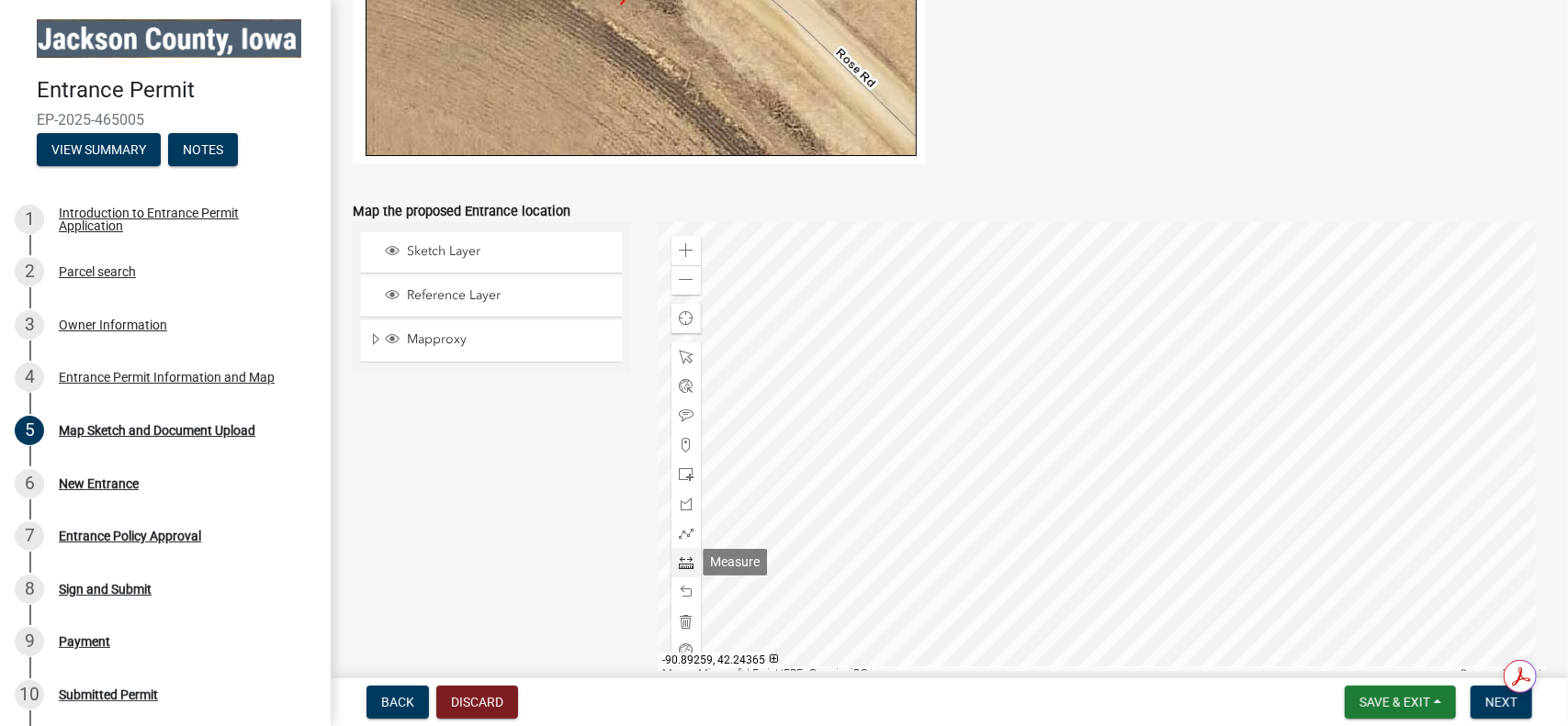
click at [683, 560] on span at bounding box center [686, 562] width 14 height 14
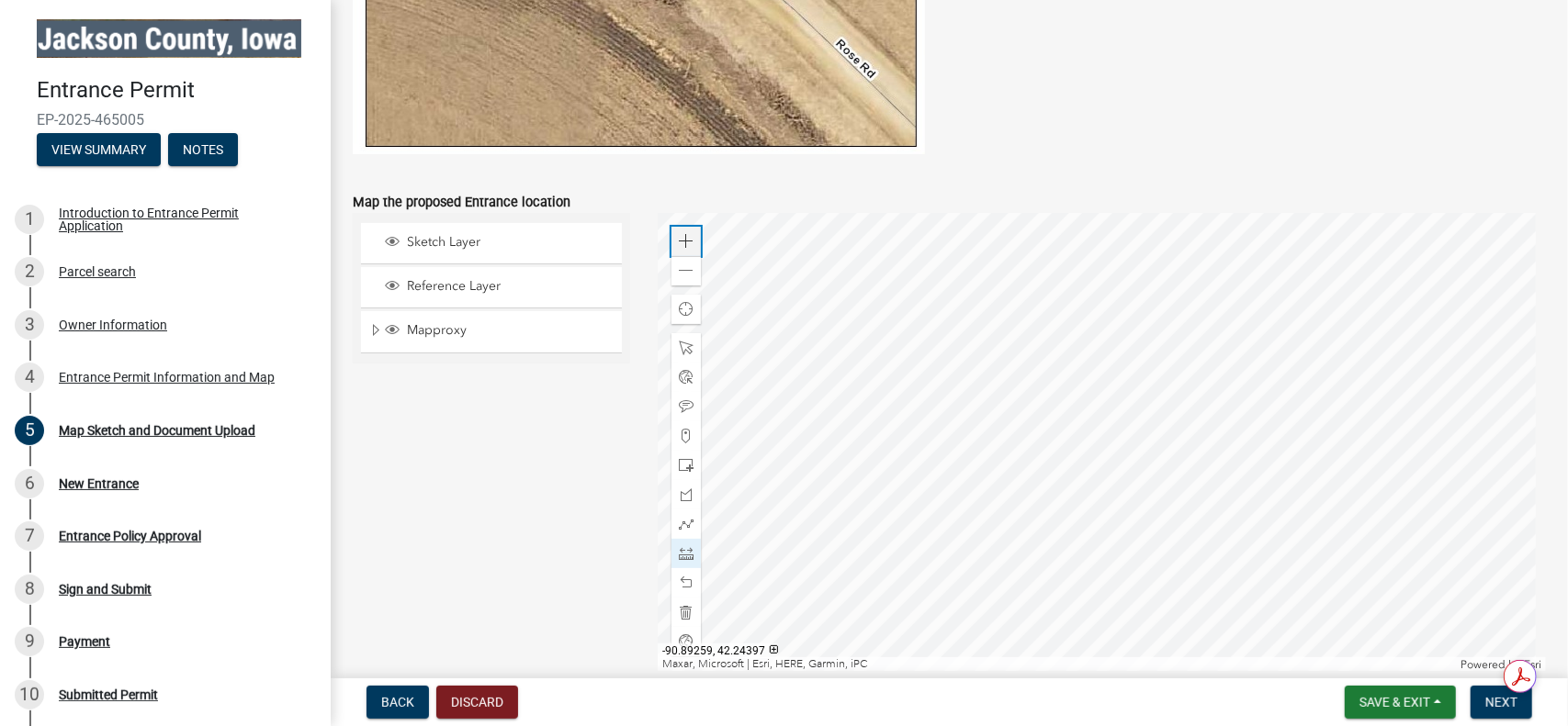
click at [682, 235] on span at bounding box center [686, 241] width 14 height 14
click at [683, 237] on span at bounding box center [686, 241] width 14 height 14
click at [1038, 655] on div at bounding box center [1102, 443] width 888 height 459
click at [690, 275] on span at bounding box center [686, 270] width 14 height 14
click at [1076, 265] on div at bounding box center [1102, 443] width 888 height 459
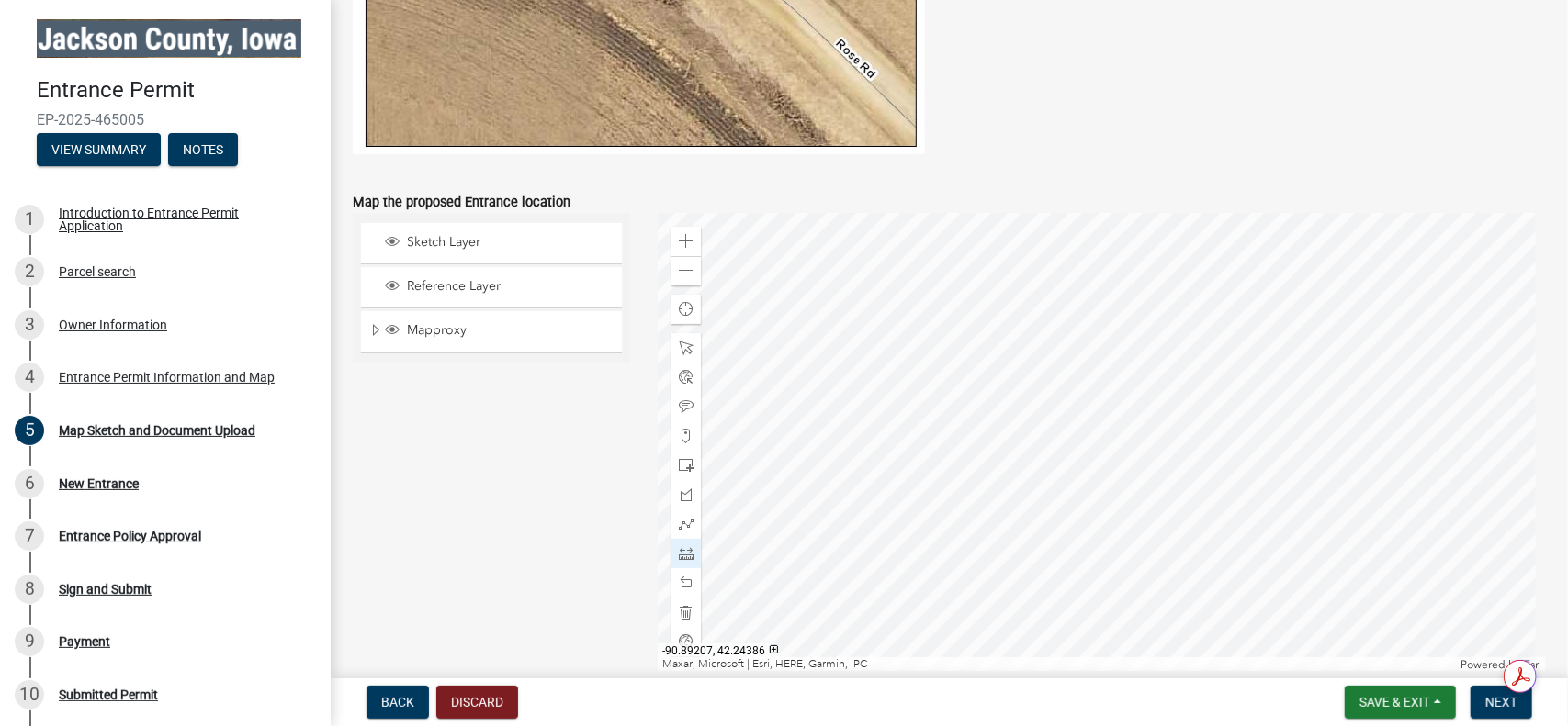
click at [1078, 433] on div at bounding box center [1102, 443] width 888 height 459
click at [957, 274] on div at bounding box center [1102, 443] width 888 height 459
click at [958, 429] on div at bounding box center [1102, 443] width 888 height 459
click at [959, 429] on div at bounding box center [1102, 443] width 888 height 459
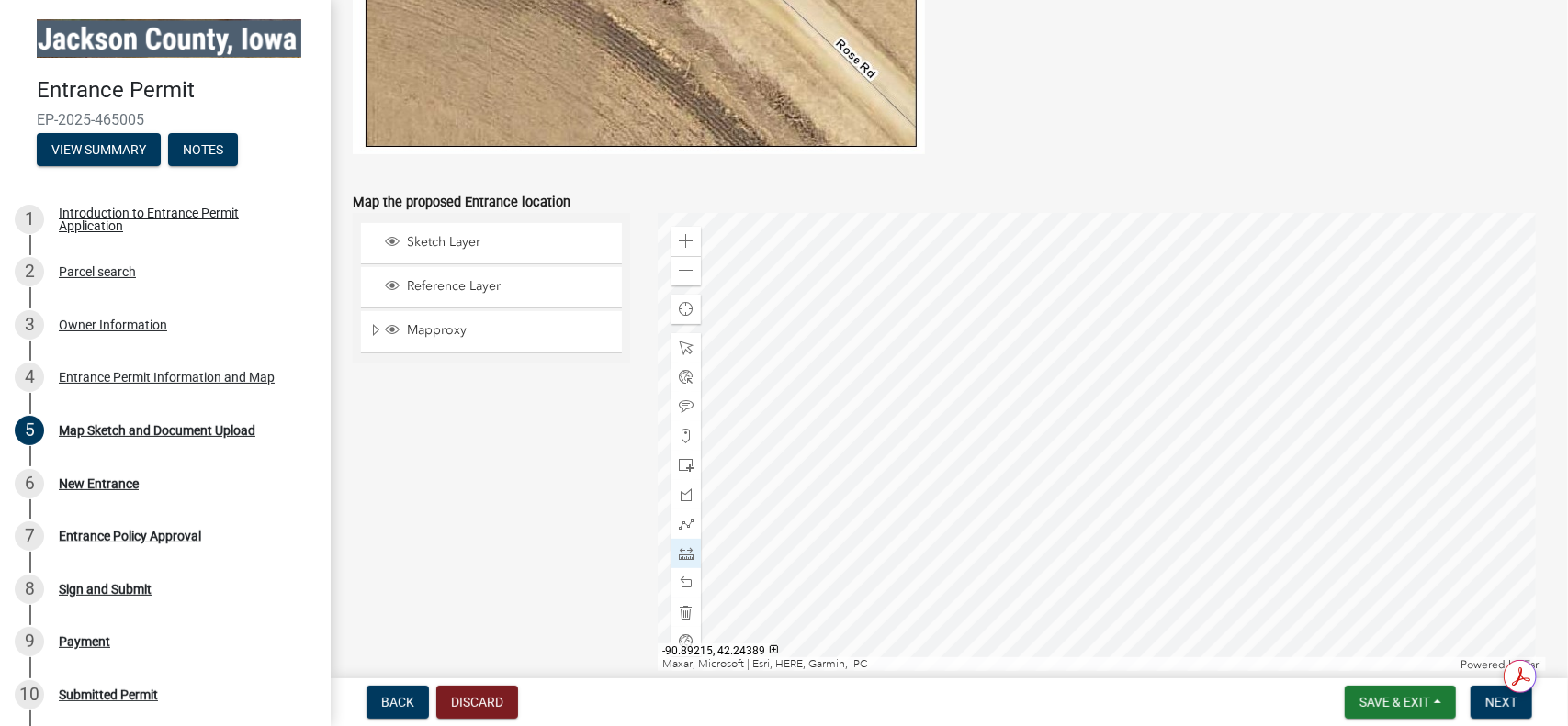
click at [960, 374] on div at bounding box center [1102, 443] width 888 height 459
click at [1078, 374] on div at bounding box center [1102, 443] width 888 height 459
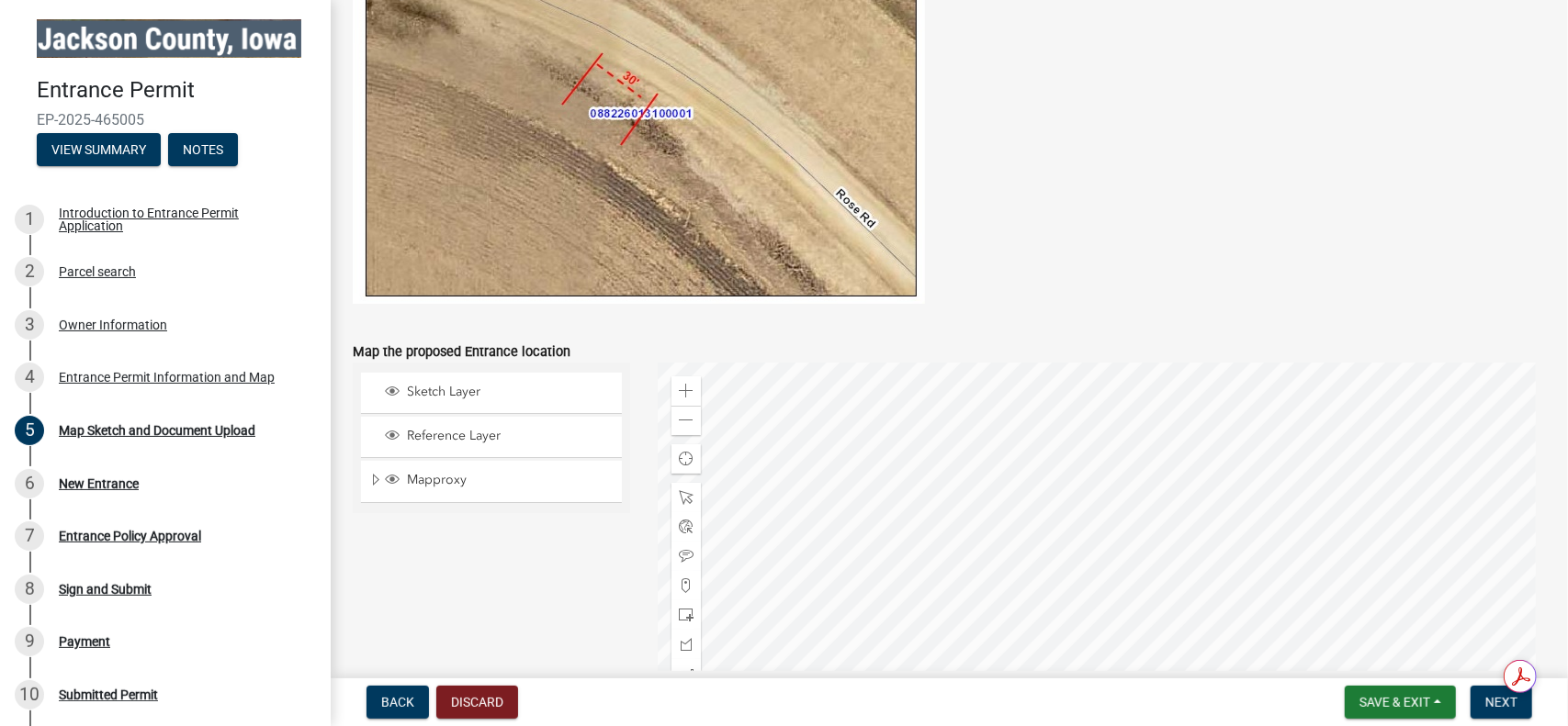
scroll to position [928, 0]
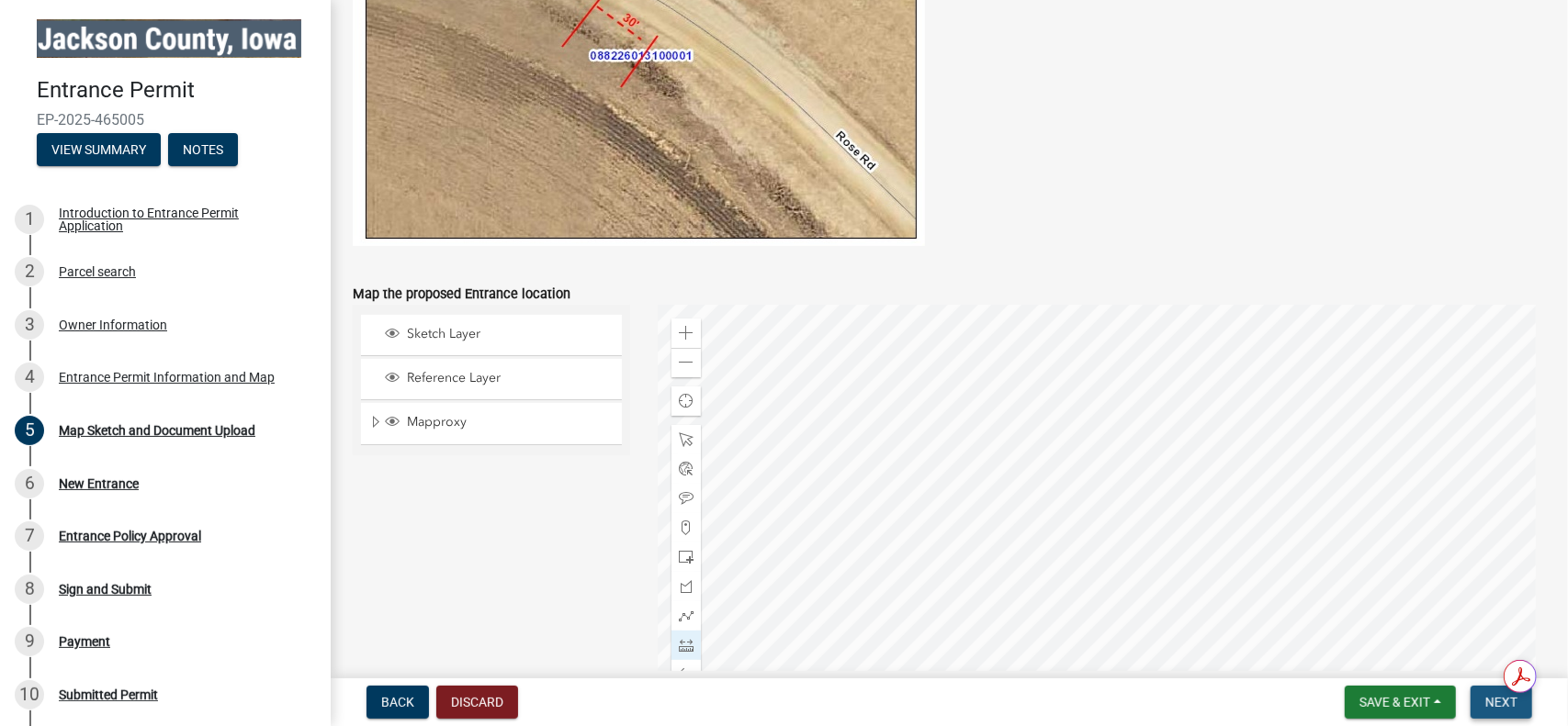
click at [1510, 699] on span "Next" at bounding box center [1501, 702] width 32 height 14
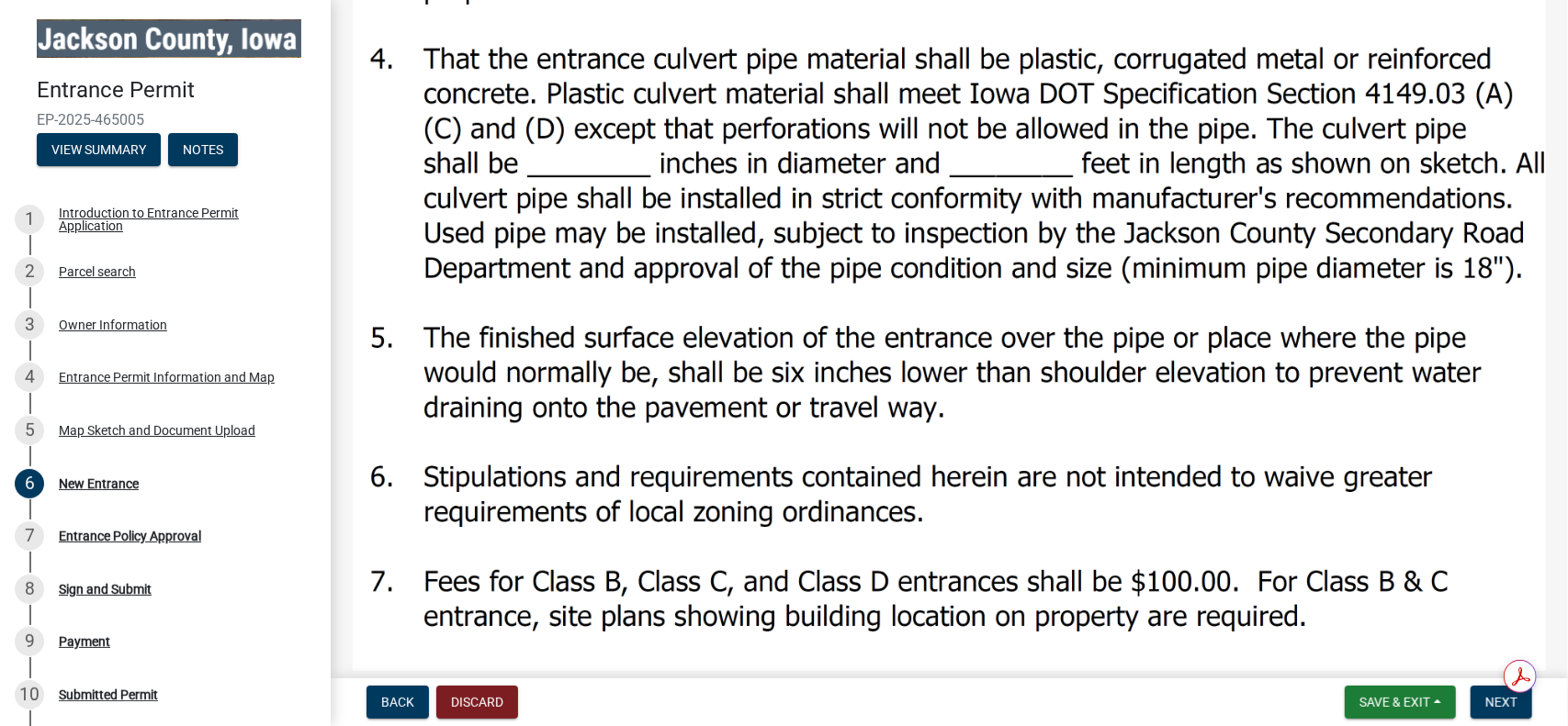
scroll to position [1715, 0]
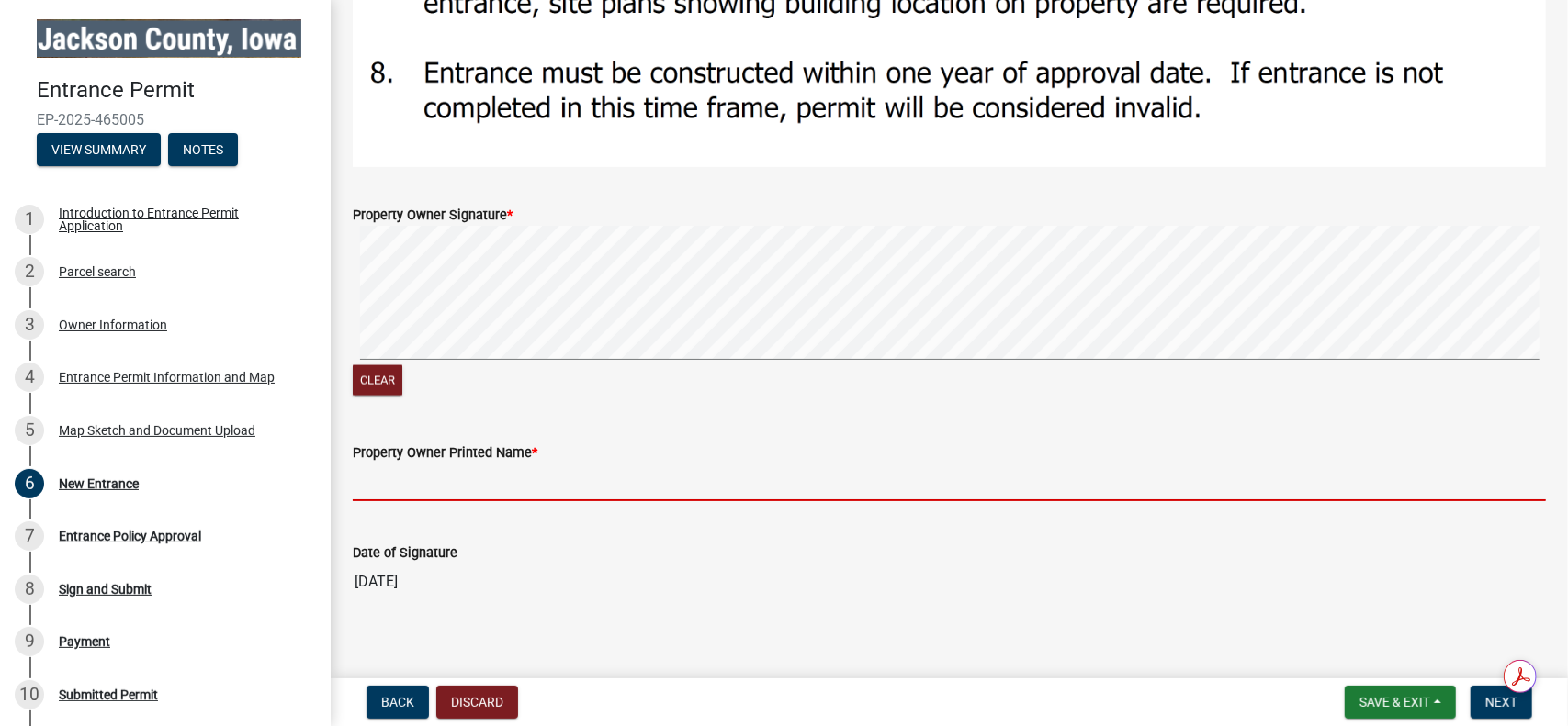
click at [558, 473] on input "Property Owner Printed Name *" at bounding box center [949, 482] width 1193 height 37
type input "[PERSON_NAME]"
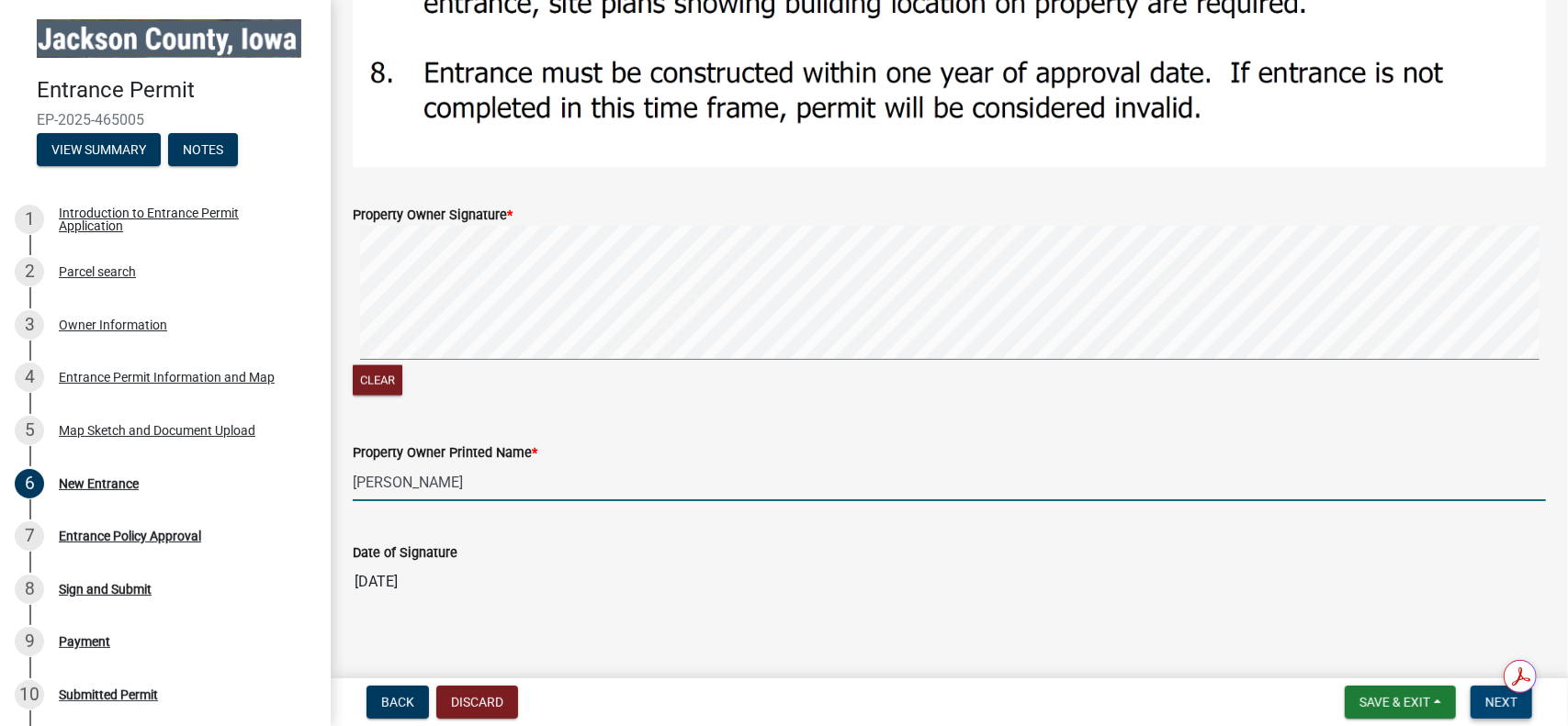
click at [1496, 706] on span "Next" at bounding box center [1501, 702] width 32 height 14
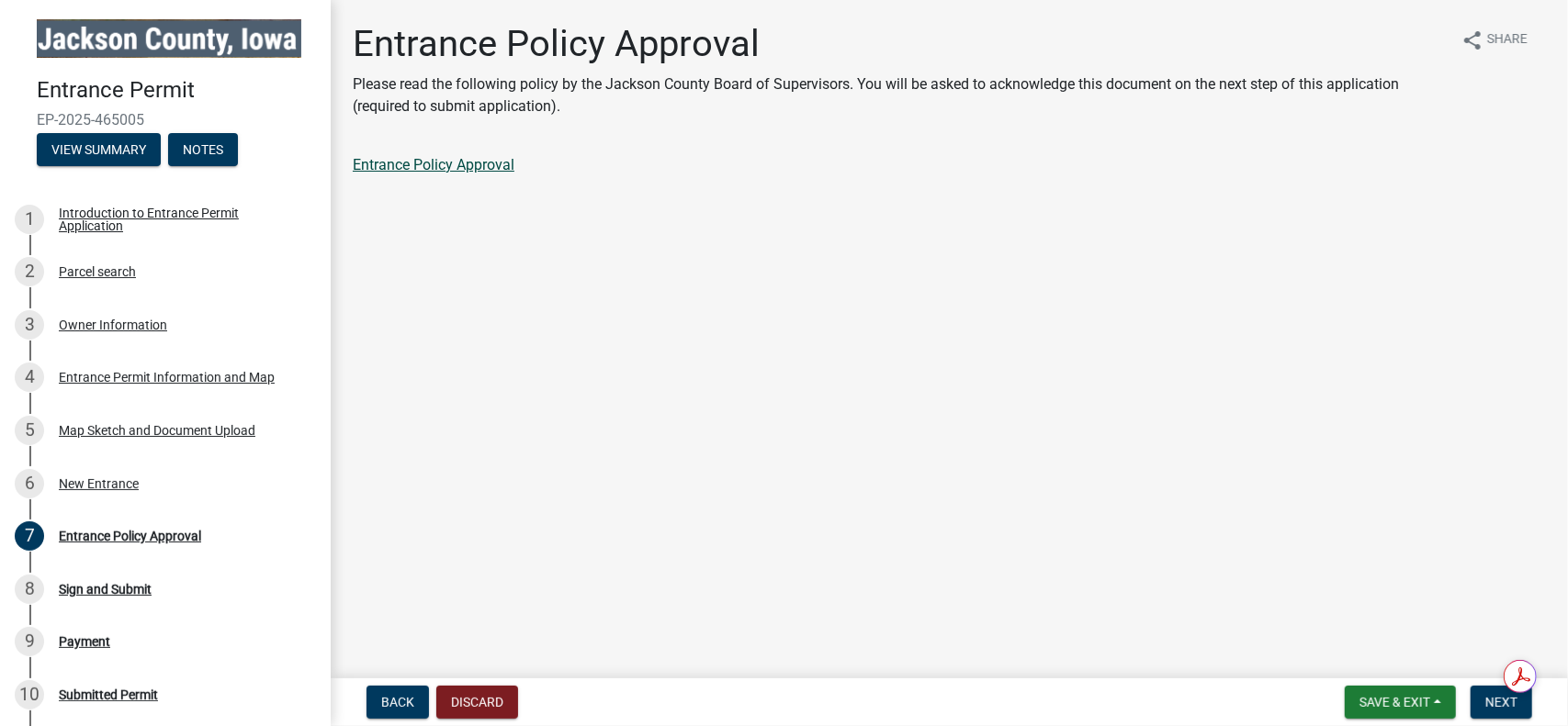
click at [453, 166] on link "Entrance Policy Approval" at bounding box center [433, 165] width 161 height 17
click at [1494, 707] on span "Next" at bounding box center [1501, 702] width 32 height 14
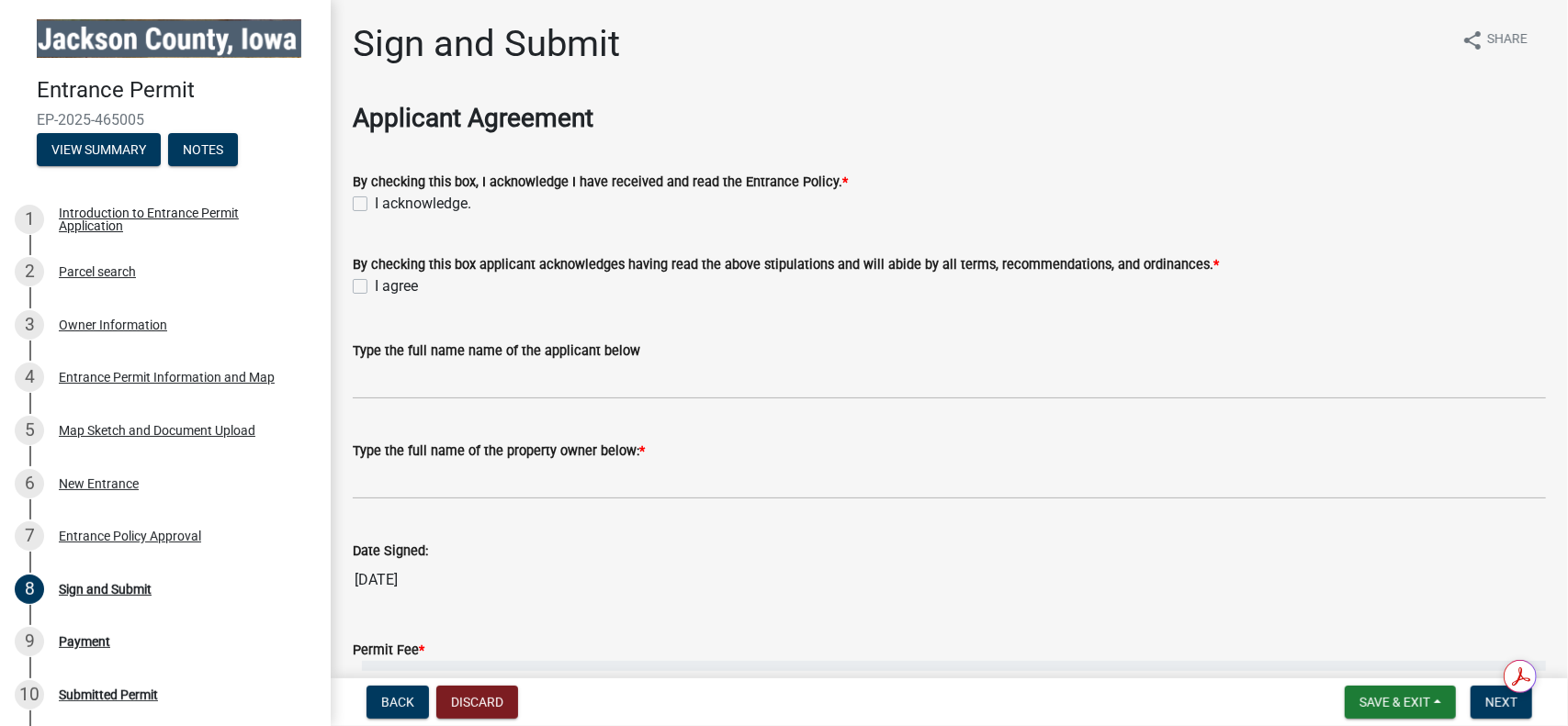
click at [375, 201] on label "I acknowledge." at bounding box center [423, 204] width 96 height 22
click at [375, 201] on input "I acknowledge." at bounding box center [380, 199] width 12 height 12
checkbox input "true"
click at [375, 287] on label "I agree" at bounding box center [396, 286] width 43 height 22
click at [375, 287] on input "I agree" at bounding box center [380, 281] width 12 height 12
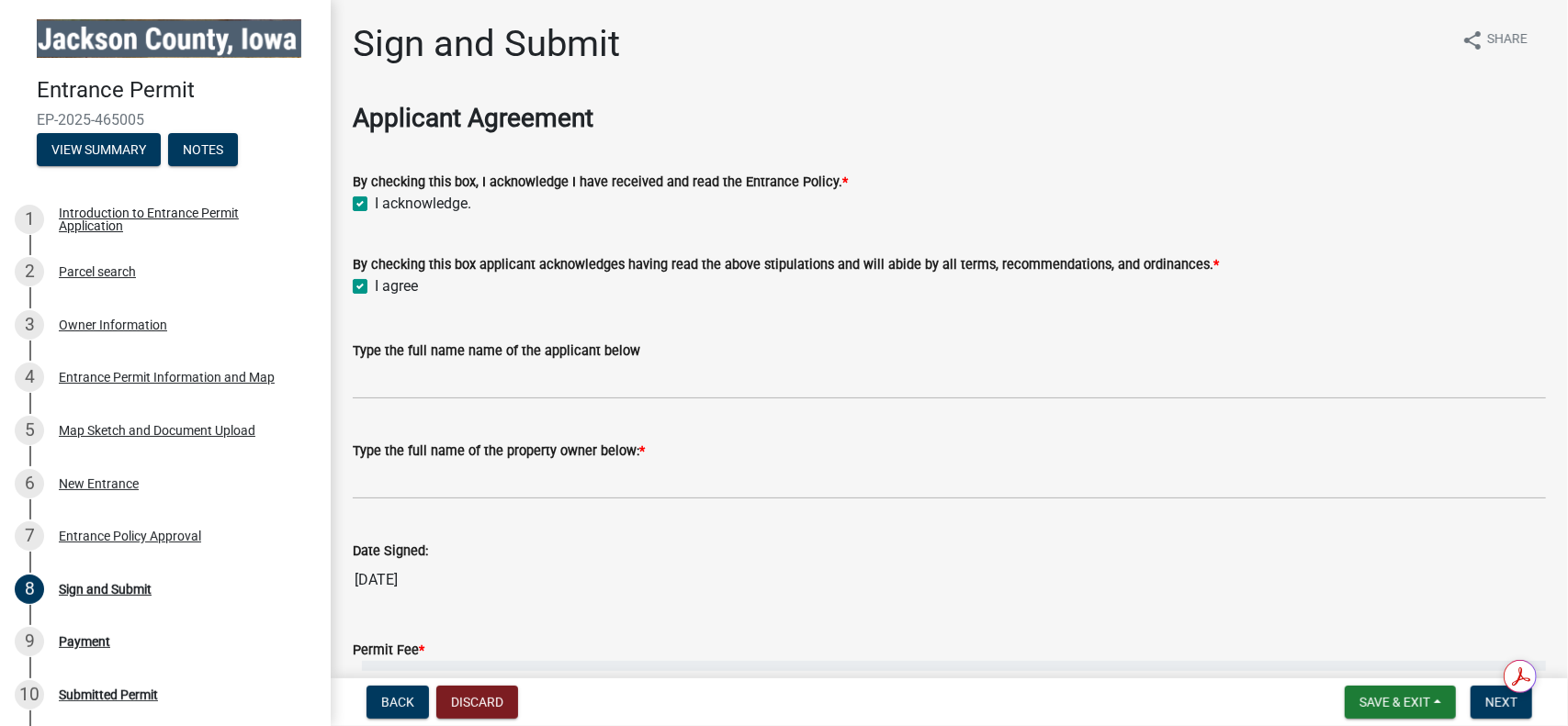
checkbox input "true"
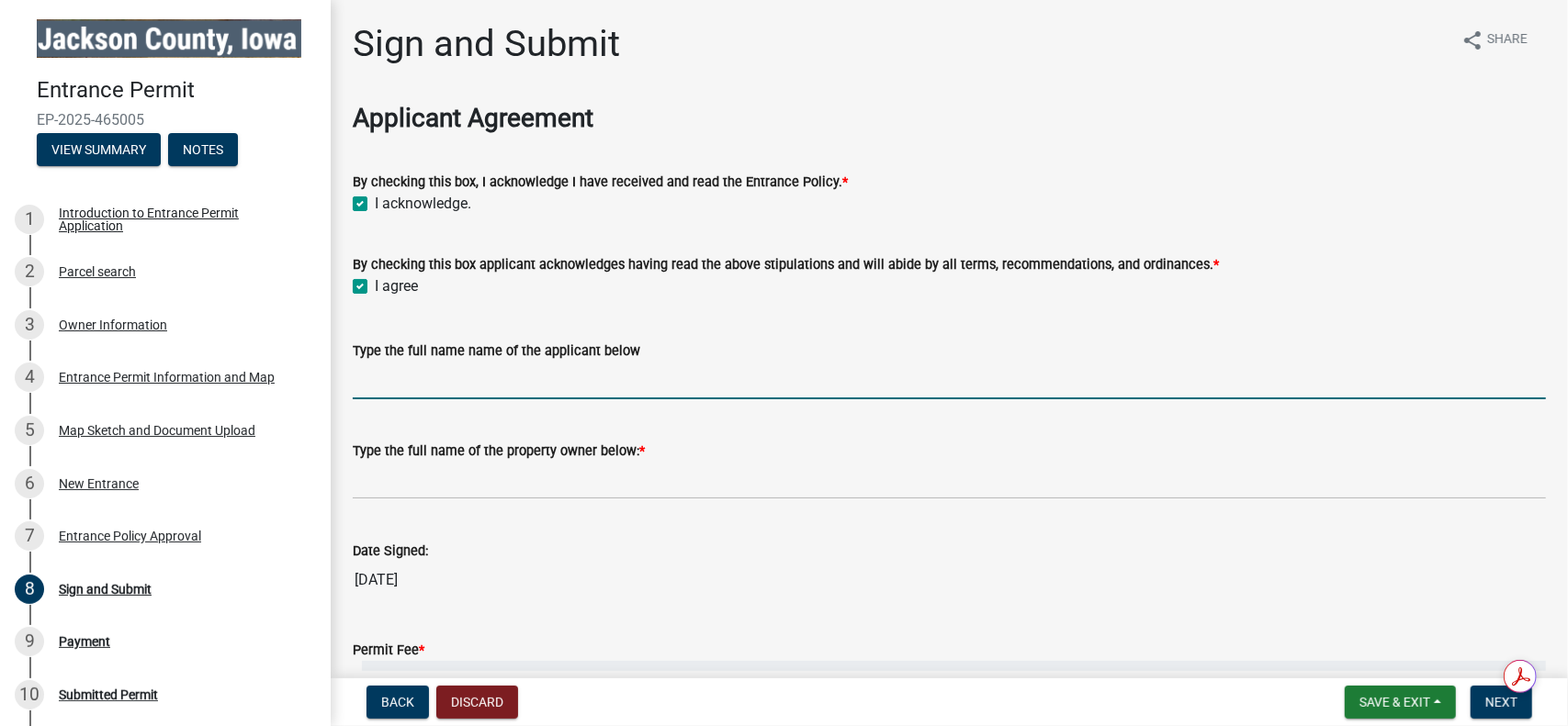
click at [429, 382] on input "Type the full name name of the applicant below" at bounding box center [949, 380] width 1193 height 37
type input "[PERSON_NAME]"
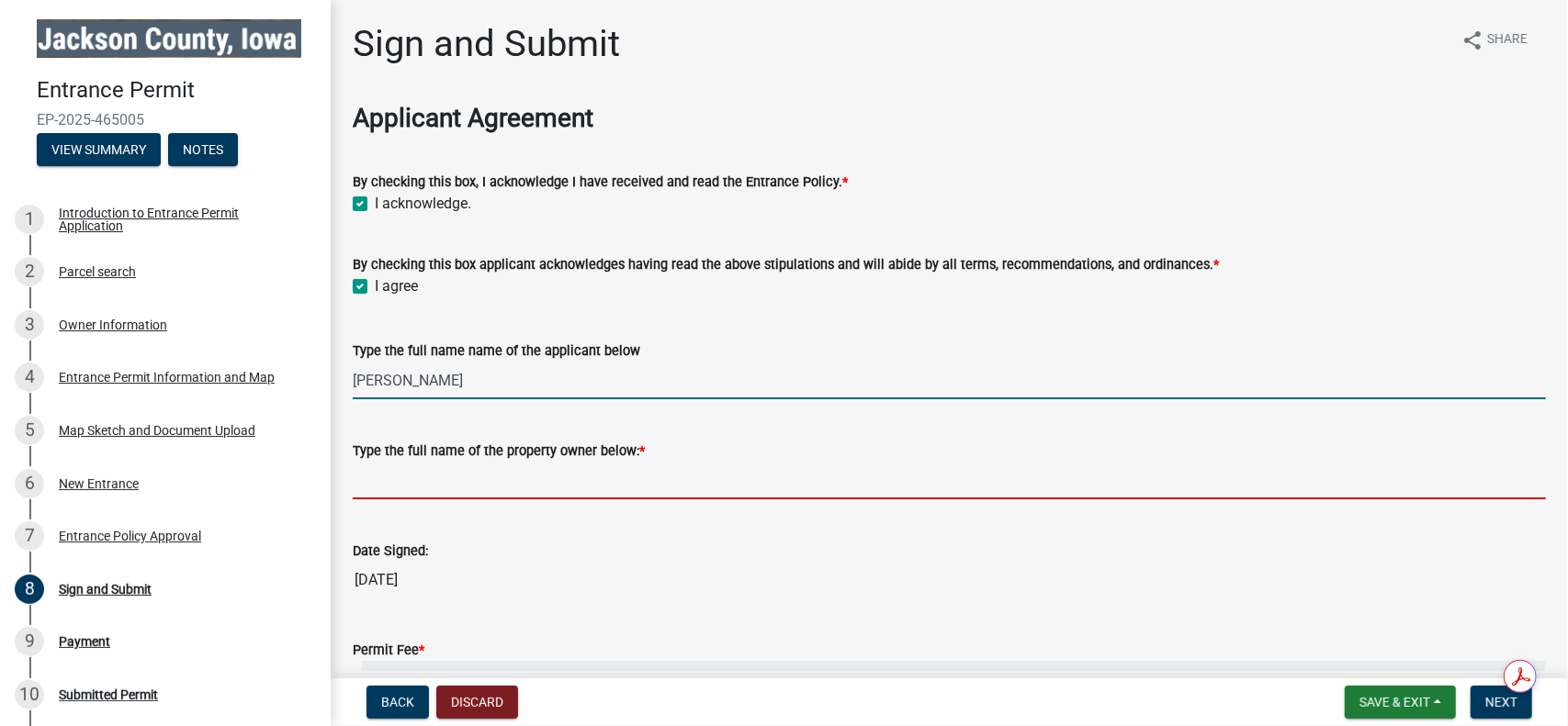
click at [446, 474] on input "Type the full name of the property owner below: *" at bounding box center [949, 480] width 1193 height 37
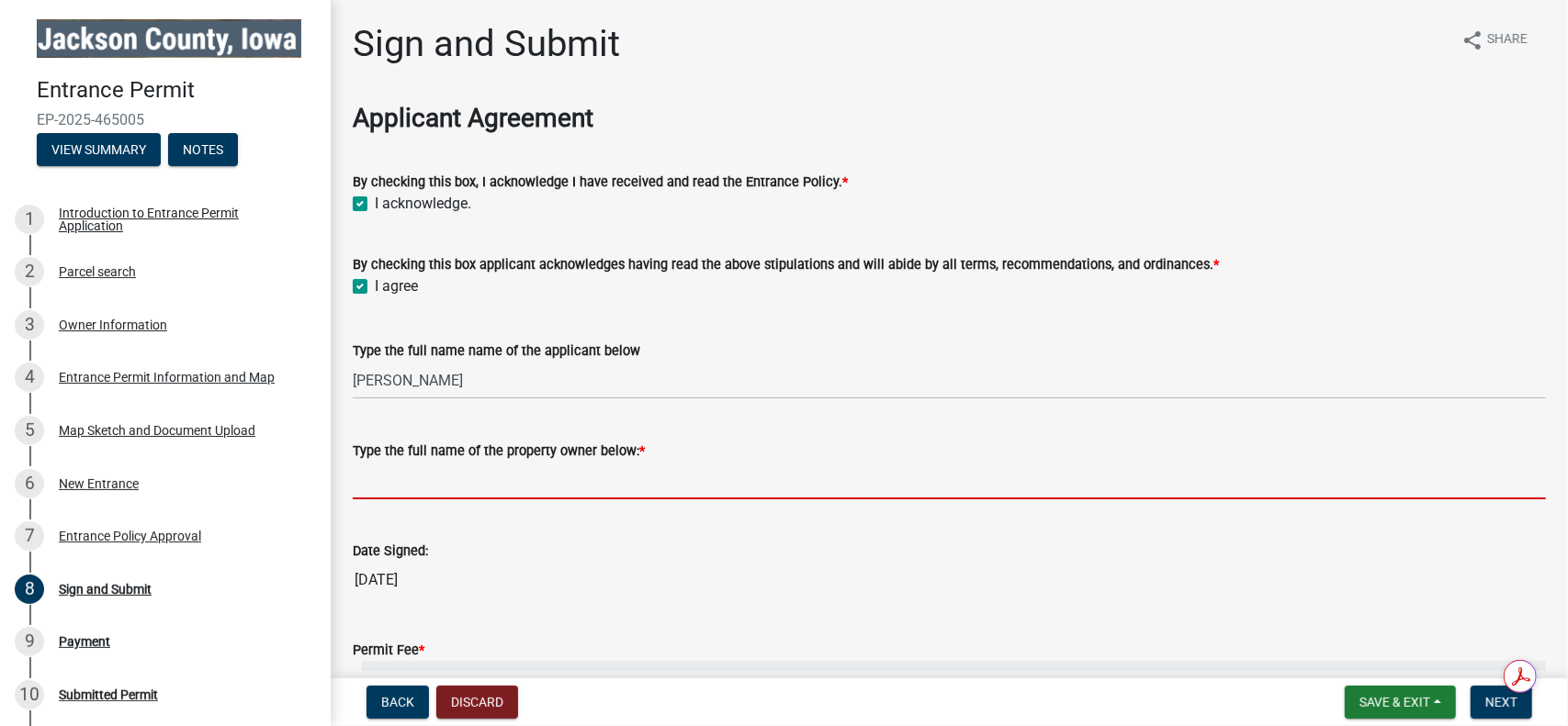
click at [446, 474] on input "Type the full name of the property owner below: *" at bounding box center [949, 480] width 1193 height 37
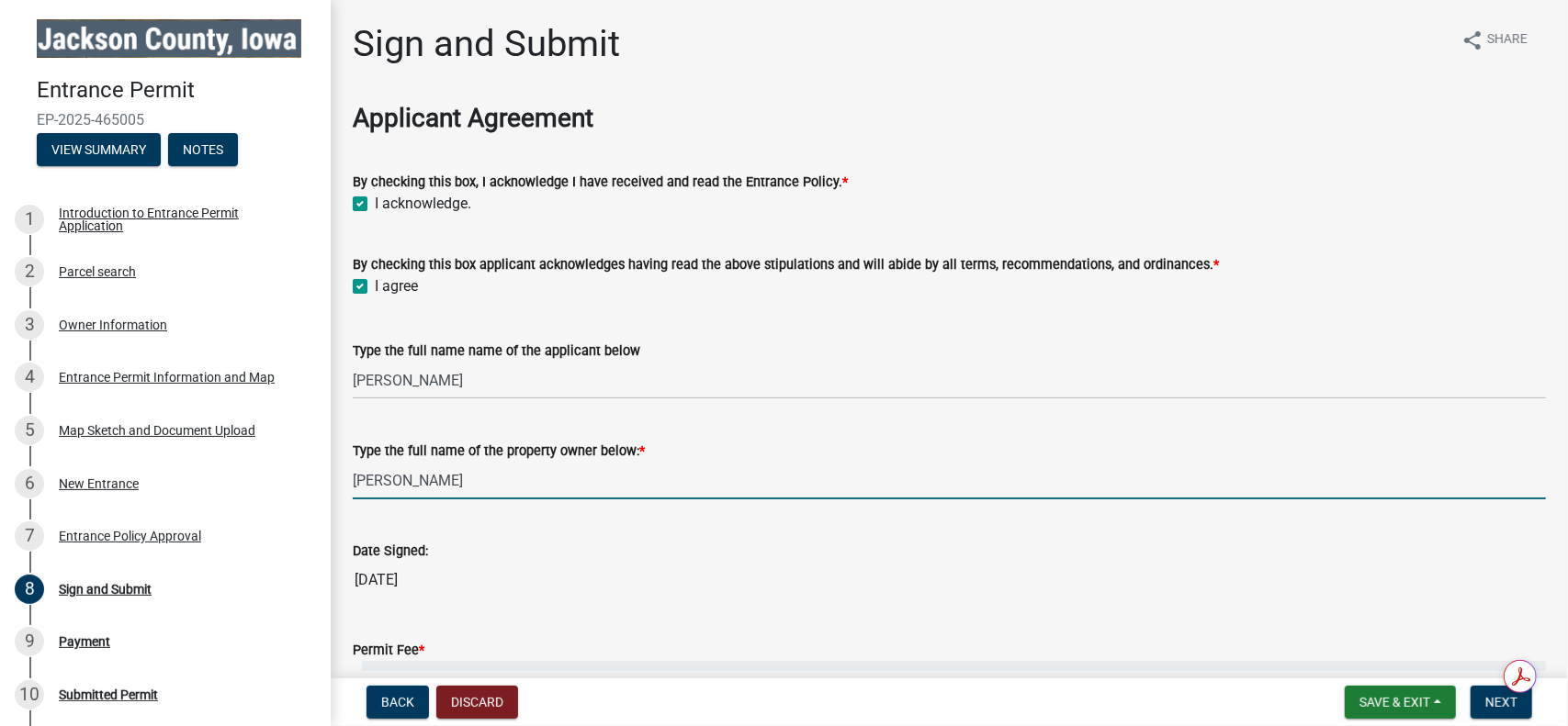
type input "[PERSON_NAME]"
click at [503, 520] on div "Date Signed: [DATE]" at bounding box center [949, 556] width 1193 height 85
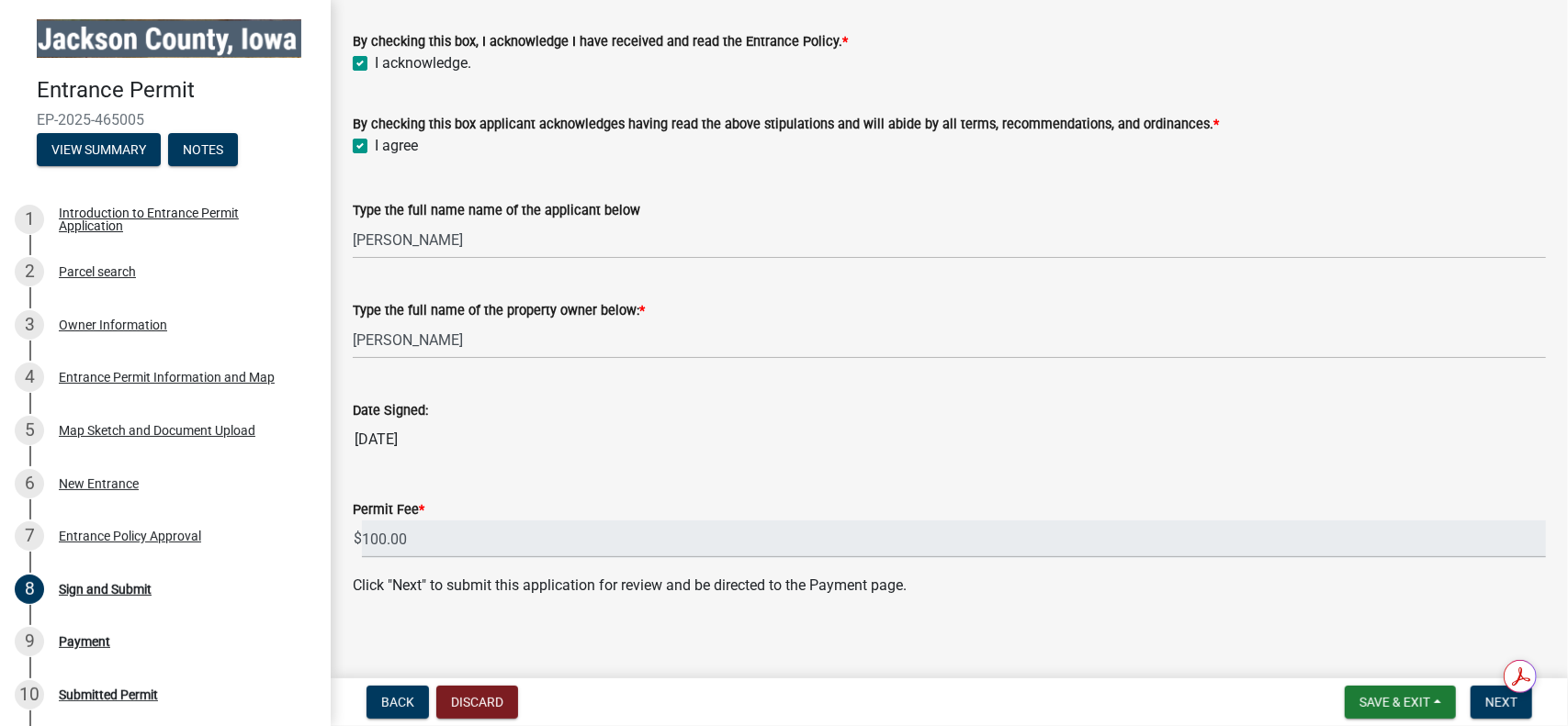
scroll to position [151, 0]
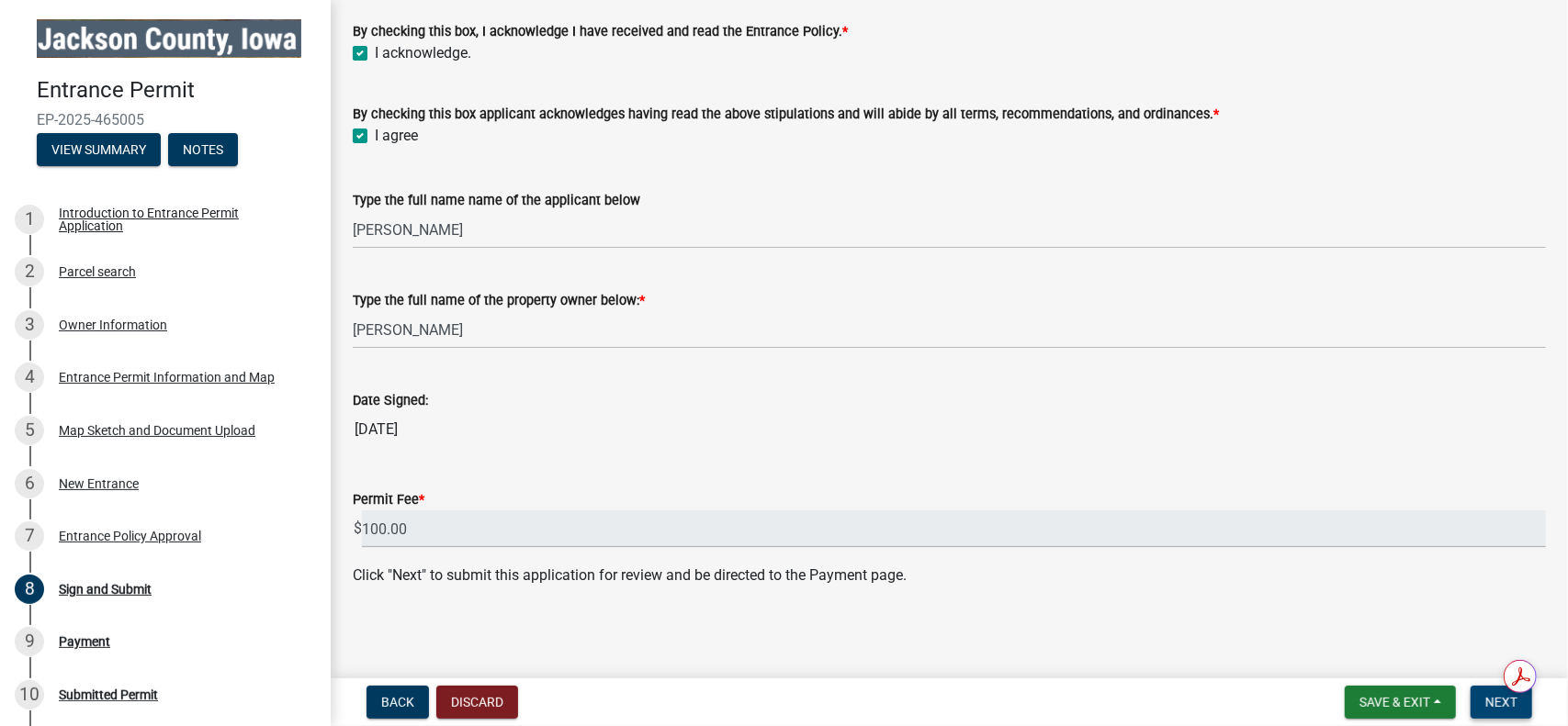
click at [1507, 707] on span "Next" at bounding box center [1501, 702] width 32 height 14
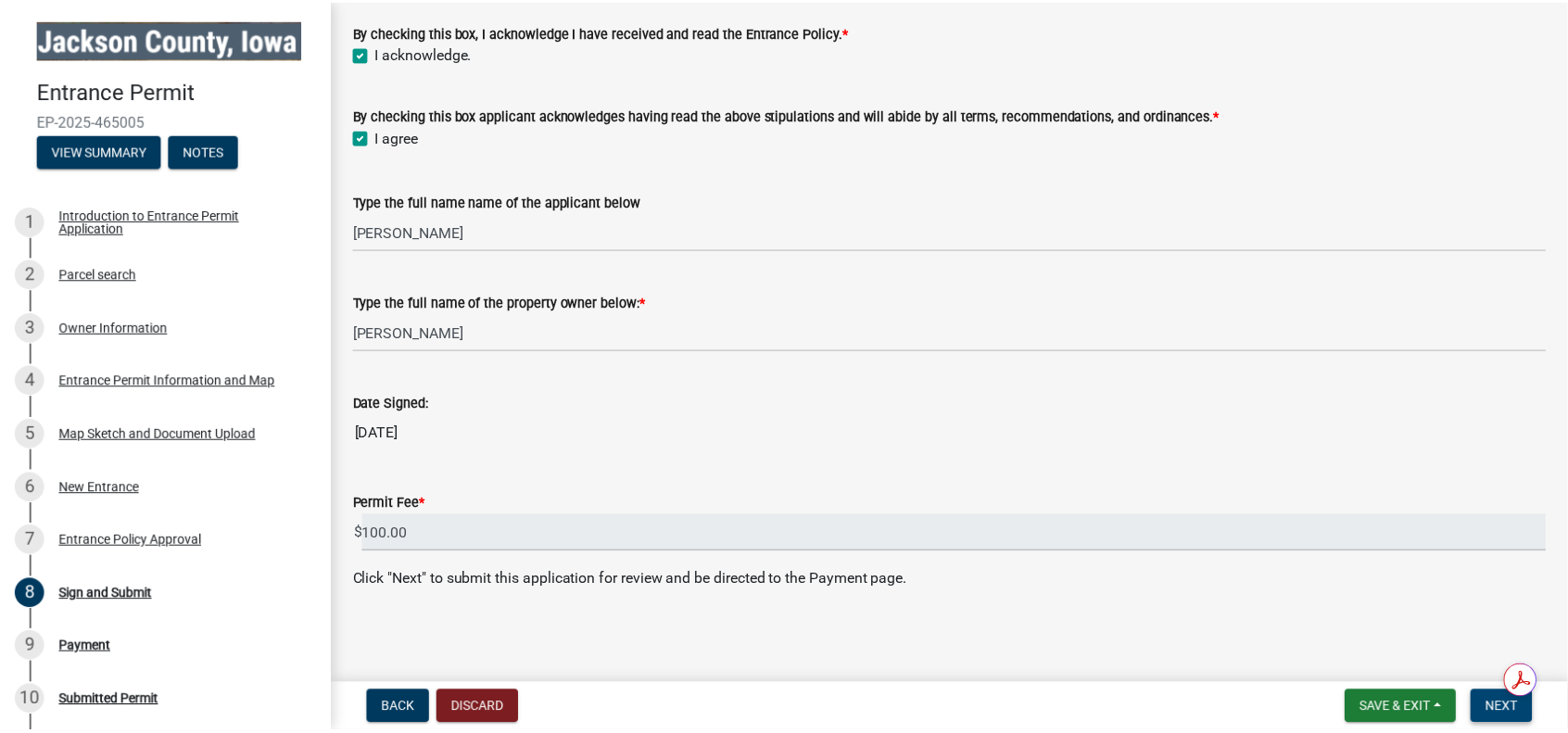
scroll to position [0, 0]
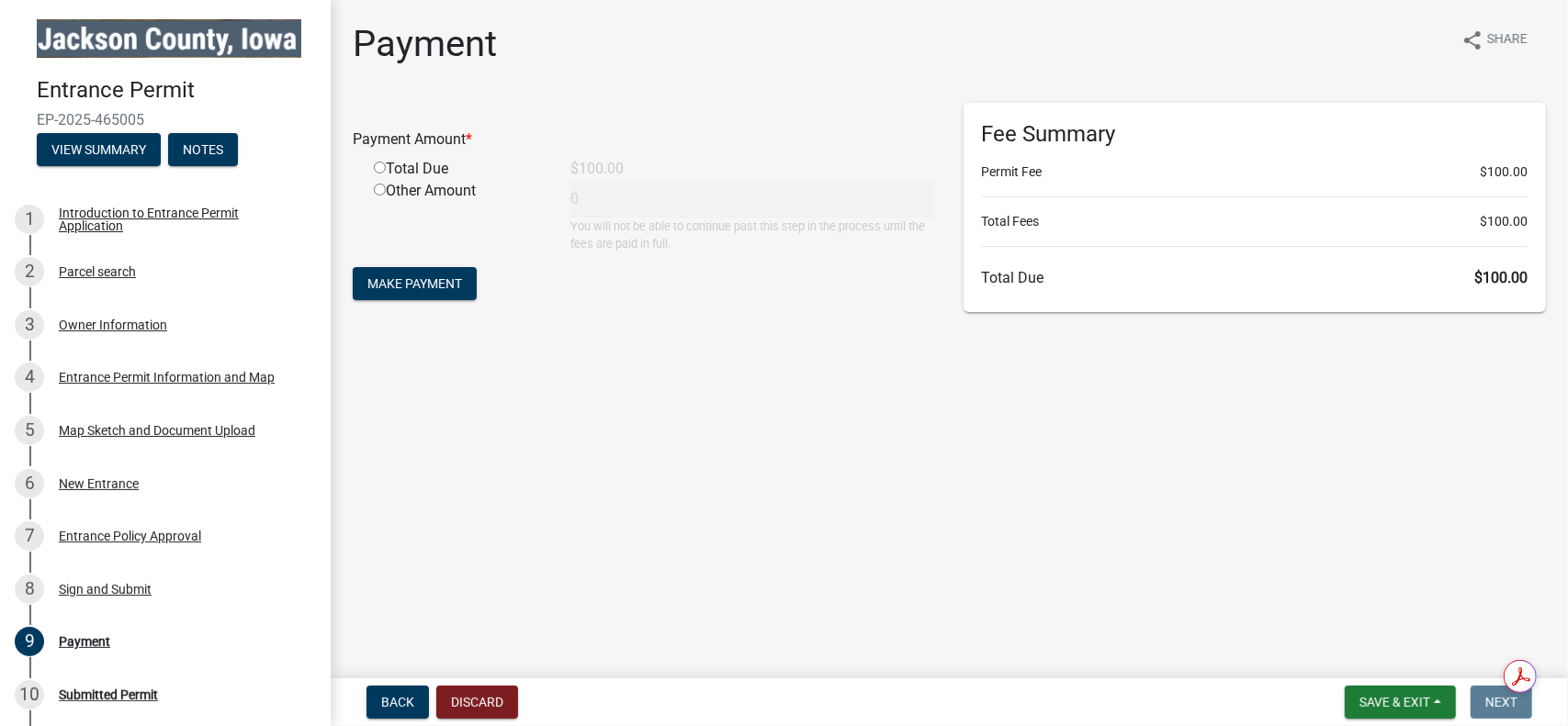
click at [380, 188] on input "radio" at bounding box center [380, 189] width 12 height 12
radio input "true"
click at [378, 169] on input "radio" at bounding box center [380, 167] width 12 height 12
radio input "true"
radio input "false"
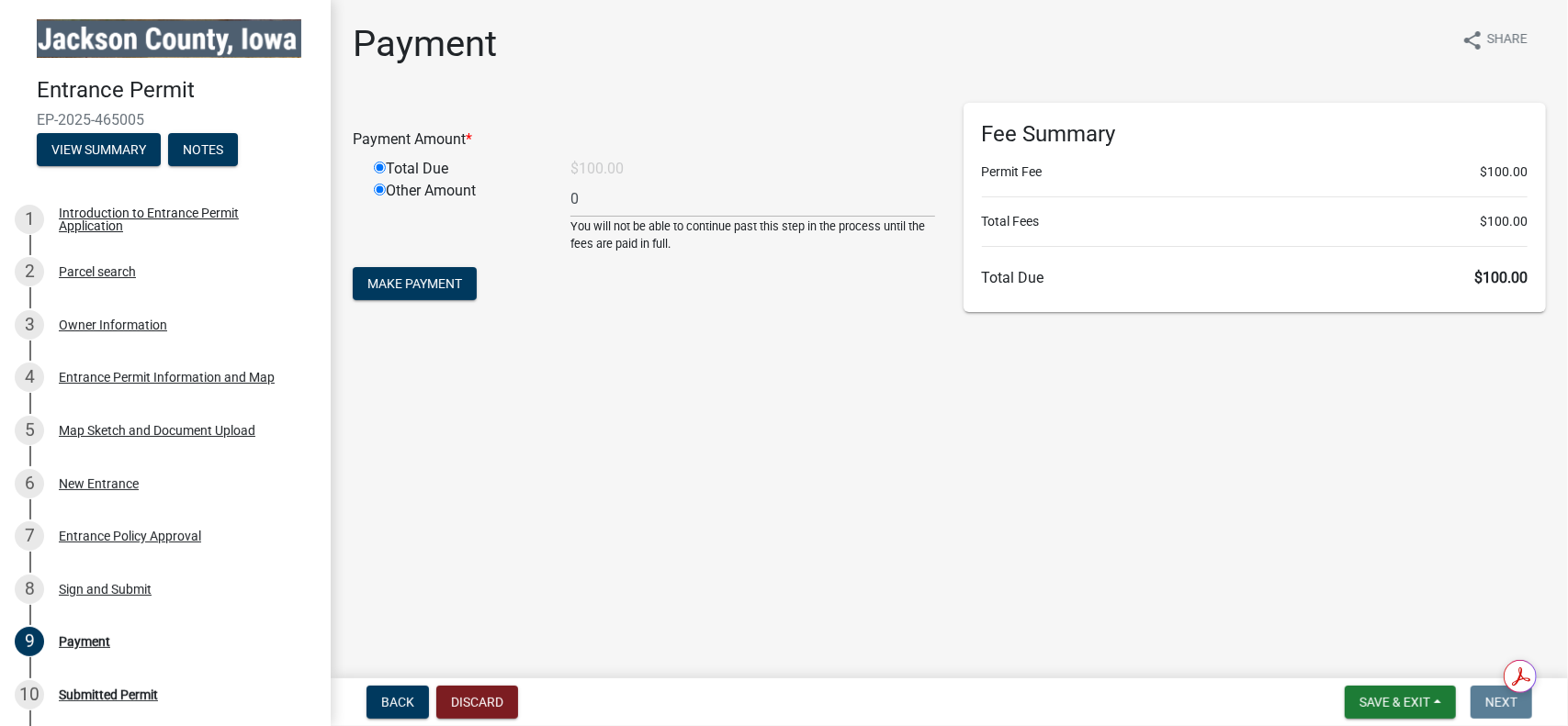
type input "100"
click at [1416, 691] on button "Save & Exit" at bounding box center [1401, 702] width 111 height 33
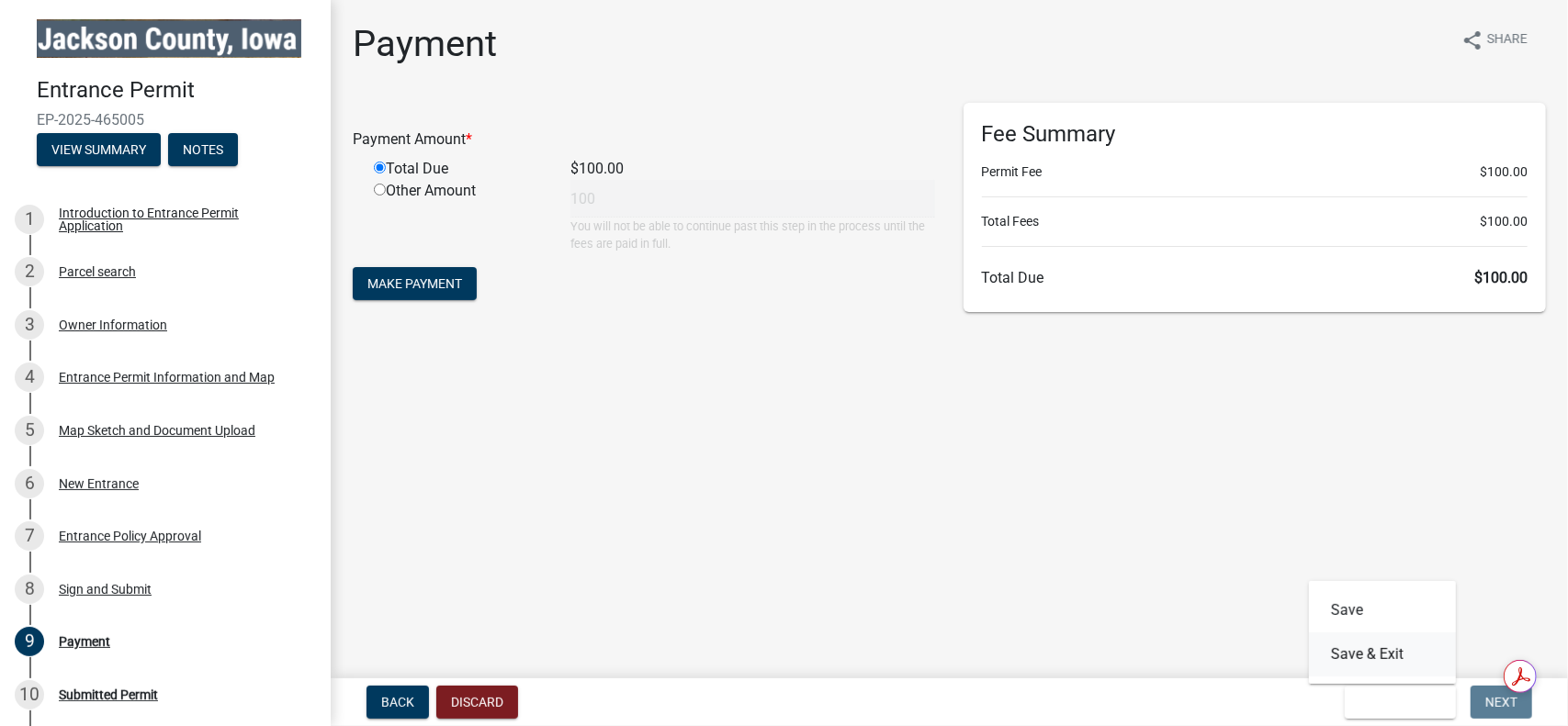
click at [1375, 649] on button "Save & Exit" at bounding box center [1382, 655] width 147 height 44
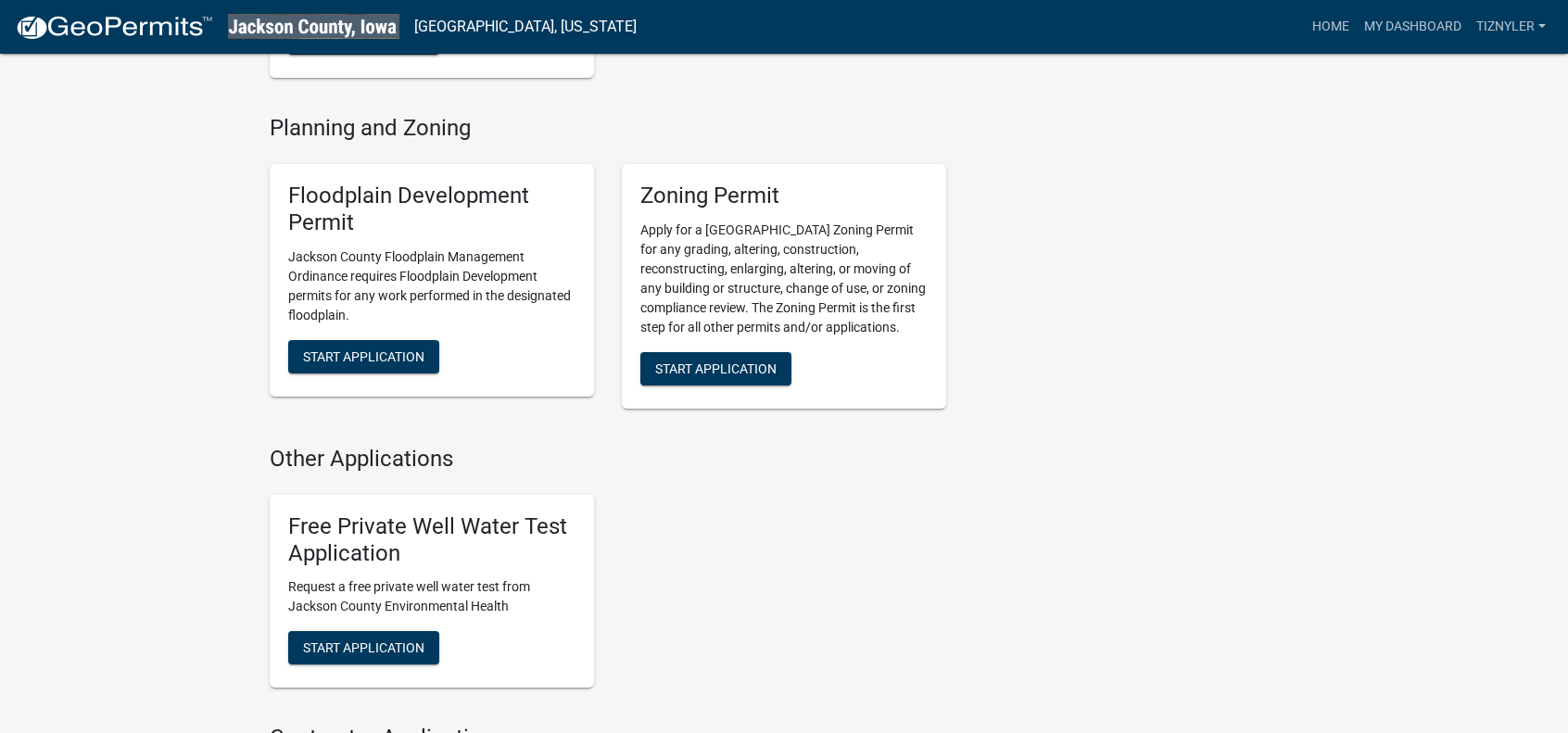
scroll to position [834, 0]
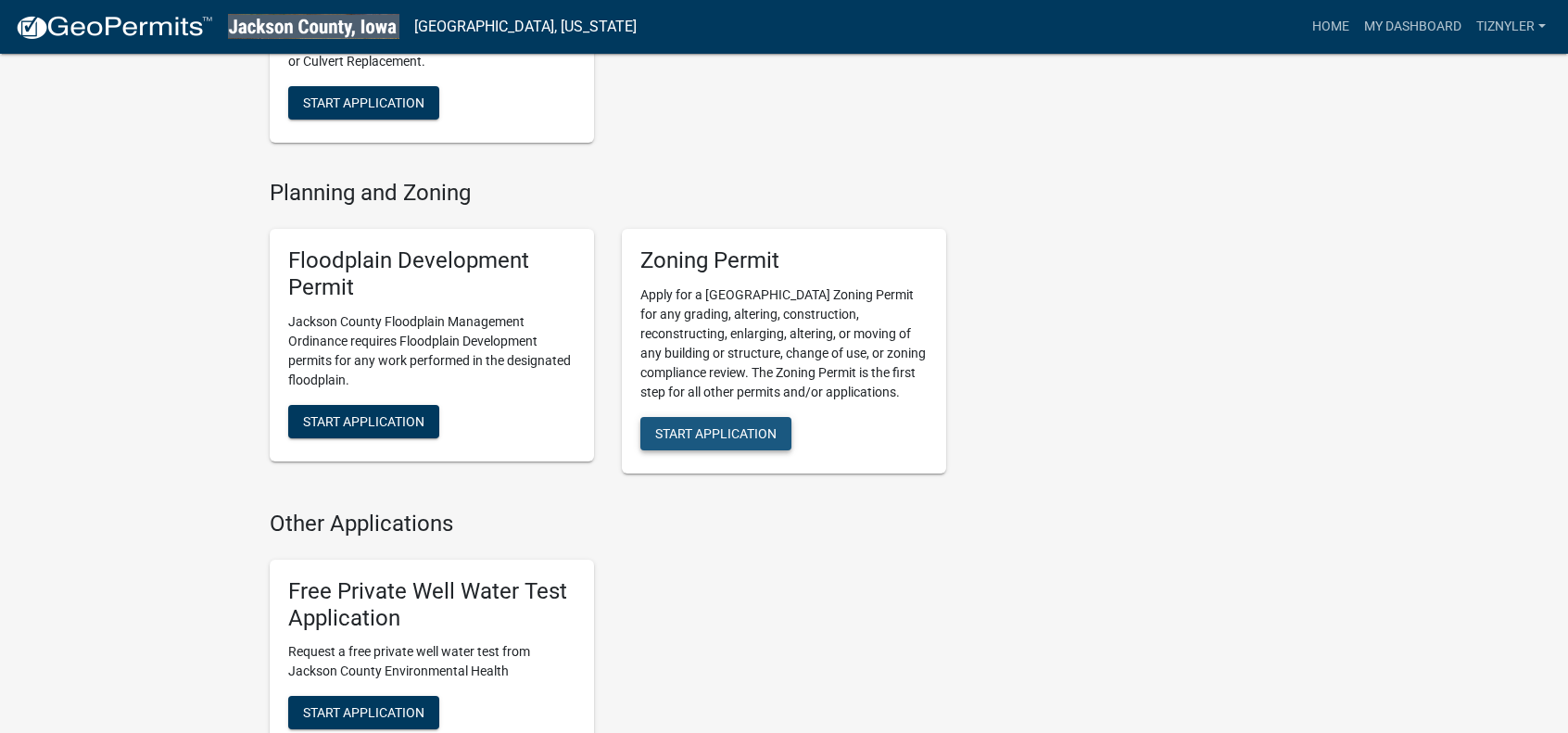
click at [691, 427] on span "Start Application" at bounding box center [715, 433] width 121 height 15
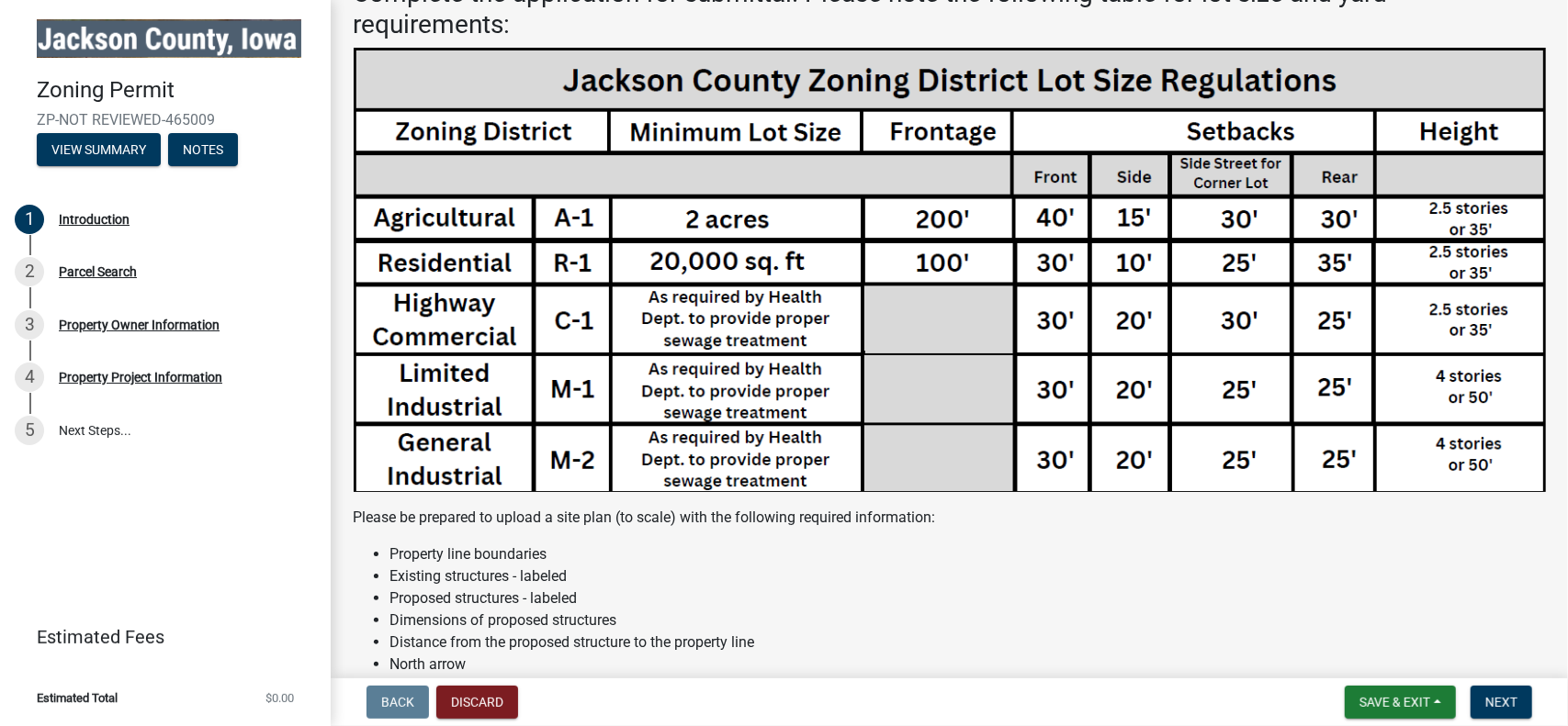
scroll to position [459, 0]
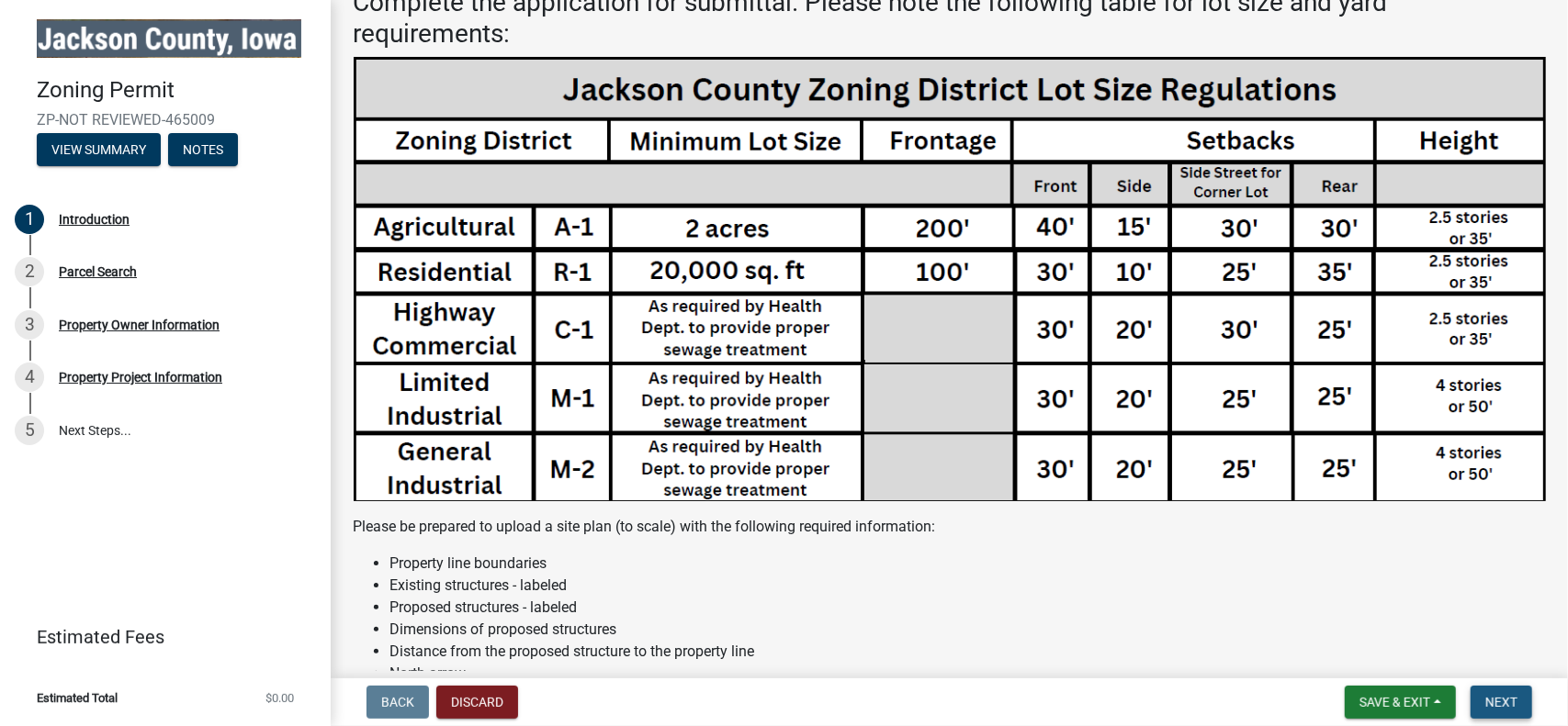
click at [1509, 712] on button "Next" at bounding box center [1502, 702] width 61 height 33
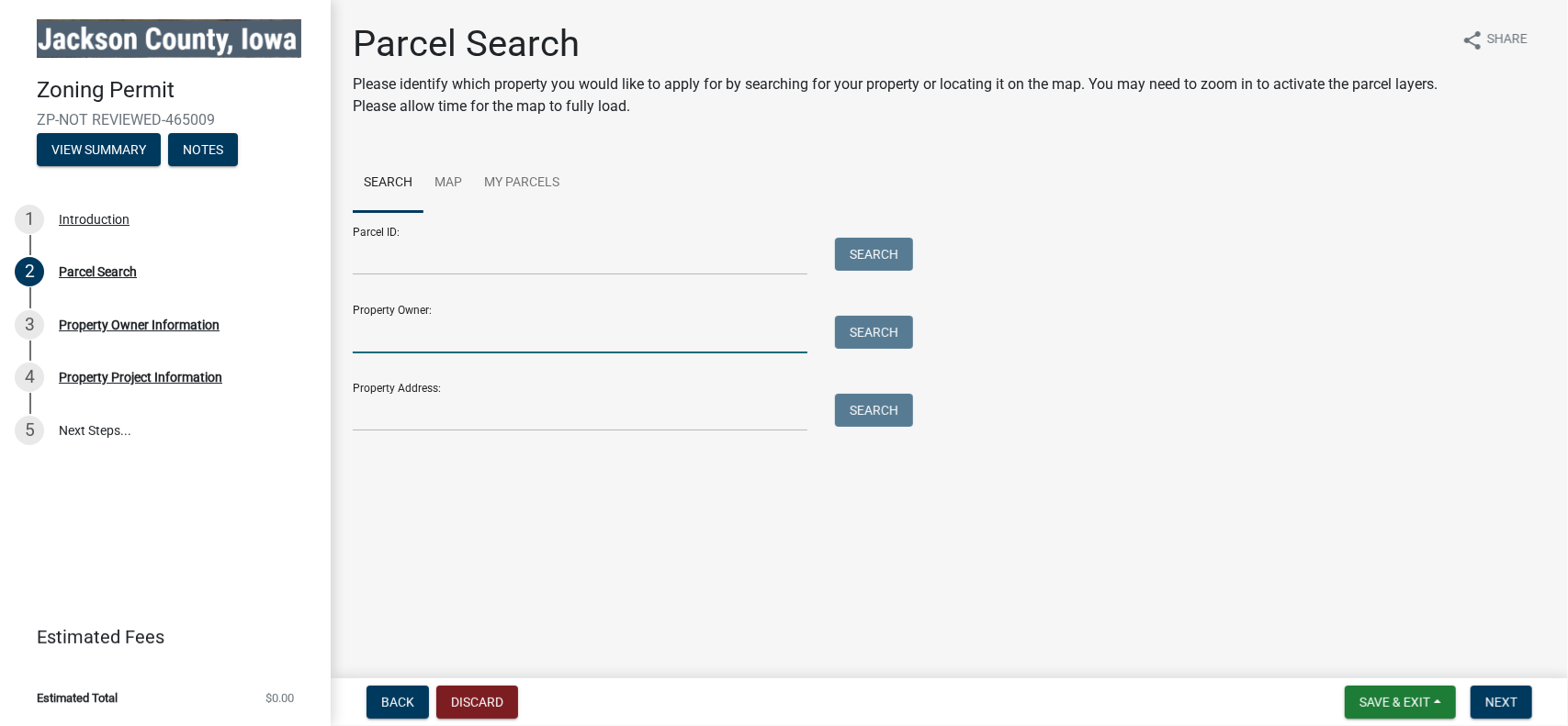
click at [685, 333] on input "Property Owner:" at bounding box center [579, 334] width 454 height 37
type input "[PERSON_NAME]"
click at [870, 322] on button "Search" at bounding box center [873, 332] width 78 height 33
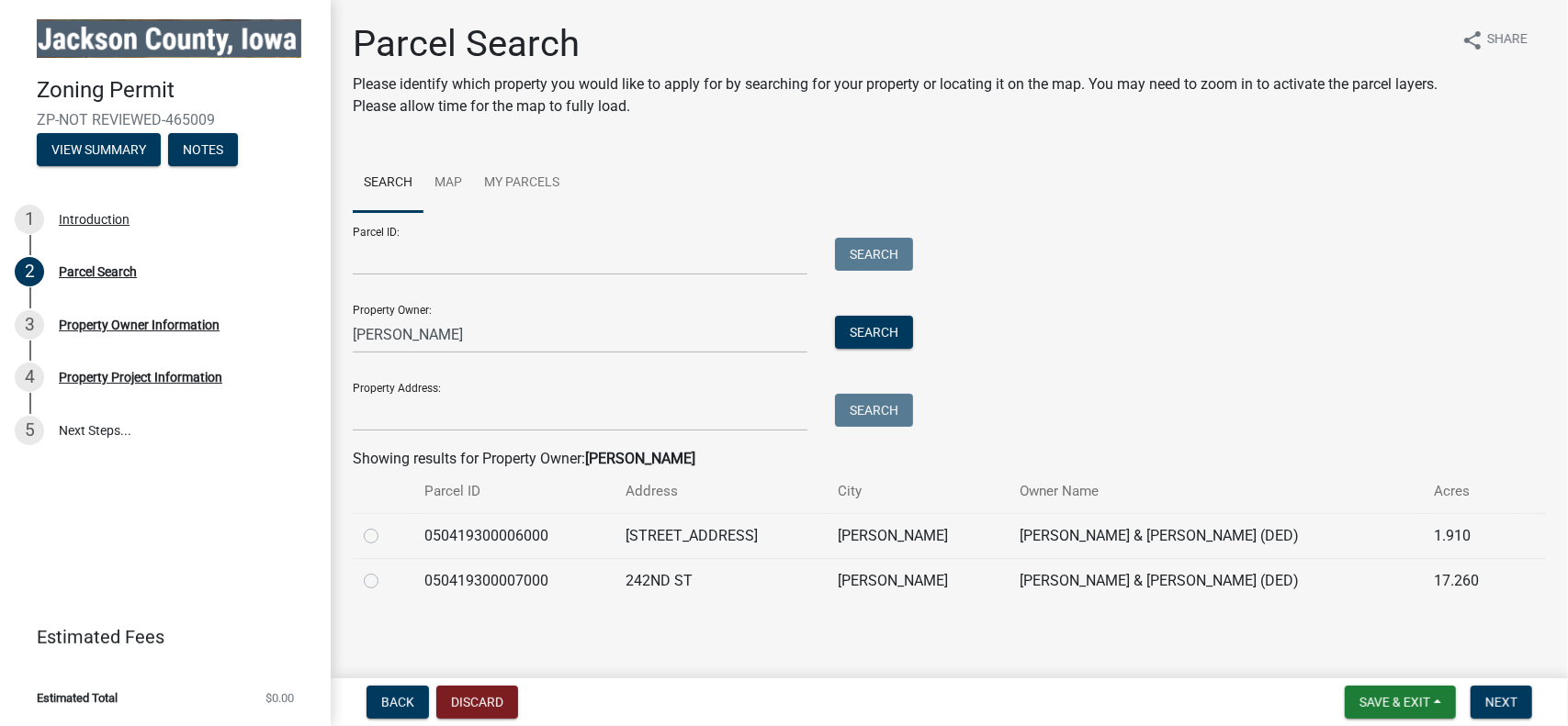
click at [386, 525] on label at bounding box center [386, 525] width 0 height 0
click at [386, 537] on input "radio" at bounding box center [392, 531] width 12 height 12
radio input "true"
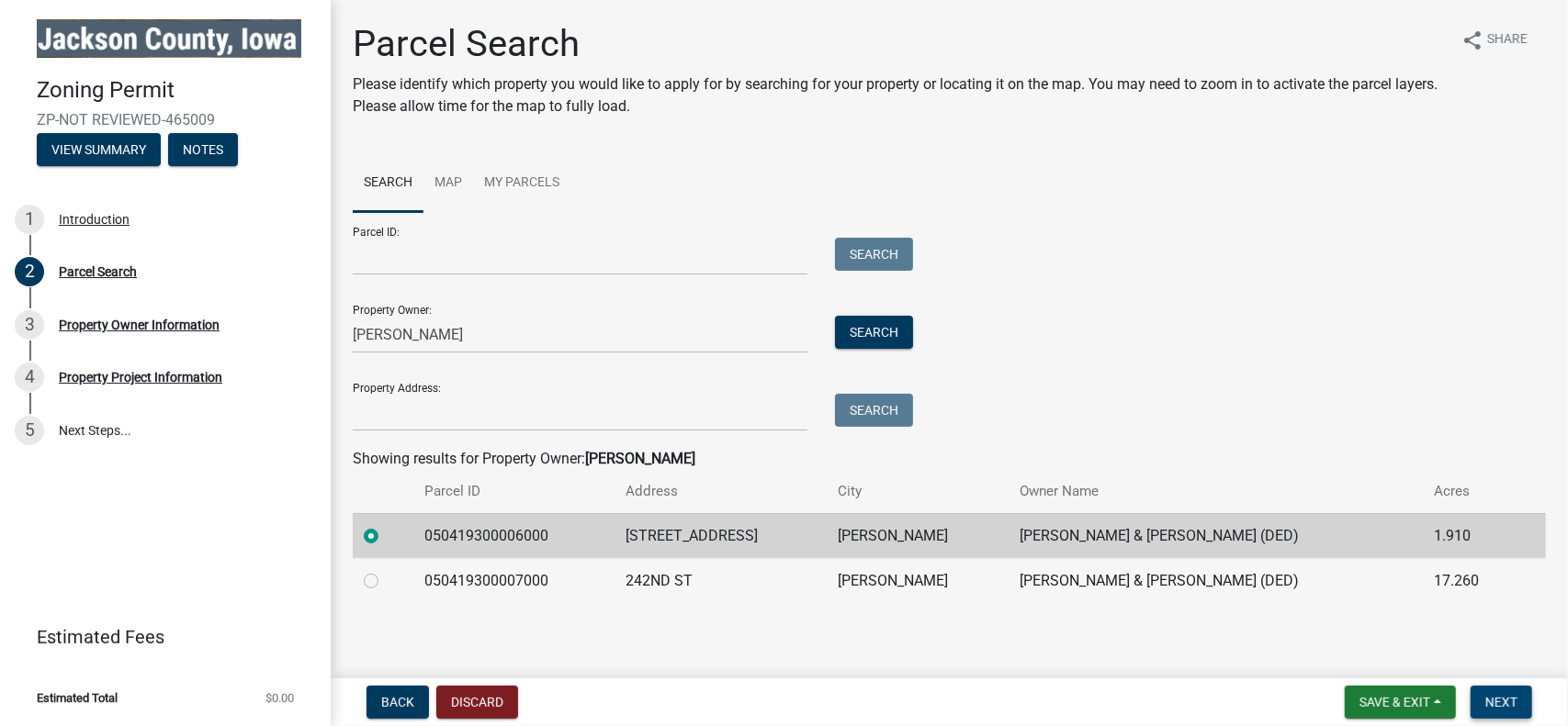
click at [1527, 700] on button "Next" at bounding box center [1502, 702] width 61 height 33
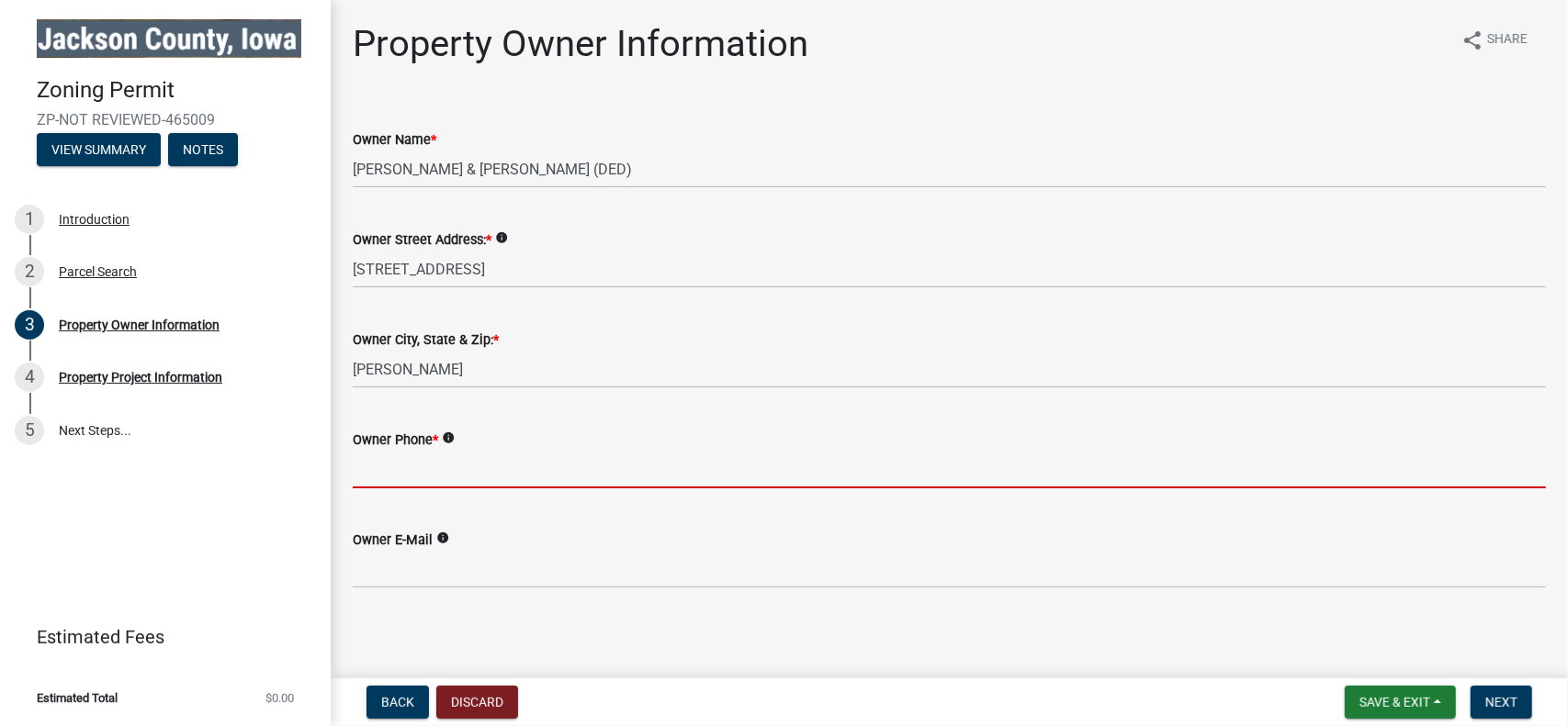
click at [531, 472] on input "Owner Phone *" at bounding box center [949, 469] width 1193 height 37
type input "5634519188"
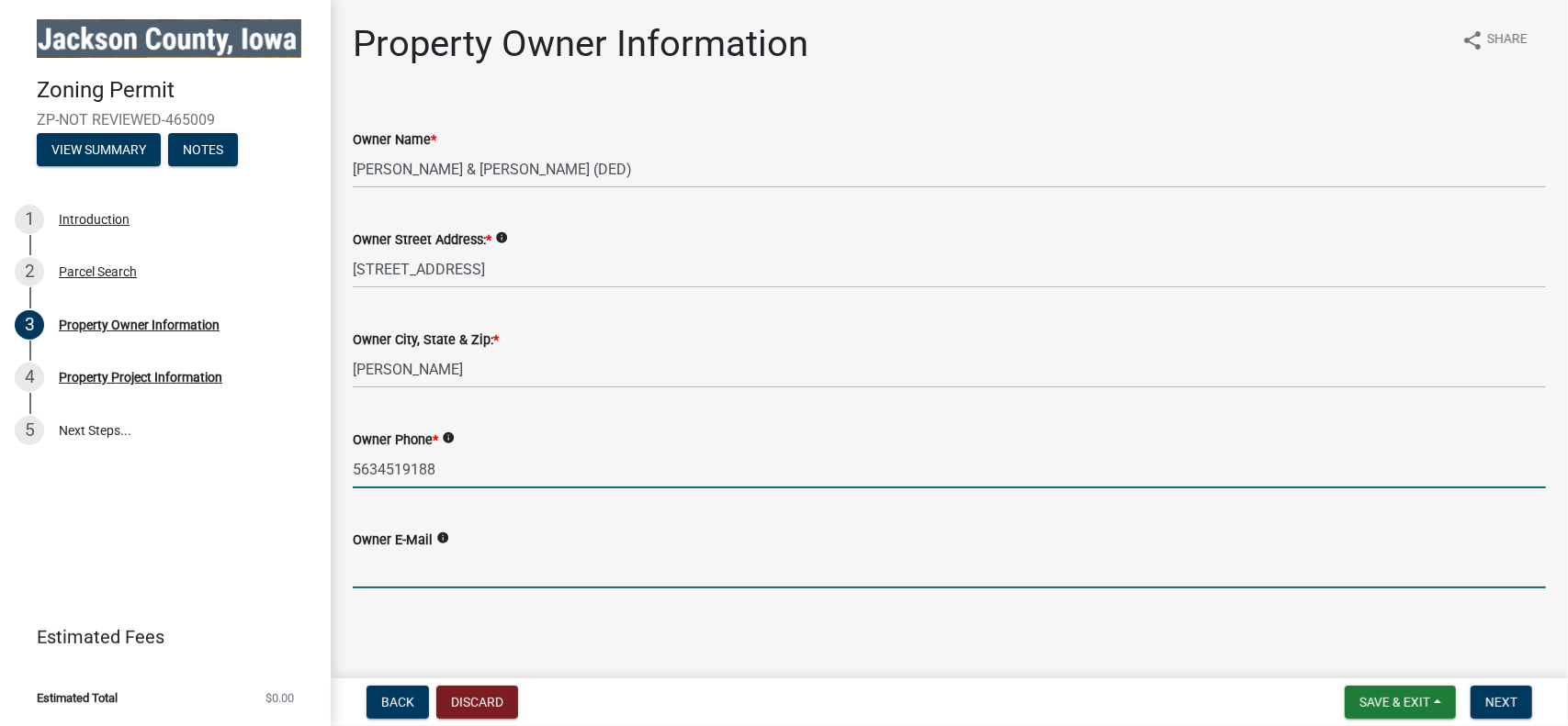
click at [703, 569] on input "Owner E-Mail" at bounding box center [949, 569] width 1193 height 37
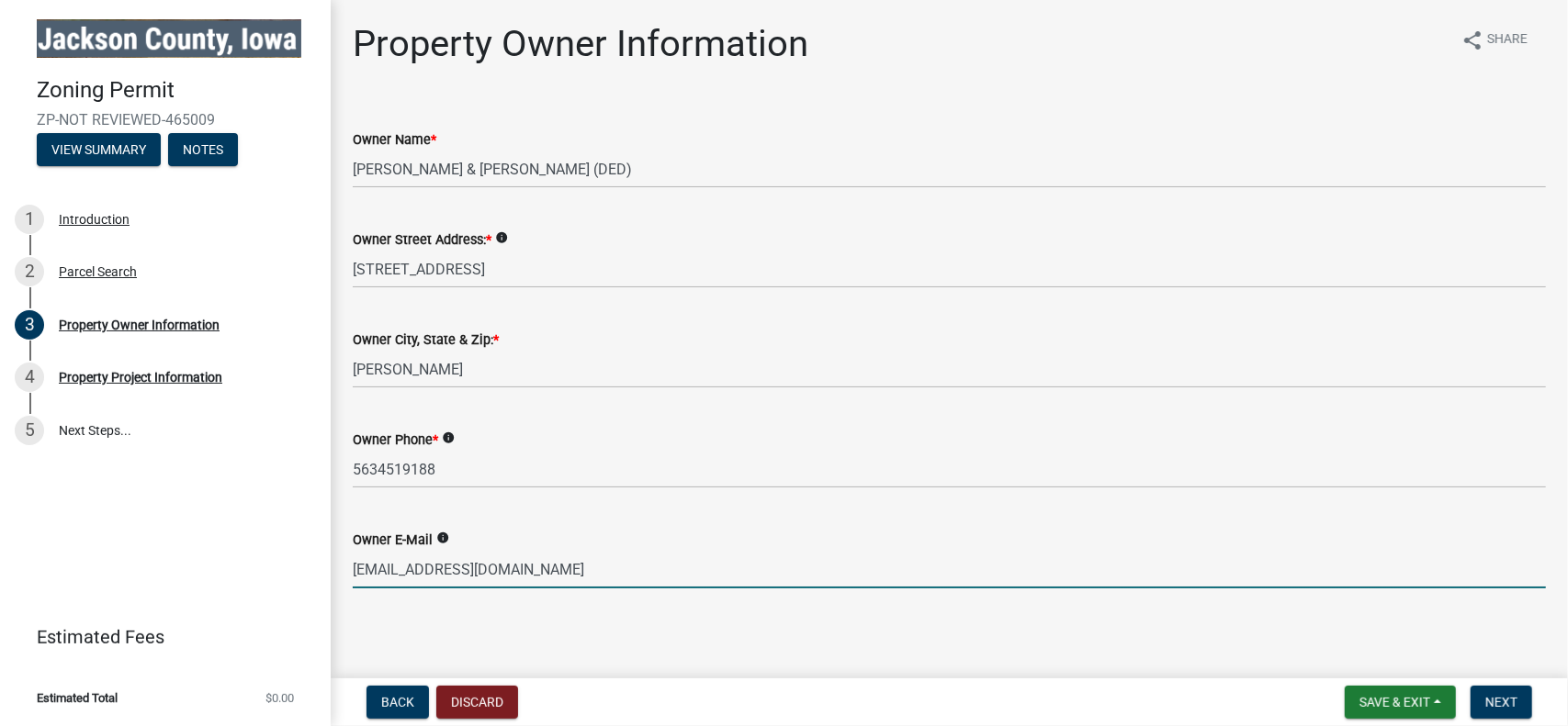
scroll to position [4, 0]
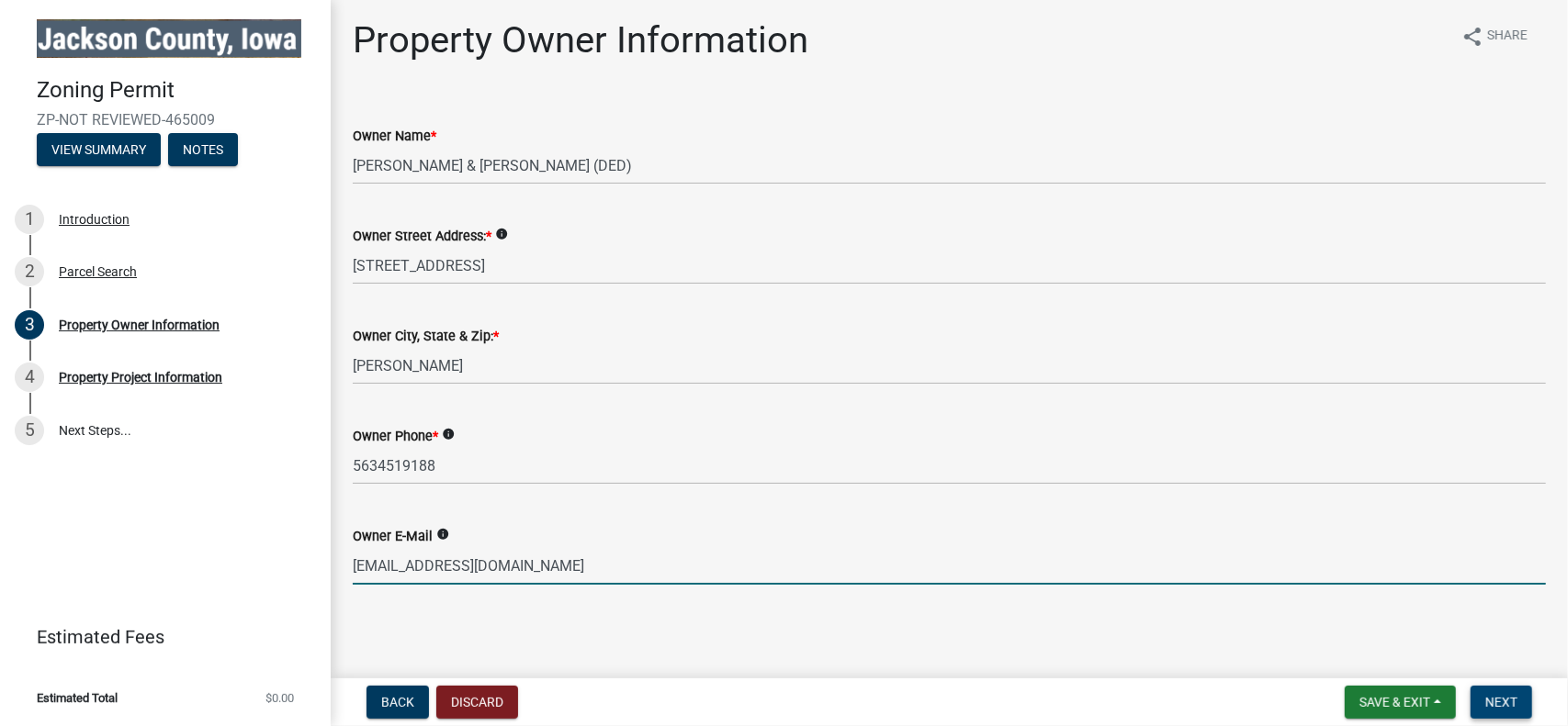
type input "[EMAIL_ADDRESS][DOMAIN_NAME]"
click at [1492, 701] on span "Next" at bounding box center [1501, 702] width 32 height 14
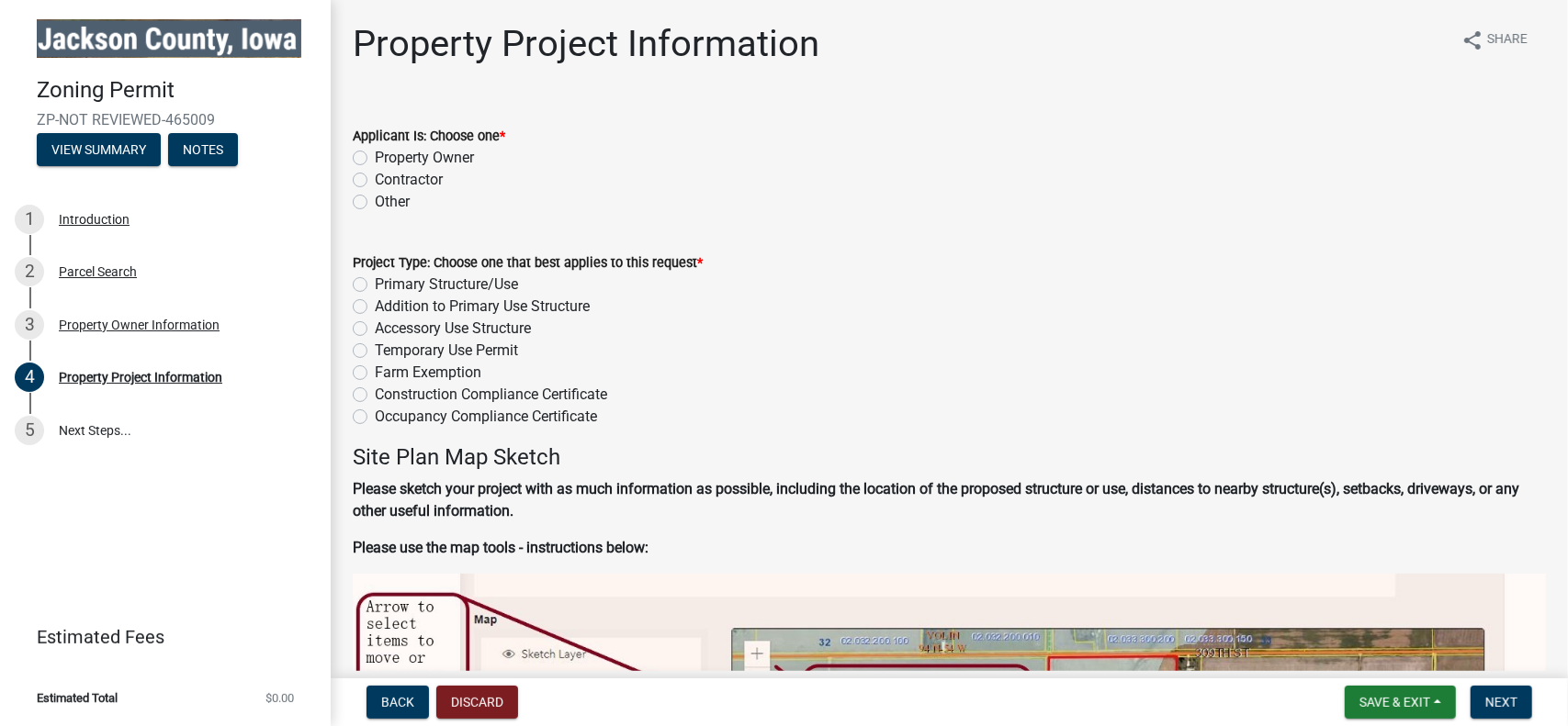
click at [413, 157] on label "Property Owner" at bounding box center [424, 157] width 99 height 22
click at [386, 157] on input "Property Owner" at bounding box center [380, 153] width 12 height 12
radio input "true"
click at [435, 283] on label "Primary Structure/Use" at bounding box center [446, 284] width 143 height 22
click at [386, 283] on input "Primary Structure/Use" at bounding box center [380, 279] width 12 height 12
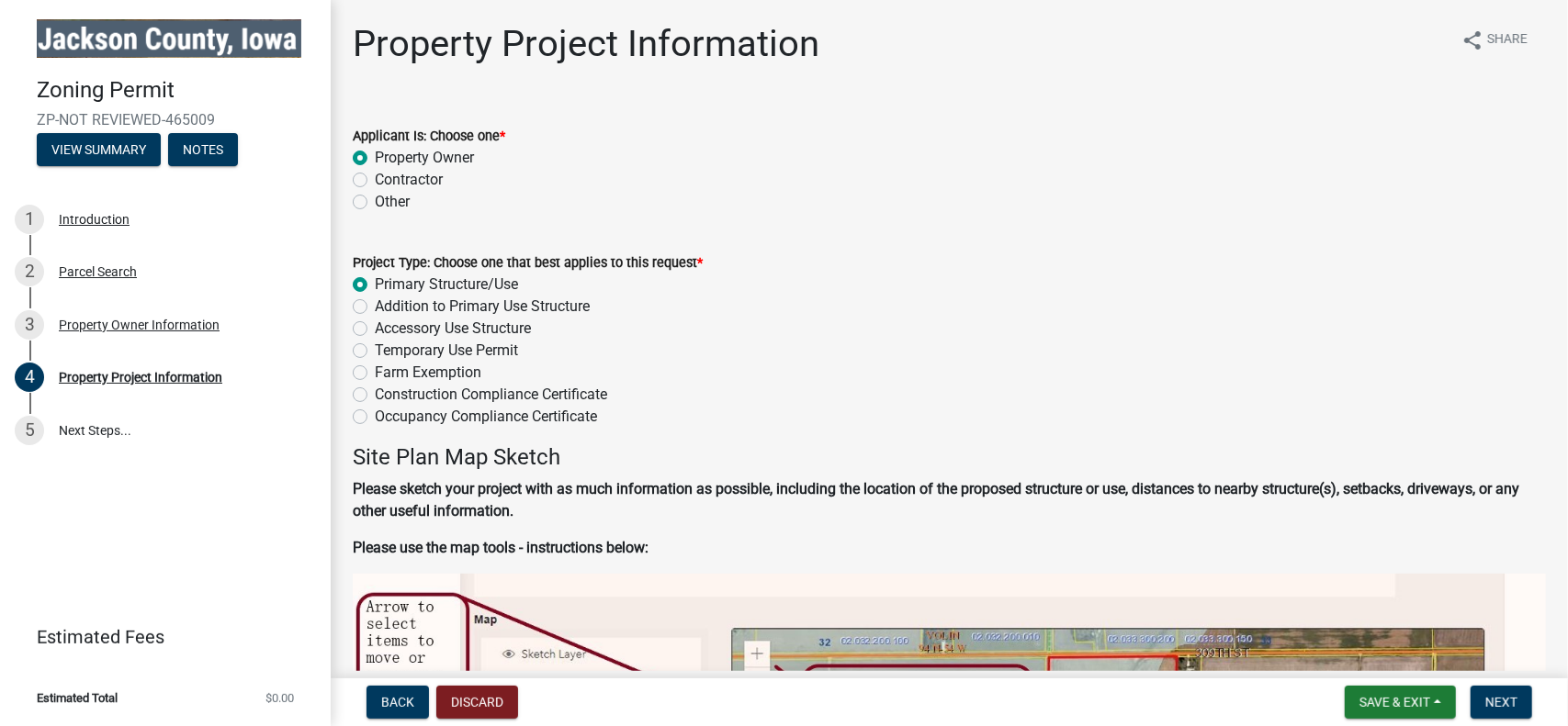
radio input "true"
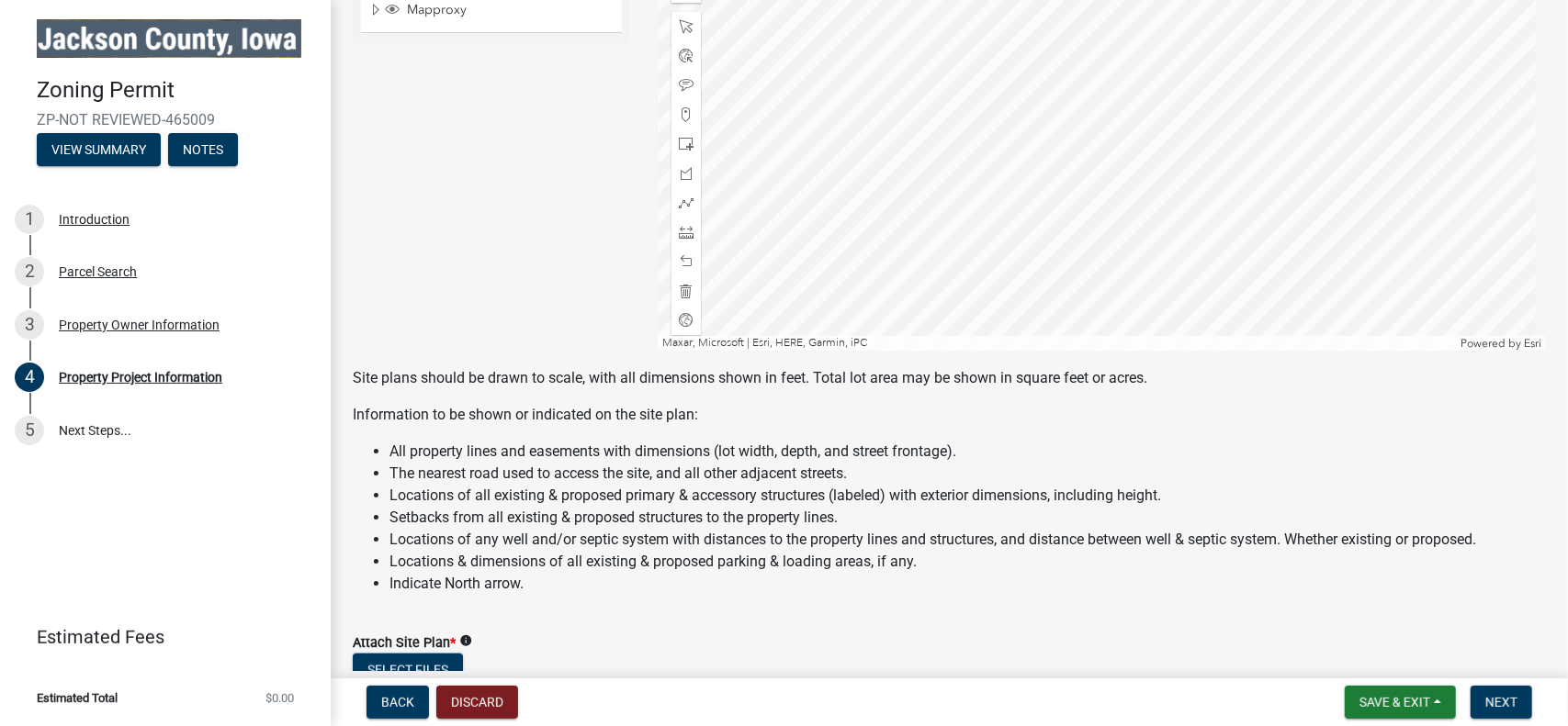
scroll to position [1377, 0]
